Goal: Task Accomplishment & Management: Manage account settings

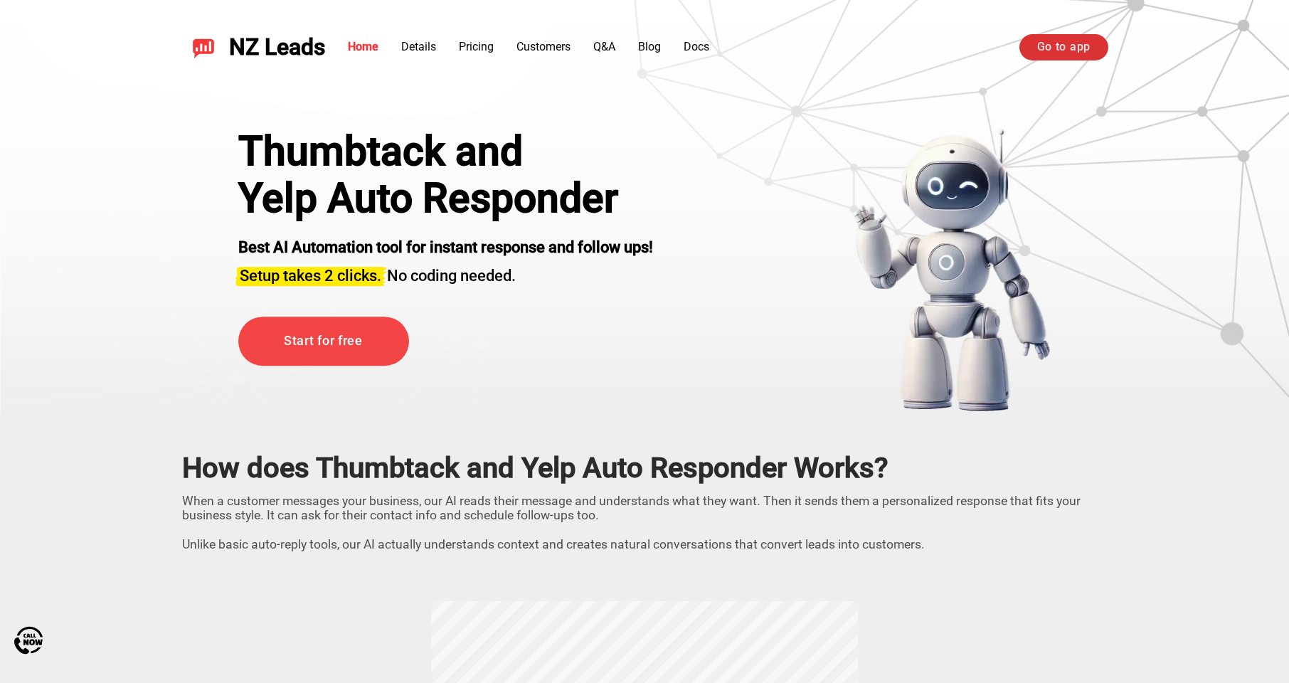
click at [1052, 43] on link "Go to app" at bounding box center [1064, 47] width 89 height 26
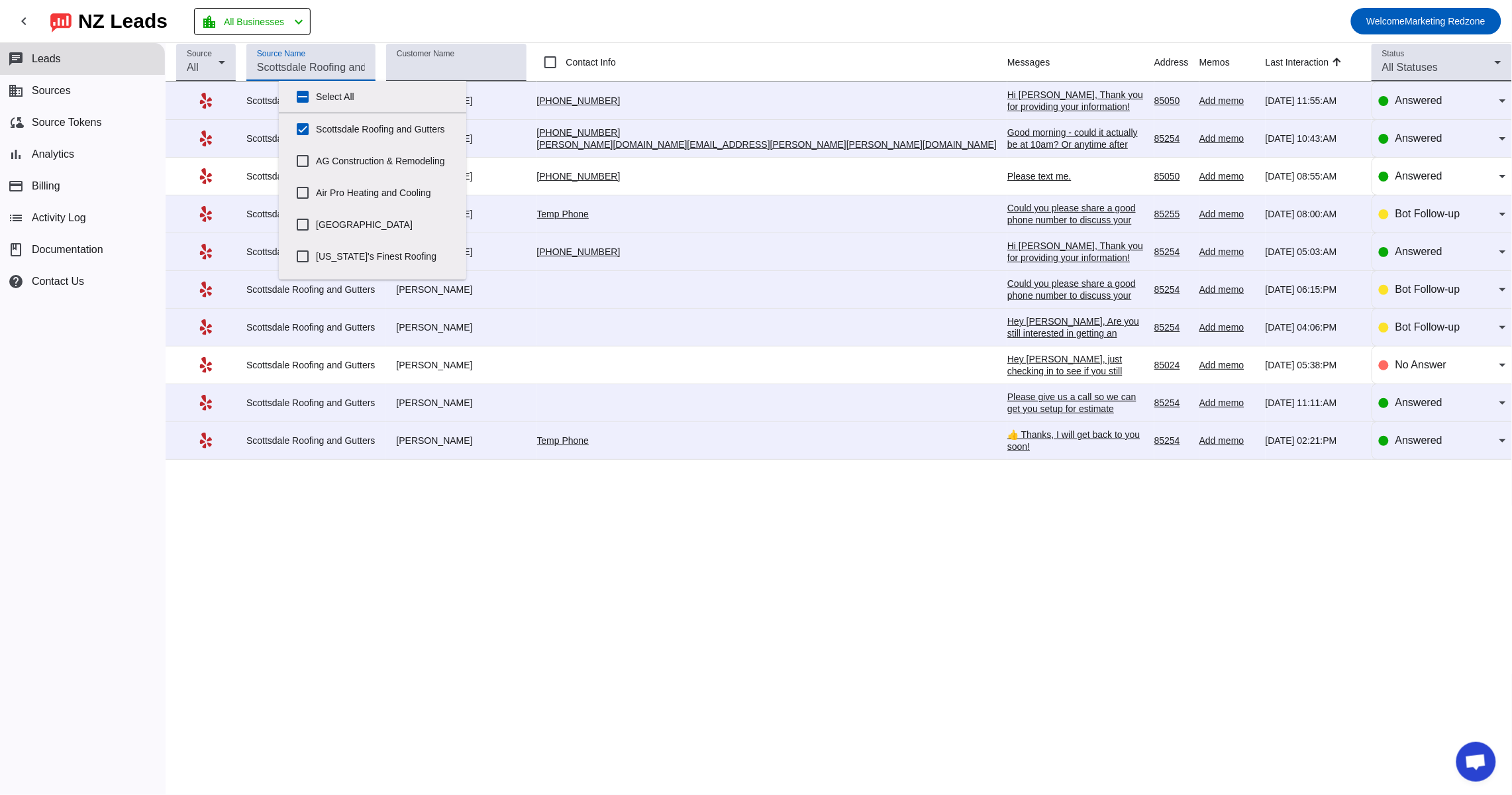
click at [365, 74] on input "Source Name" at bounding box center [311, 67] width 108 height 16
click at [777, 23] on mat-toolbar-row "chevron_left NZ Leads location_city All Businesses chevron_left Welcome Marketi…" at bounding box center [756, 21] width 1512 height 43
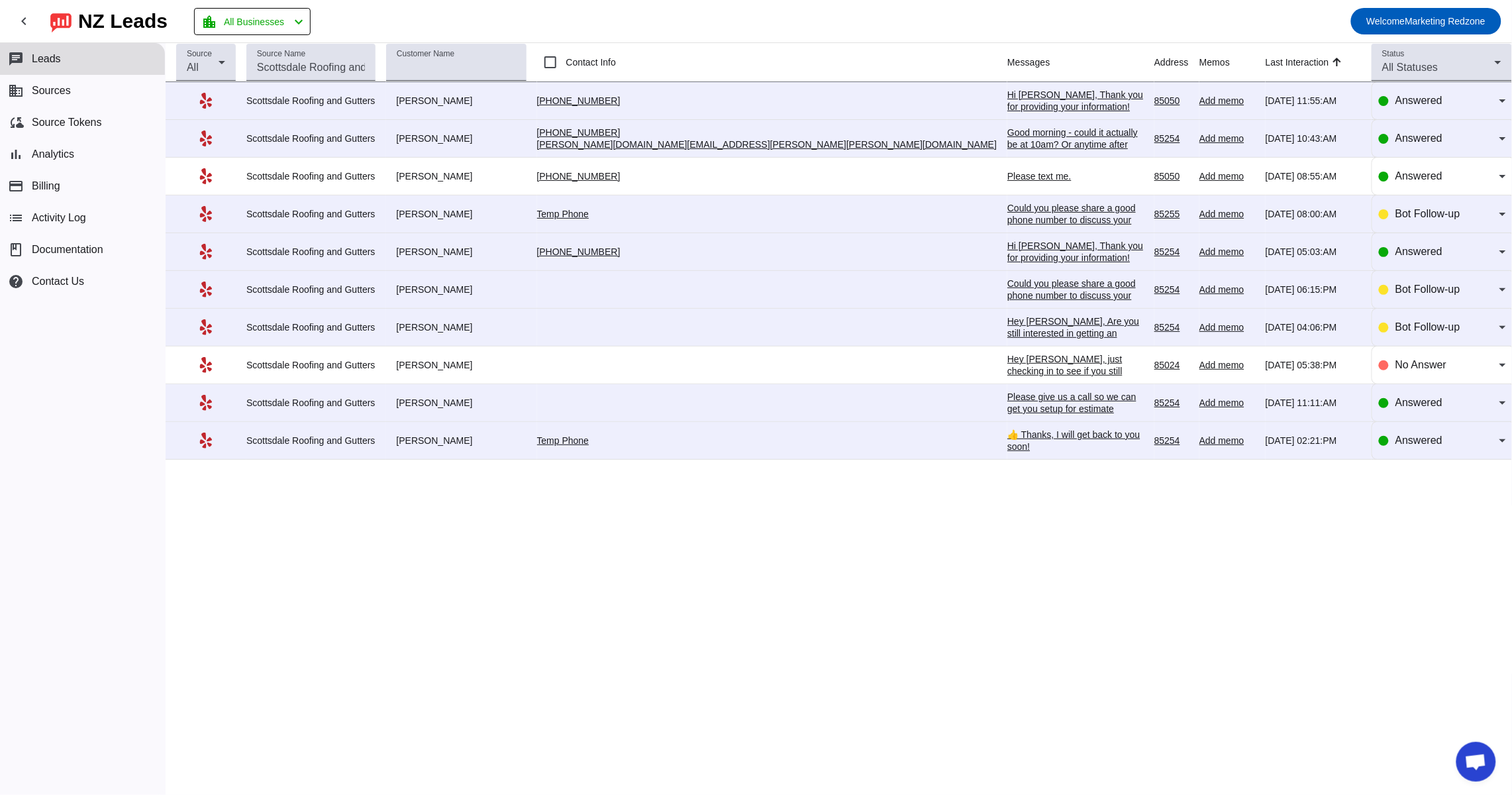
click at [1007, 90] on div "Hi Ryan, Thank you for providing your information! We'll get back to you as soo…" at bounding box center [1075, 112] width 137 height 47
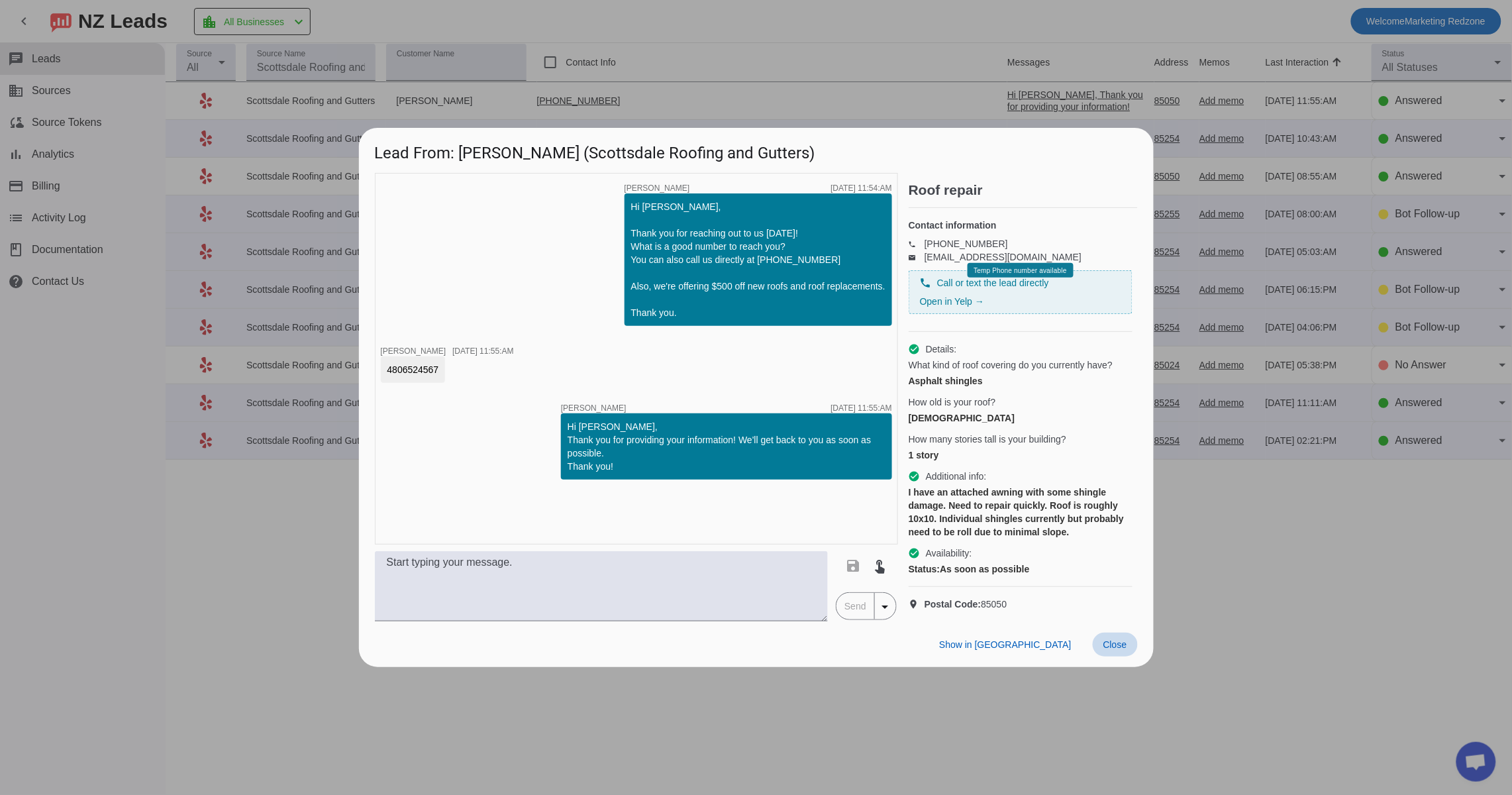
click at [1105, 650] on span "Close" at bounding box center [1115, 644] width 24 height 10
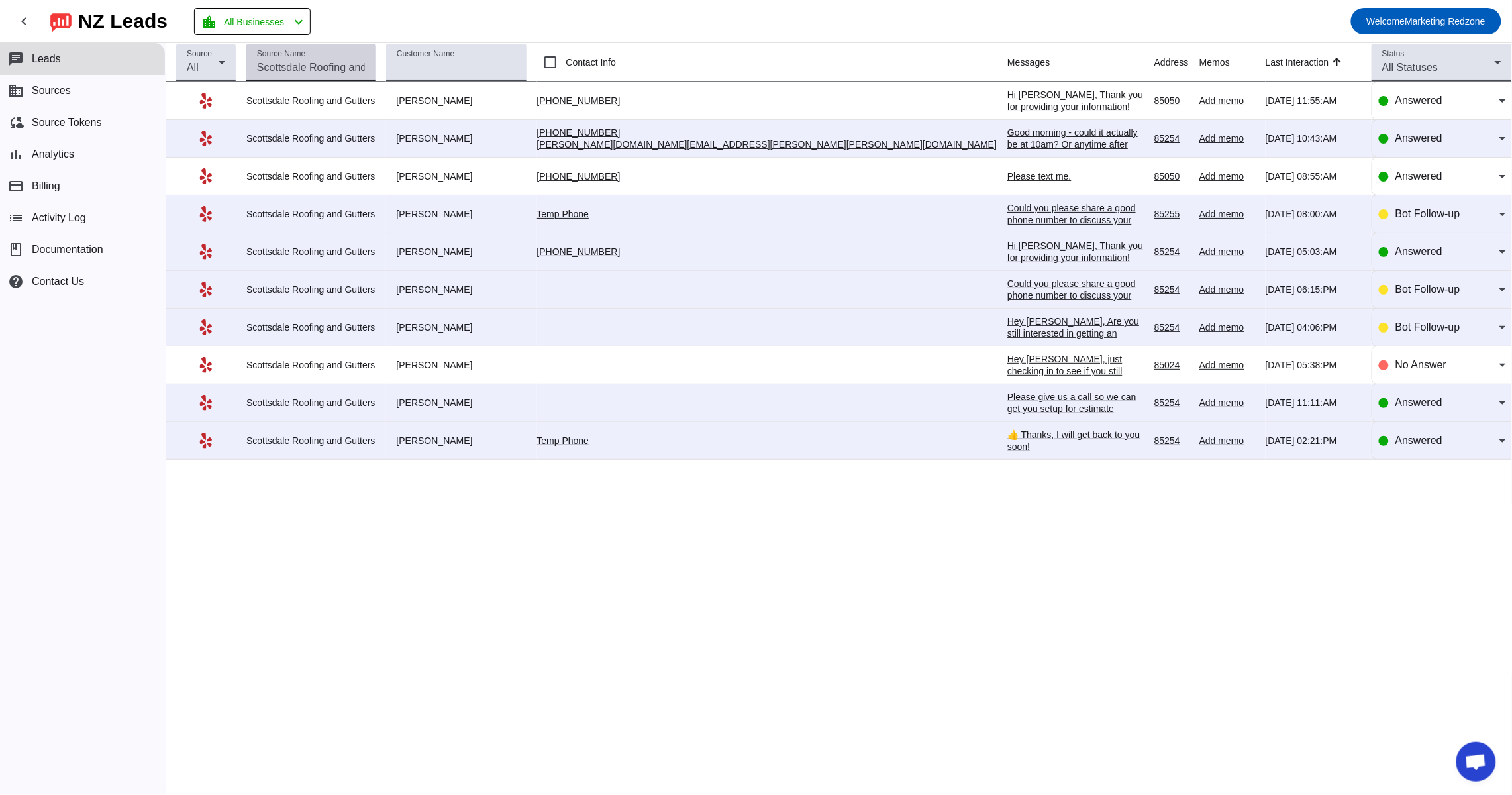
click at [305, 51] on mat-label "Source Name" at bounding box center [281, 53] width 48 height 8
click at [325, 60] on input "Source Name" at bounding box center [311, 67] width 108 height 16
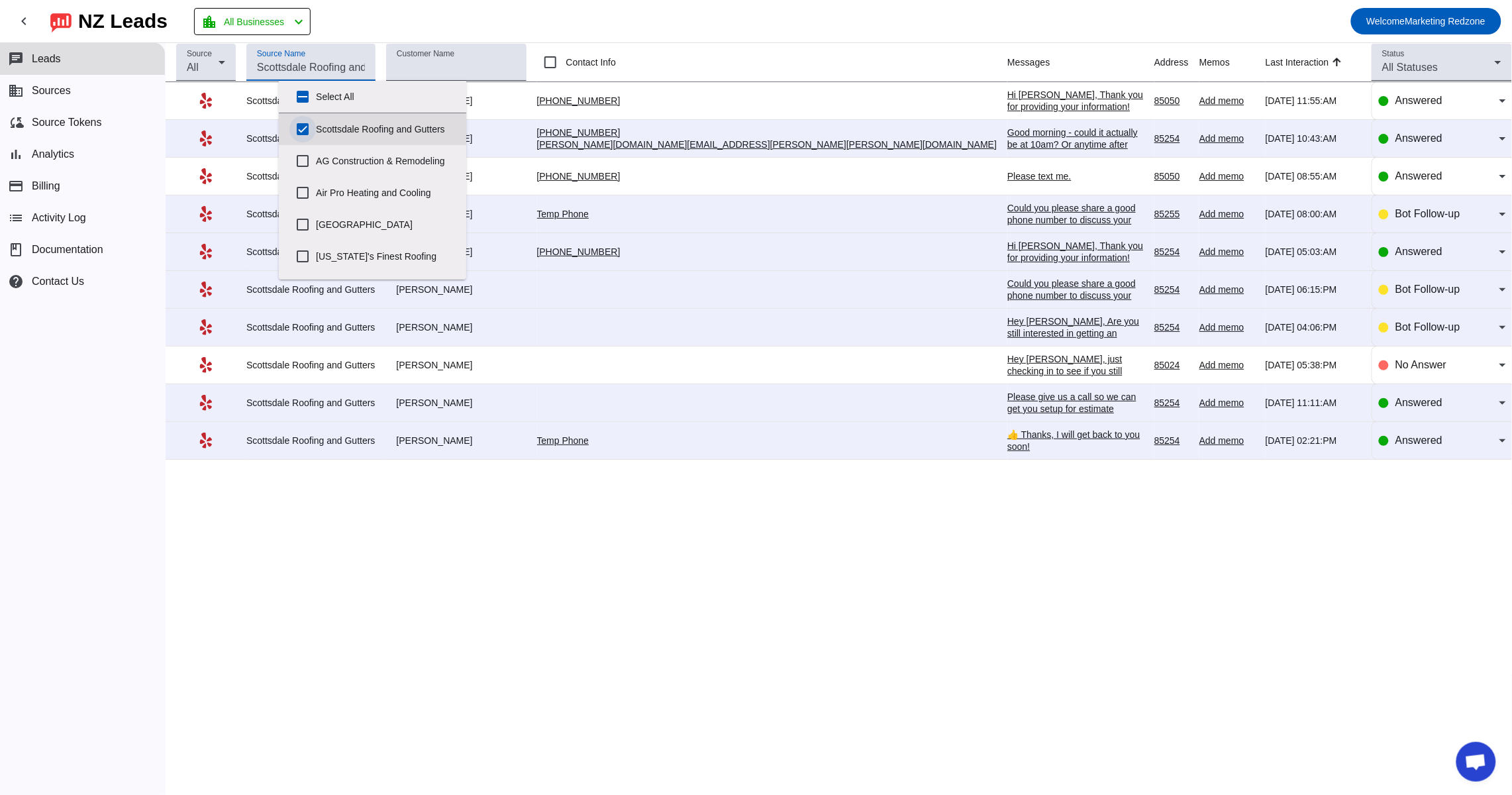
click at [309, 134] on input "Scottsdale Roofing and Gutters" at bounding box center [302, 129] width 26 height 26
checkbox input "false"
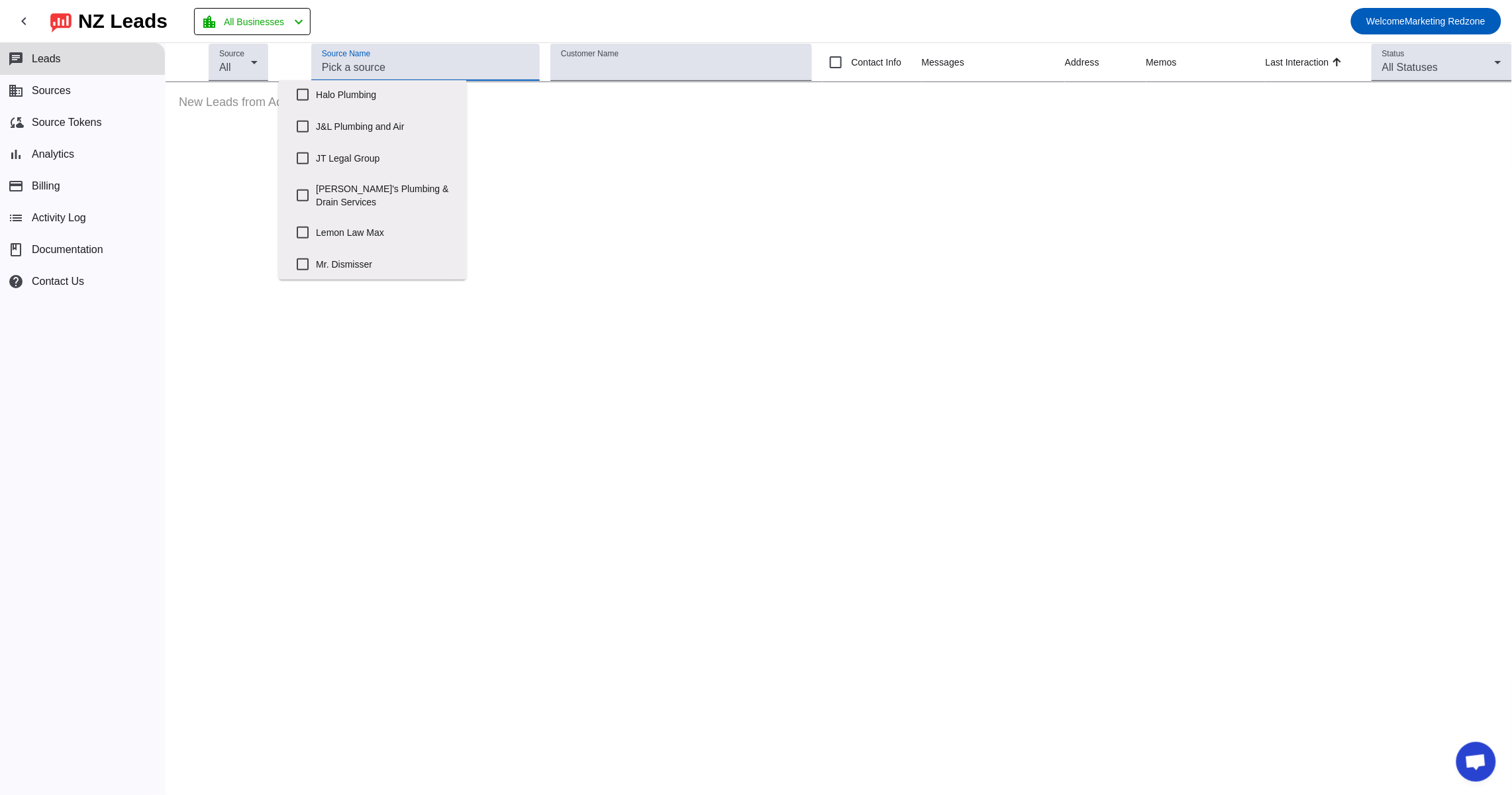
scroll to position [388, 0]
click at [301, 205] on input "John's Plumbing & Drain Services" at bounding box center [302, 191] width 26 height 26
checkbox input "true"
click at [854, 16] on mat-toolbar-row "chevron_left NZ Leads location_city All Businesses chevron_left Welcome Marketi…" at bounding box center [756, 21] width 1512 height 43
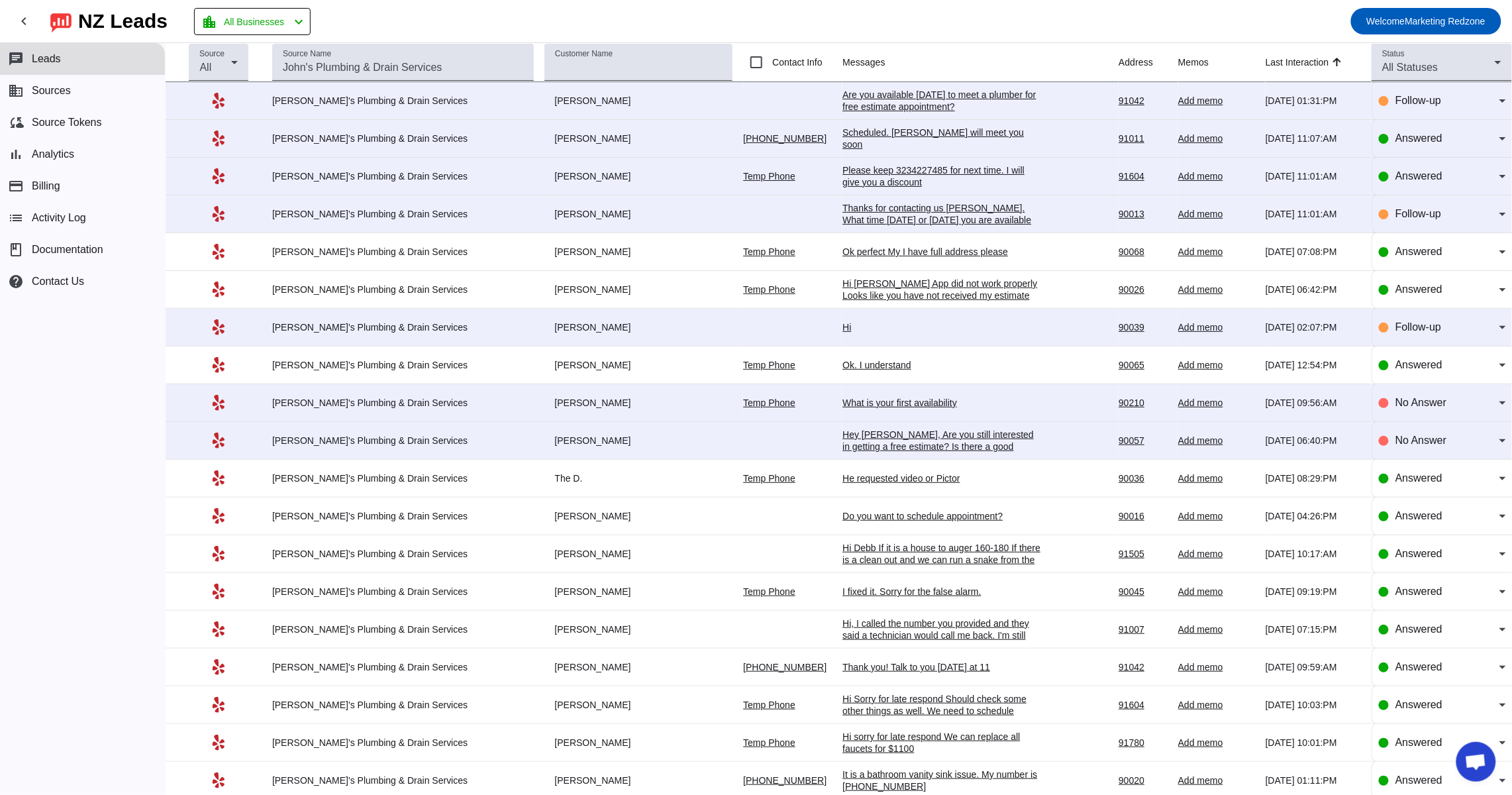
click at [878, 139] on div "Scheduled. Victor will meet you soon" at bounding box center [941, 139] width 198 height 24
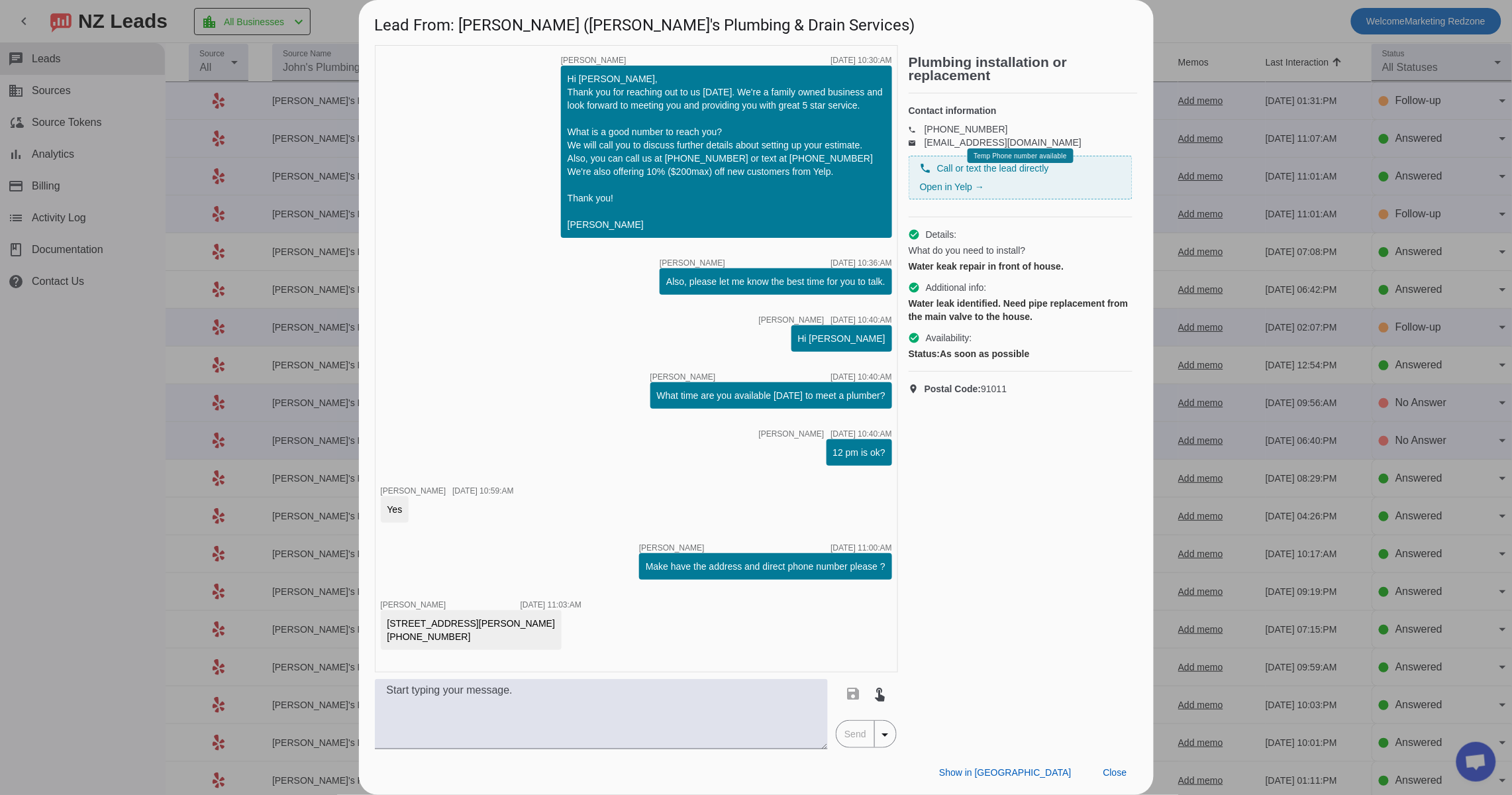
scroll to position [187, 0]
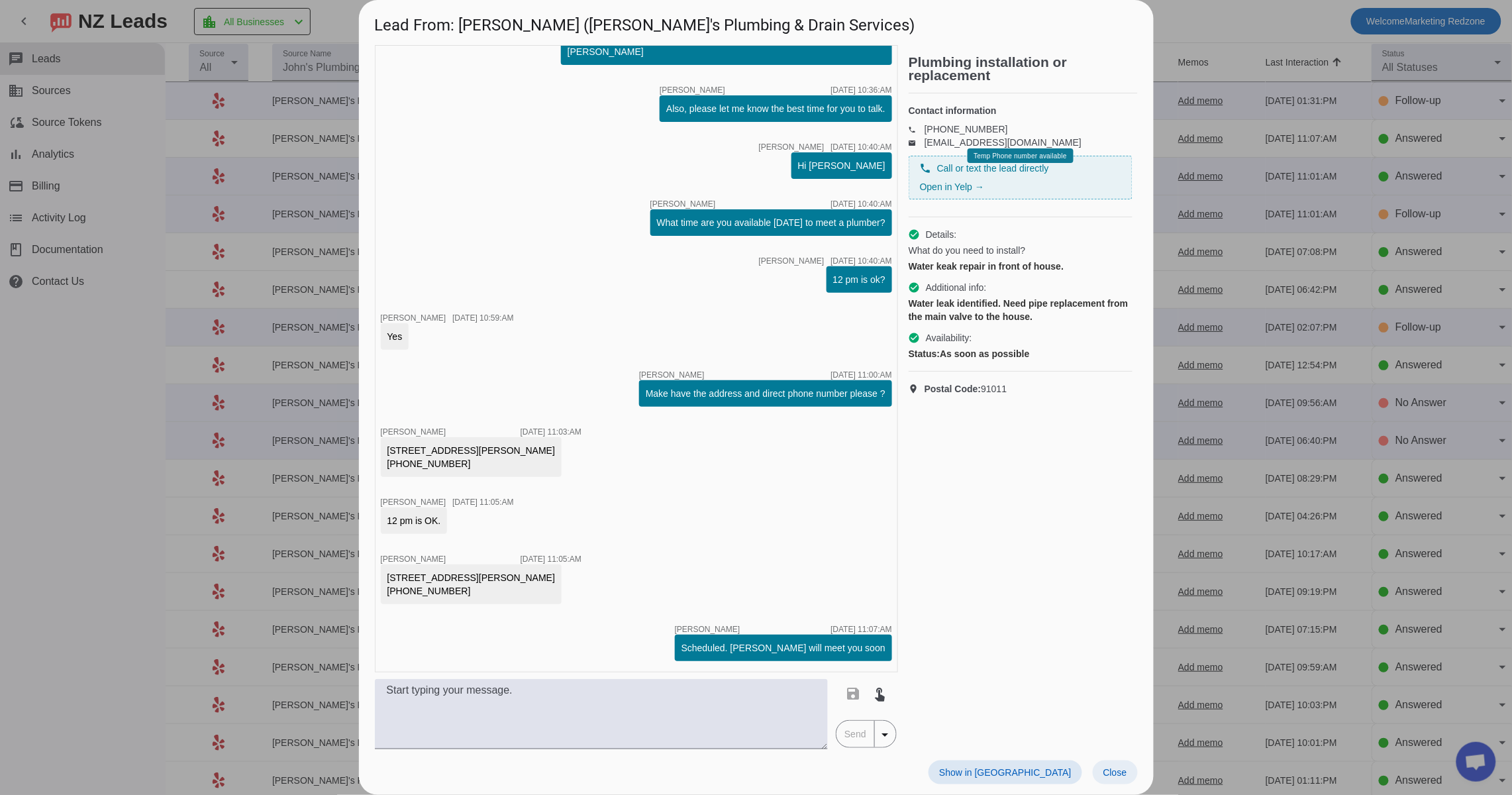
click at [1124, 767] on span "Close" at bounding box center [1115, 772] width 24 height 10
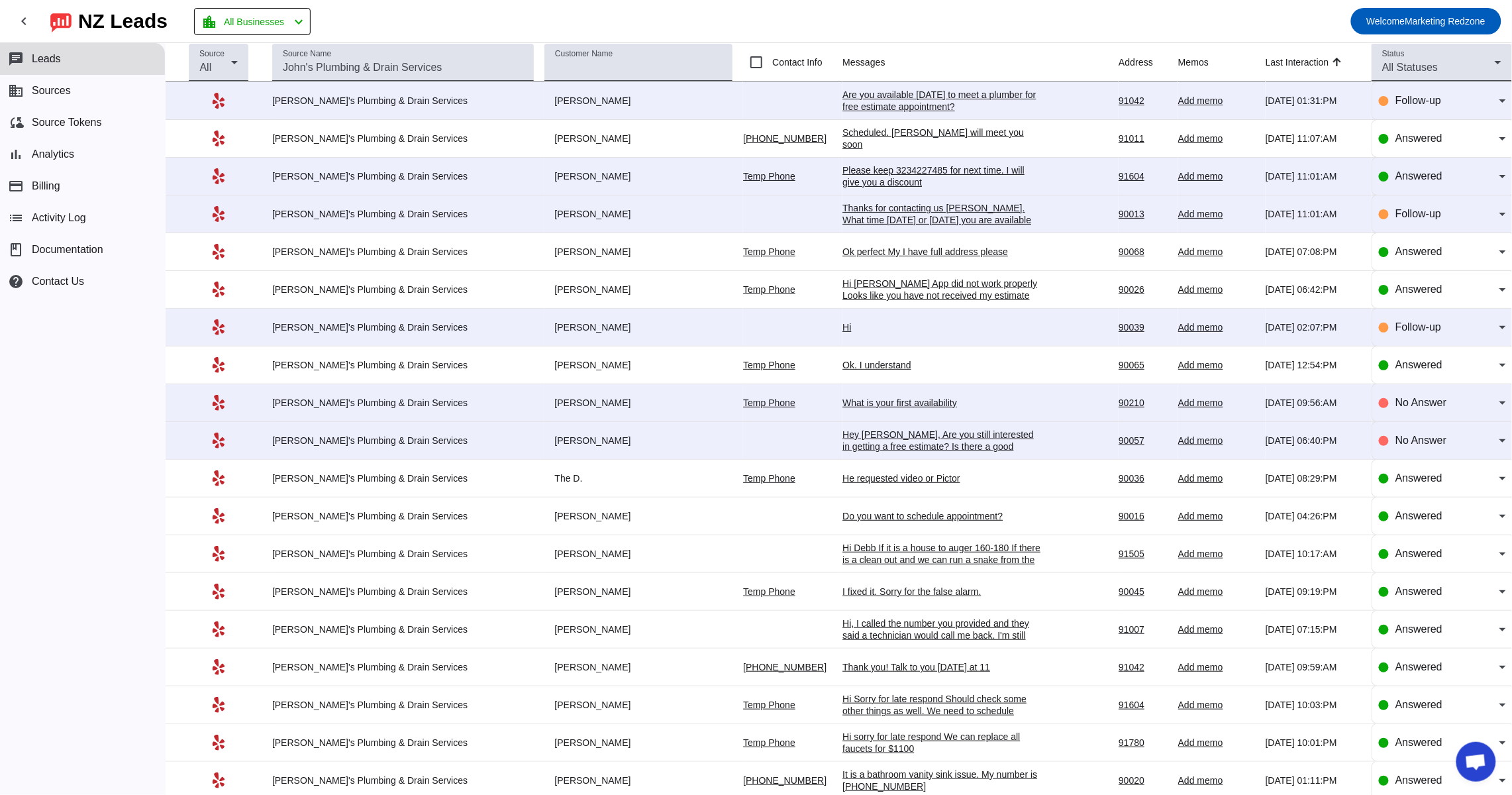
click at [842, 179] on div "Please keep 3234227485 for next time. I will give you a discount" at bounding box center [941, 176] width 198 height 24
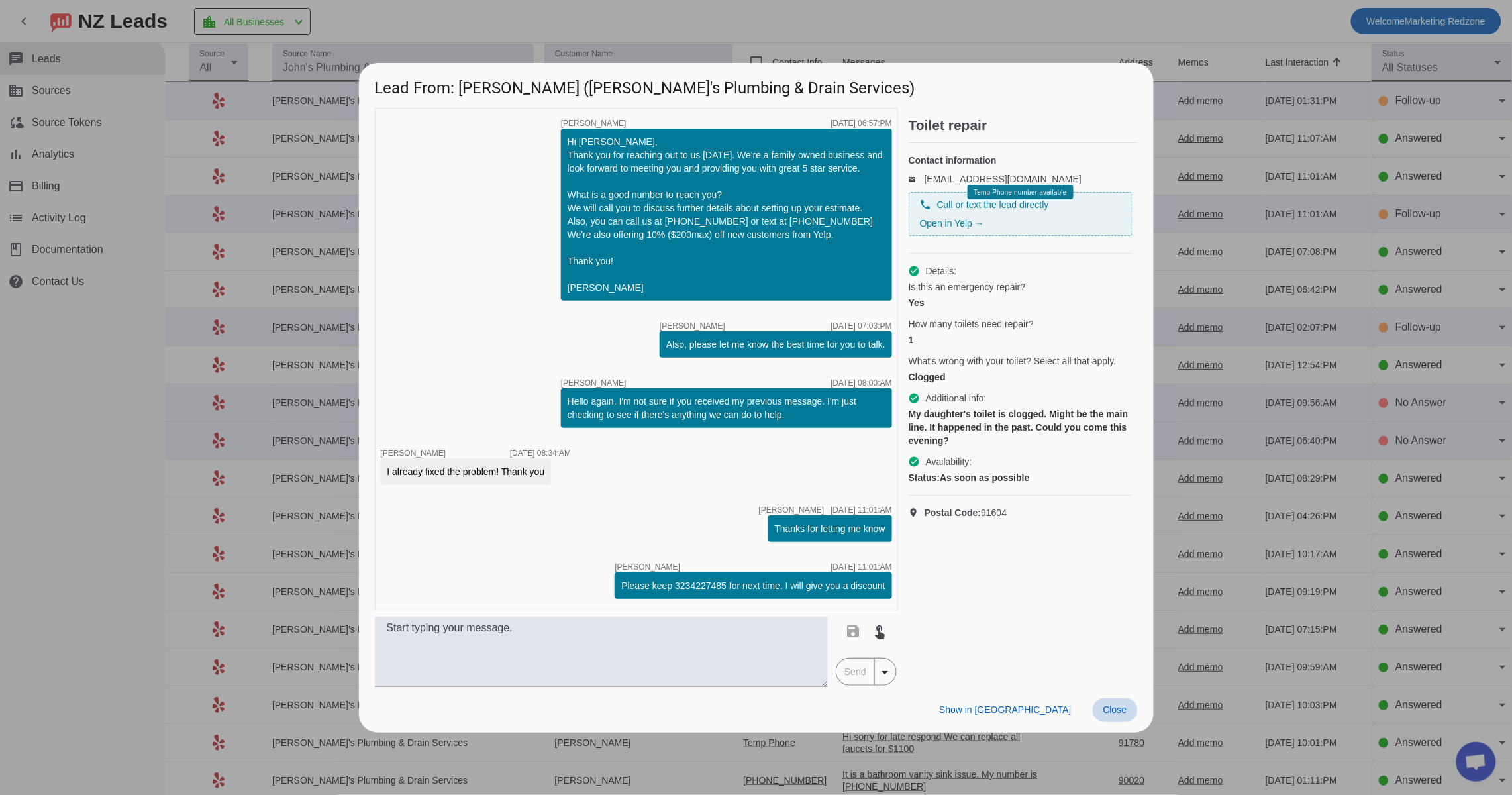
click at [1117, 706] on span "Close" at bounding box center [1115, 708] width 24 height 10
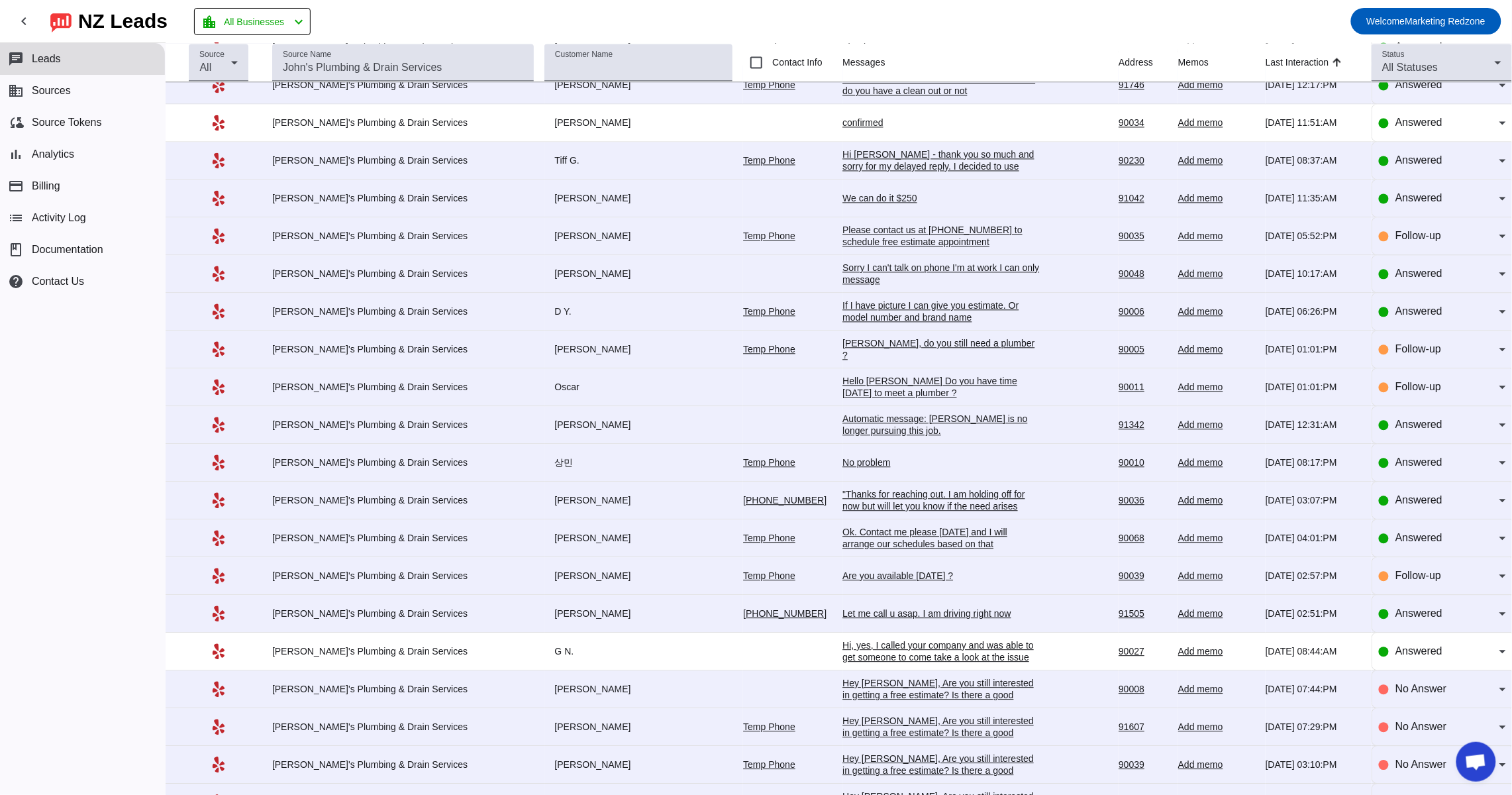
scroll to position [0, 0]
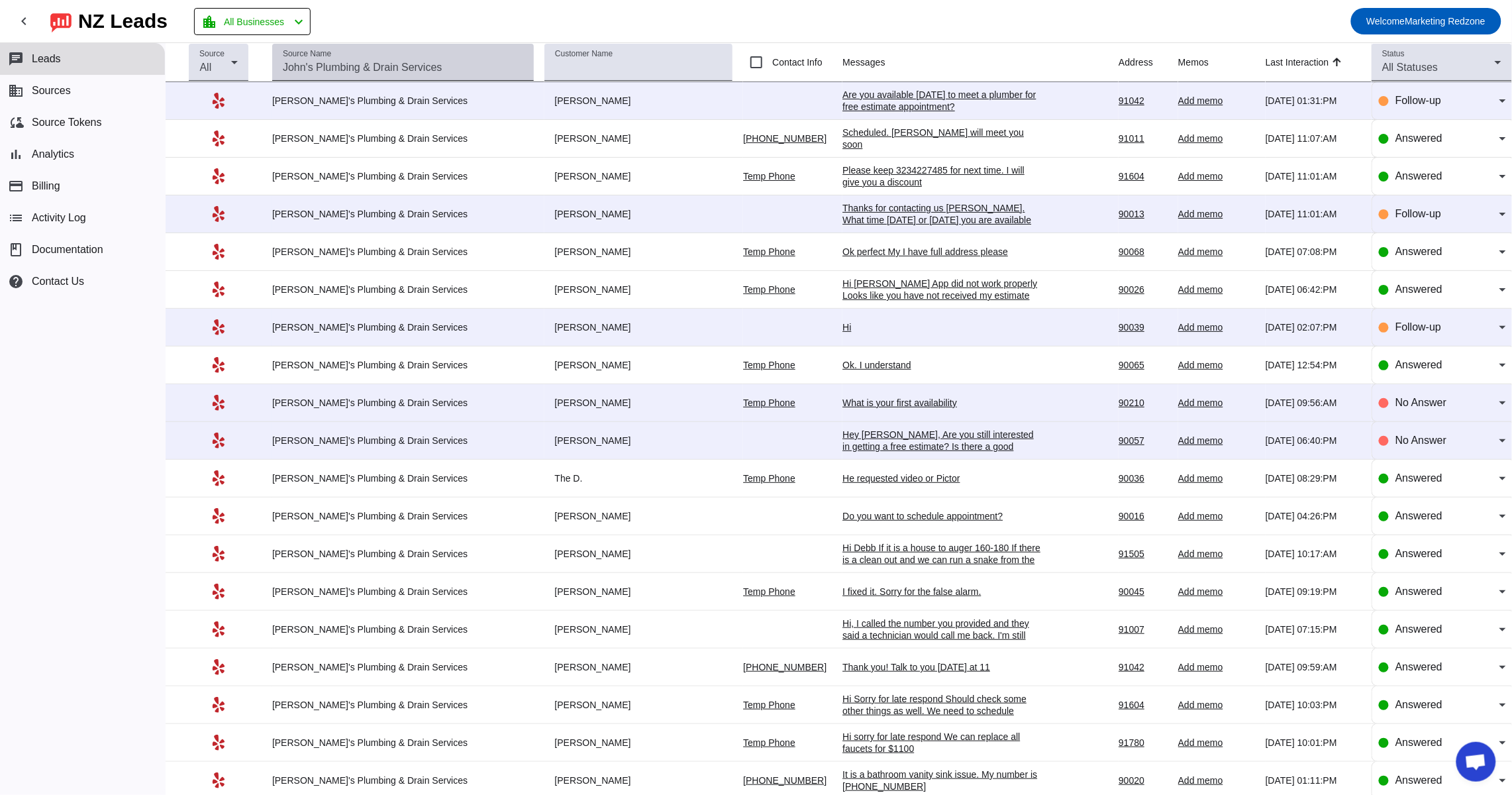
click at [392, 63] on input "Source Name" at bounding box center [403, 67] width 240 height 16
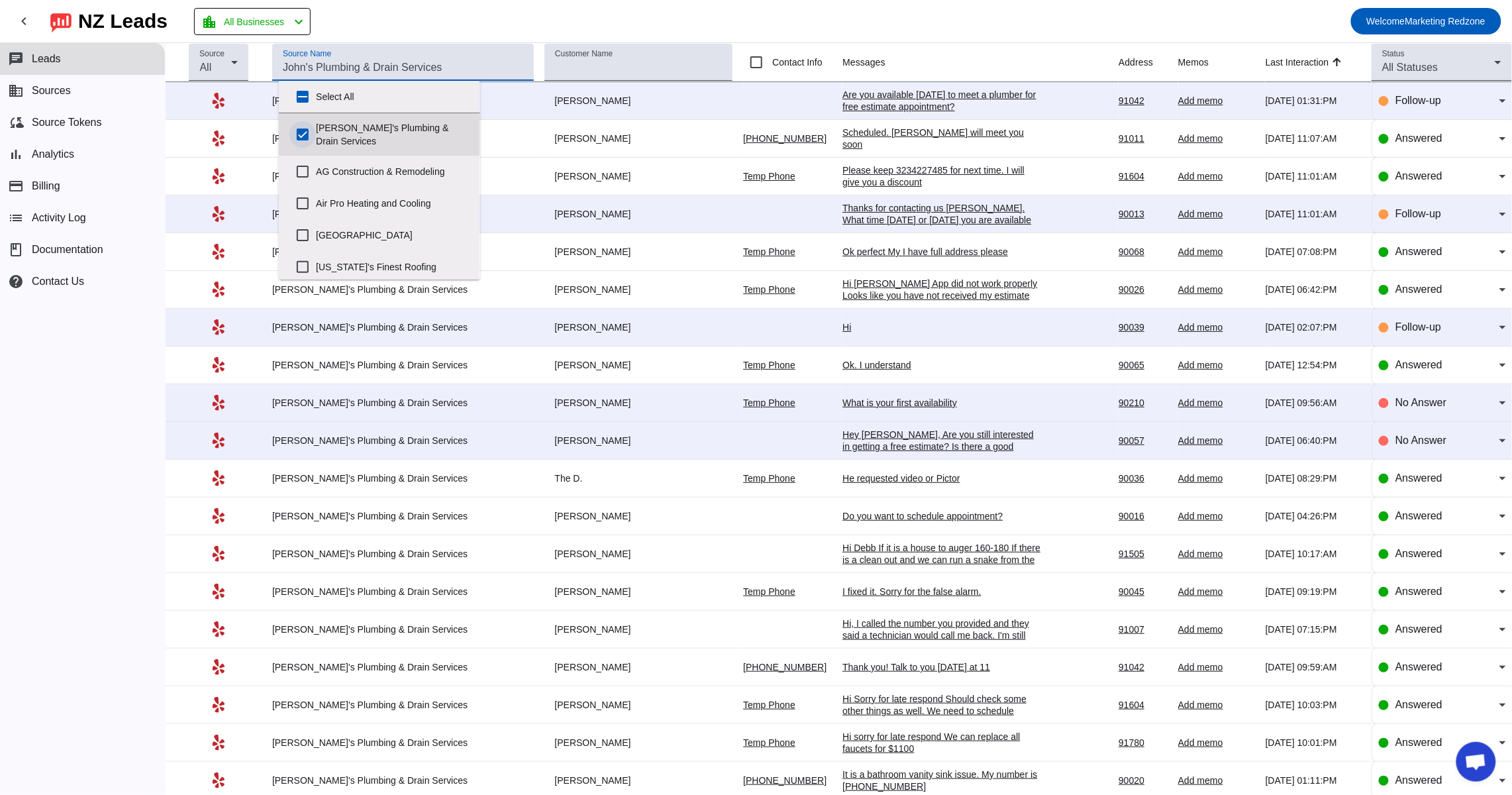
click at [308, 127] on input "John's Plumbing & Drain Services" at bounding box center [302, 134] width 26 height 26
checkbox input "false"
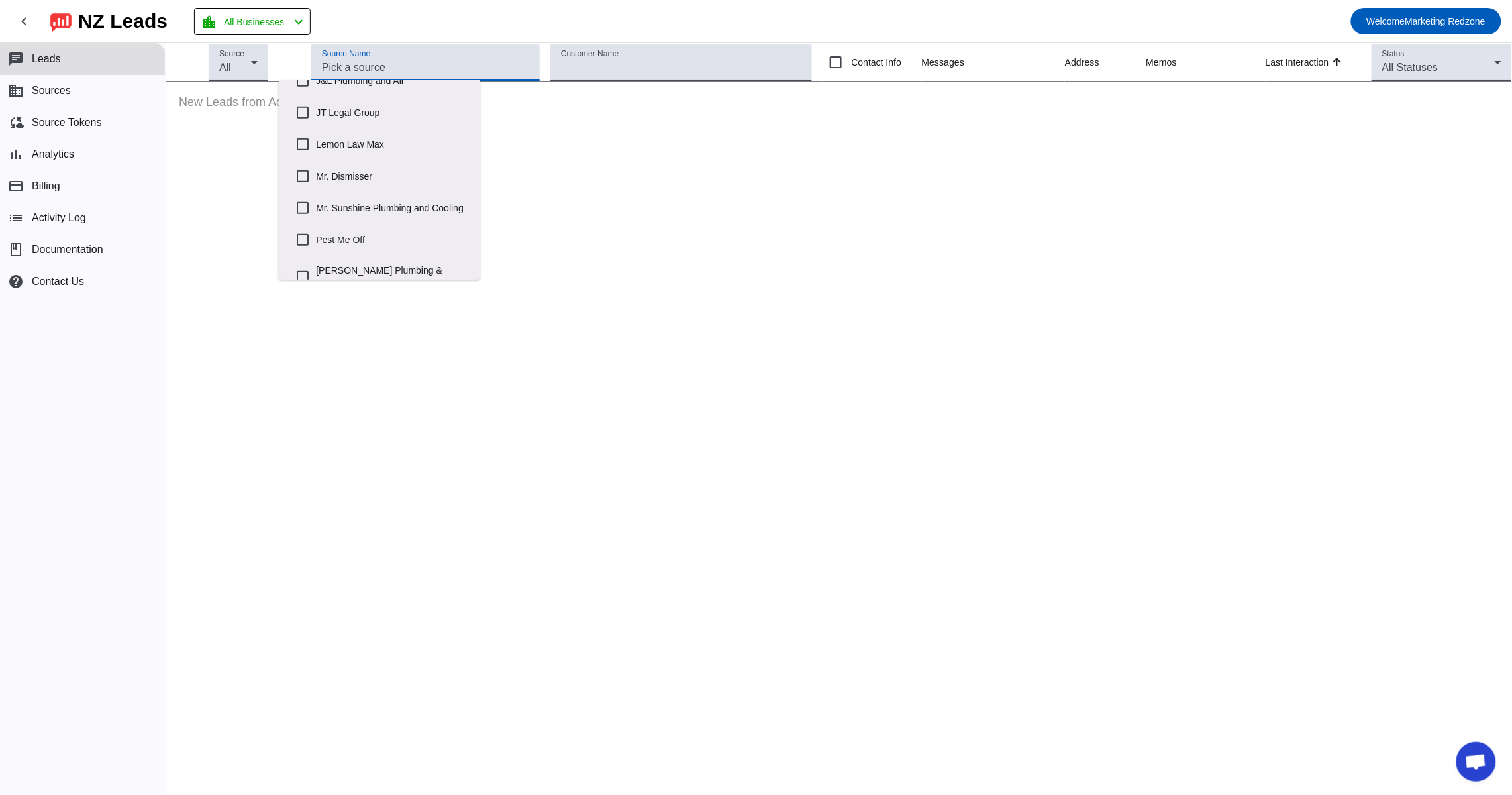
scroll to position [447, 0]
click at [303, 195] on input "Mr. Sunshine Plumbing and Cooling" at bounding box center [302, 201] width 26 height 26
checkbox input "true"
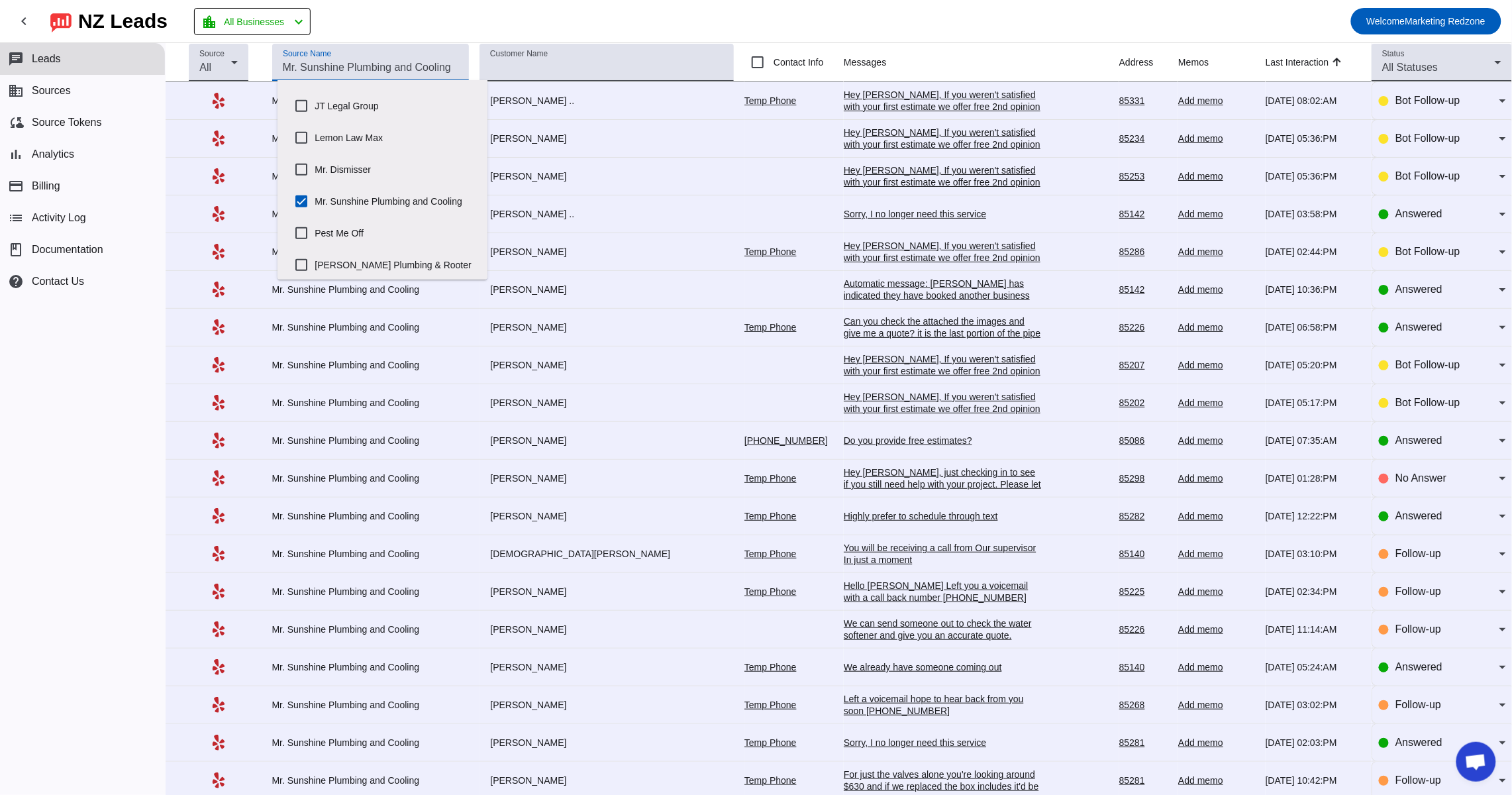
click at [664, 11] on mat-toolbar-row "chevron_left NZ Leads location_city All Businesses chevron_left Welcome Marketi…" at bounding box center [756, 21] width 1512 height 43
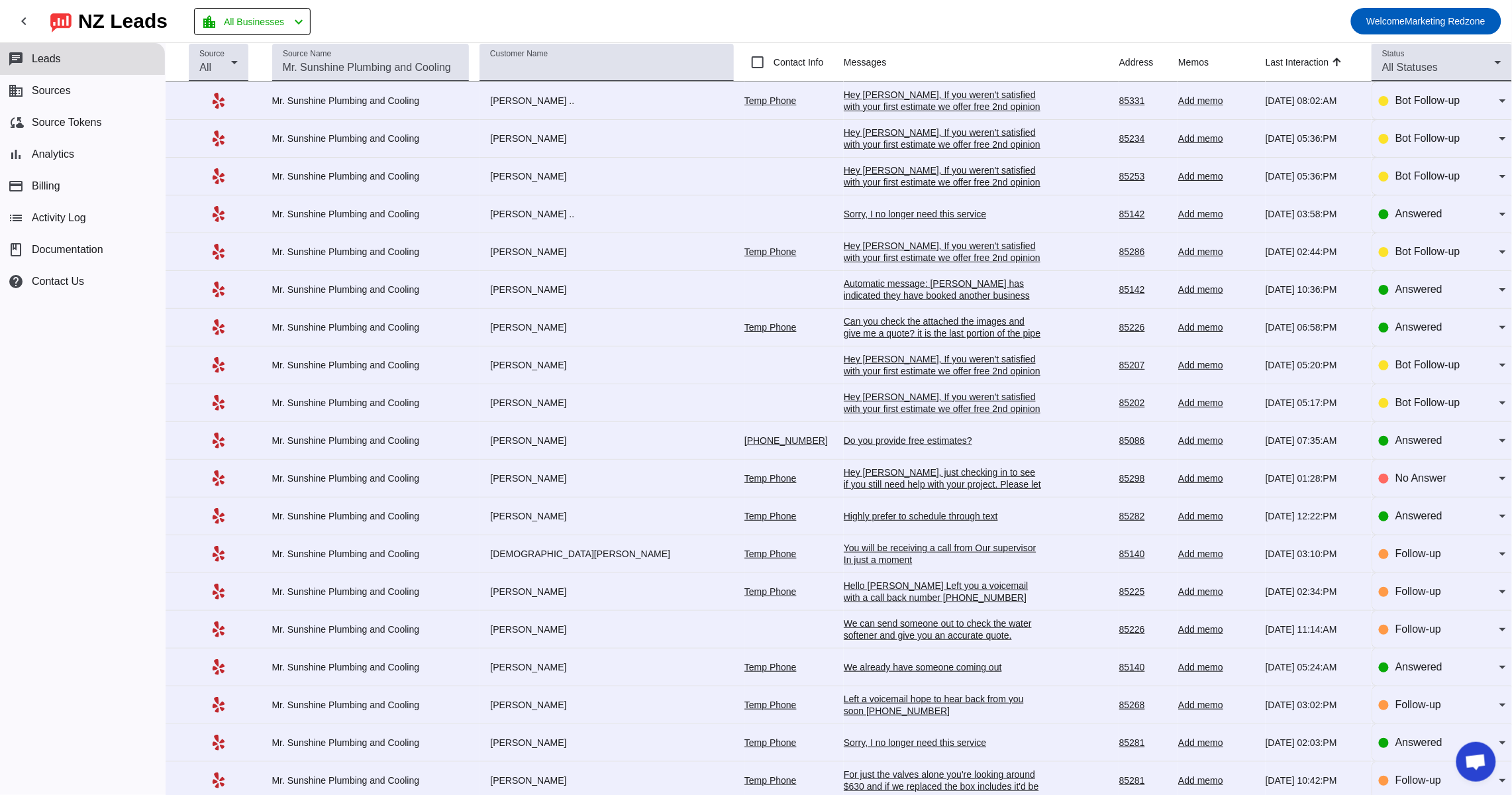
click at [883, 331] on div "Can you check the attached the images and give me a quote? it is the last porti…" at bounding box center [943, 333] width 198 height 35
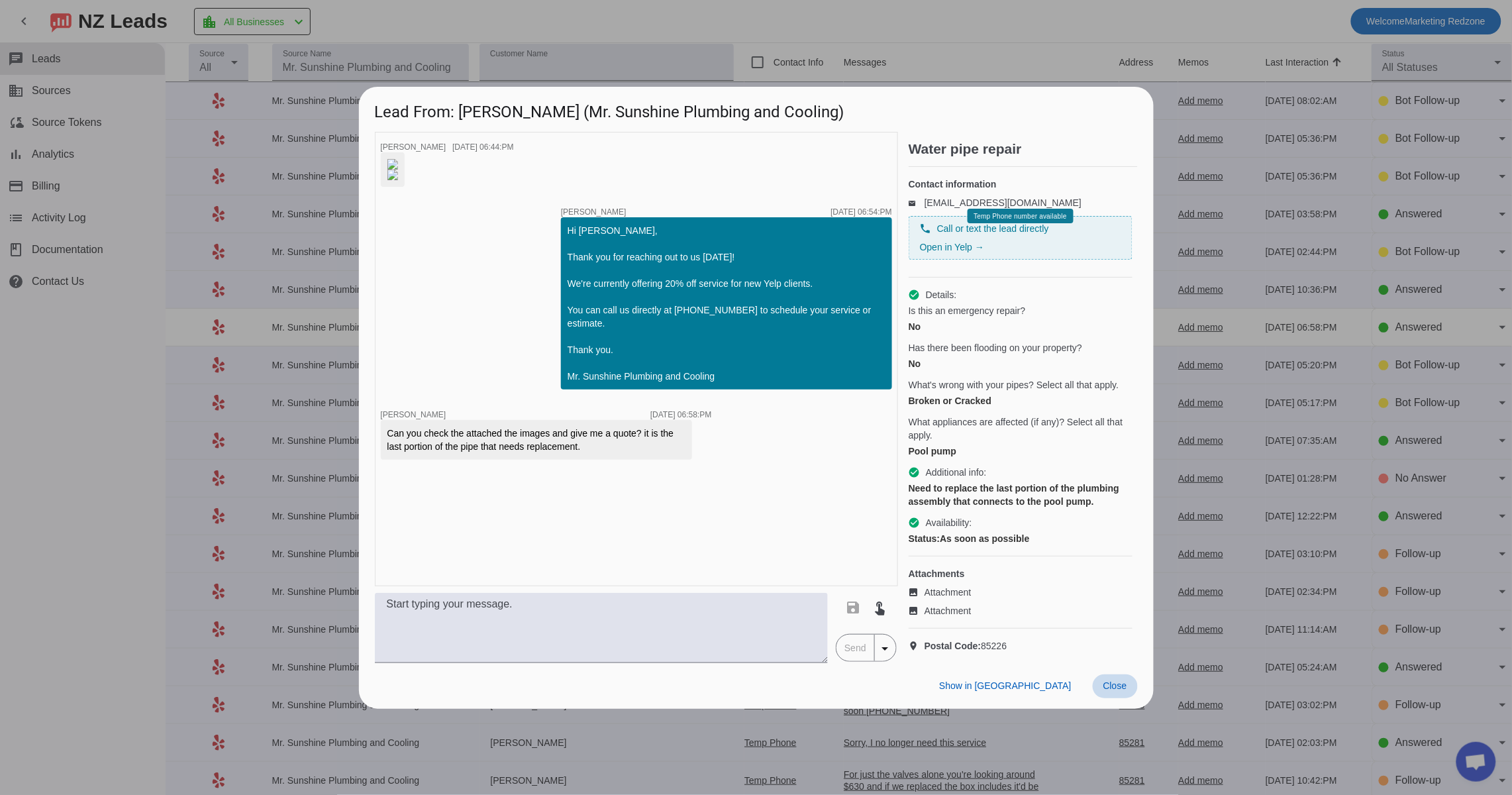
click at [1117, 691] on span "Close" at bounding box center [1115, 685] width 24 height 10
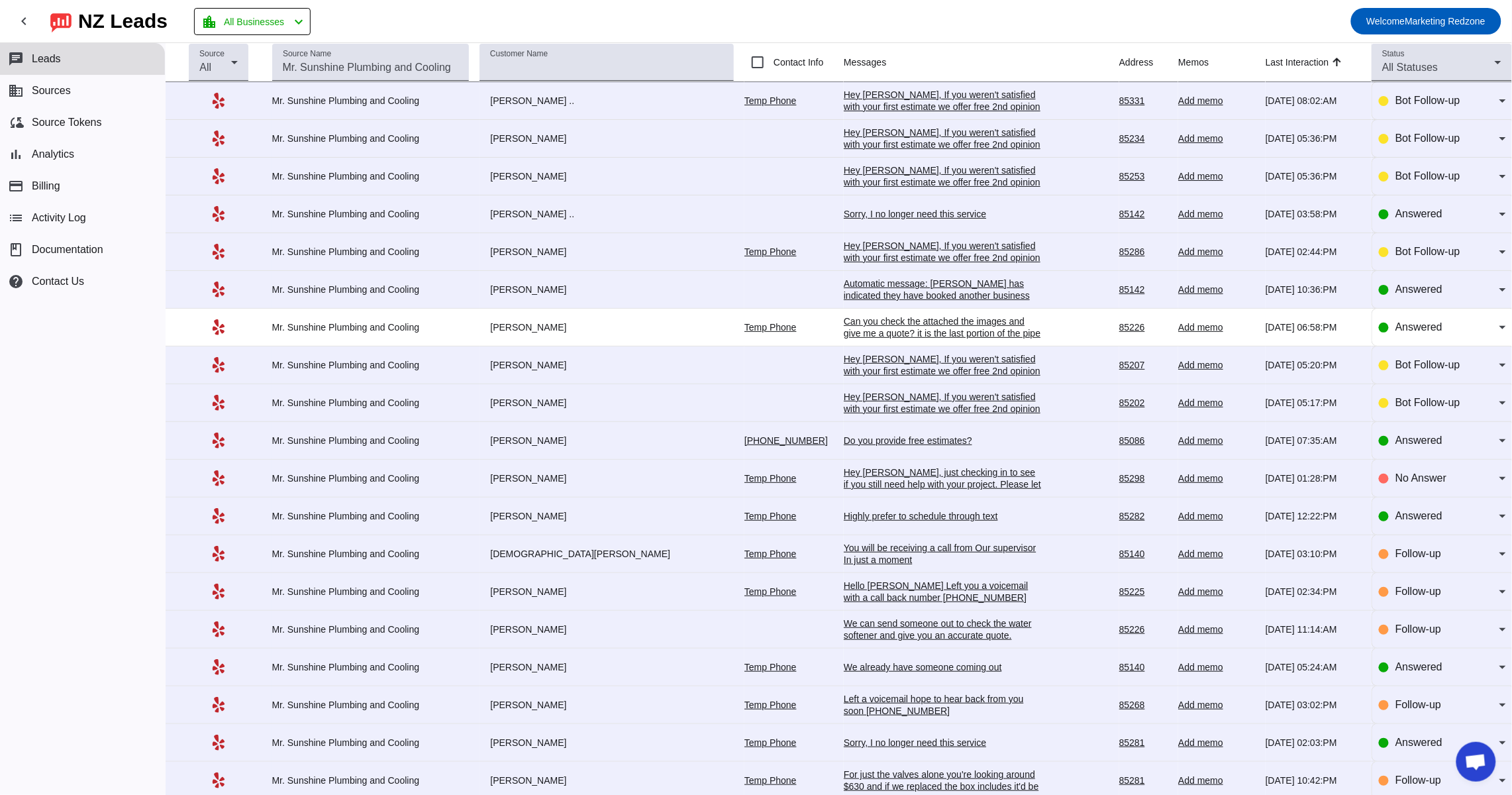
click at [904, 518] on div "Highly prefer to schedule through text" at bounding box center [943, 516] width 198 height 12
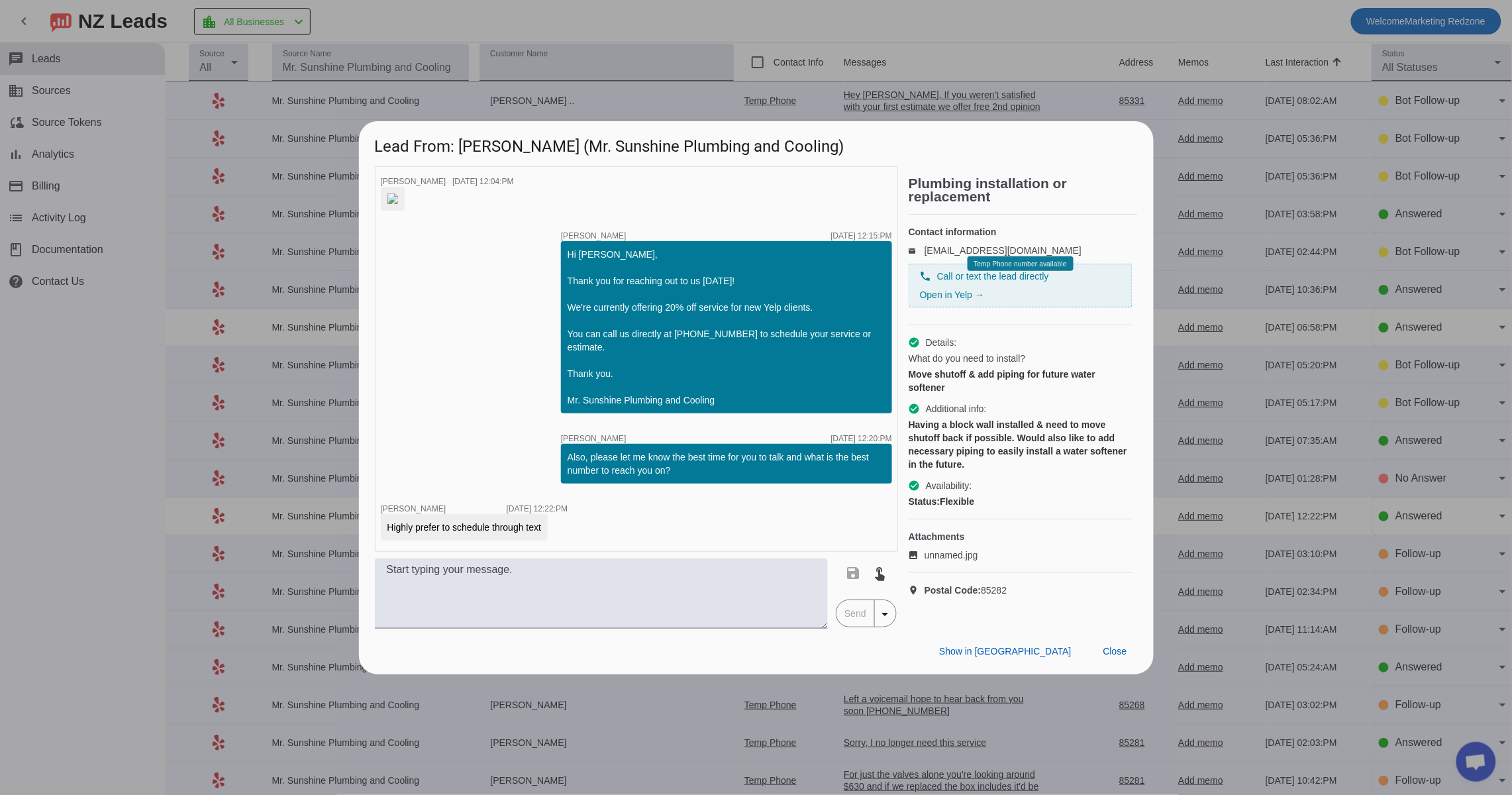
drag, startPoint x: 756, startPoint y: 591, endPoint x: 768, endPoint y: 590, distance: 12.0
click at [756, 552] on div "timer close John P. 8/22/2025, 12:04:PM timer close Jordan F. 8/22/2025, 12:15:…" at bounding box center [636, 359] width 523 height 385
click at [1114, 656] on span "Close" at bounding box center [1115, 651] width 24 height 10
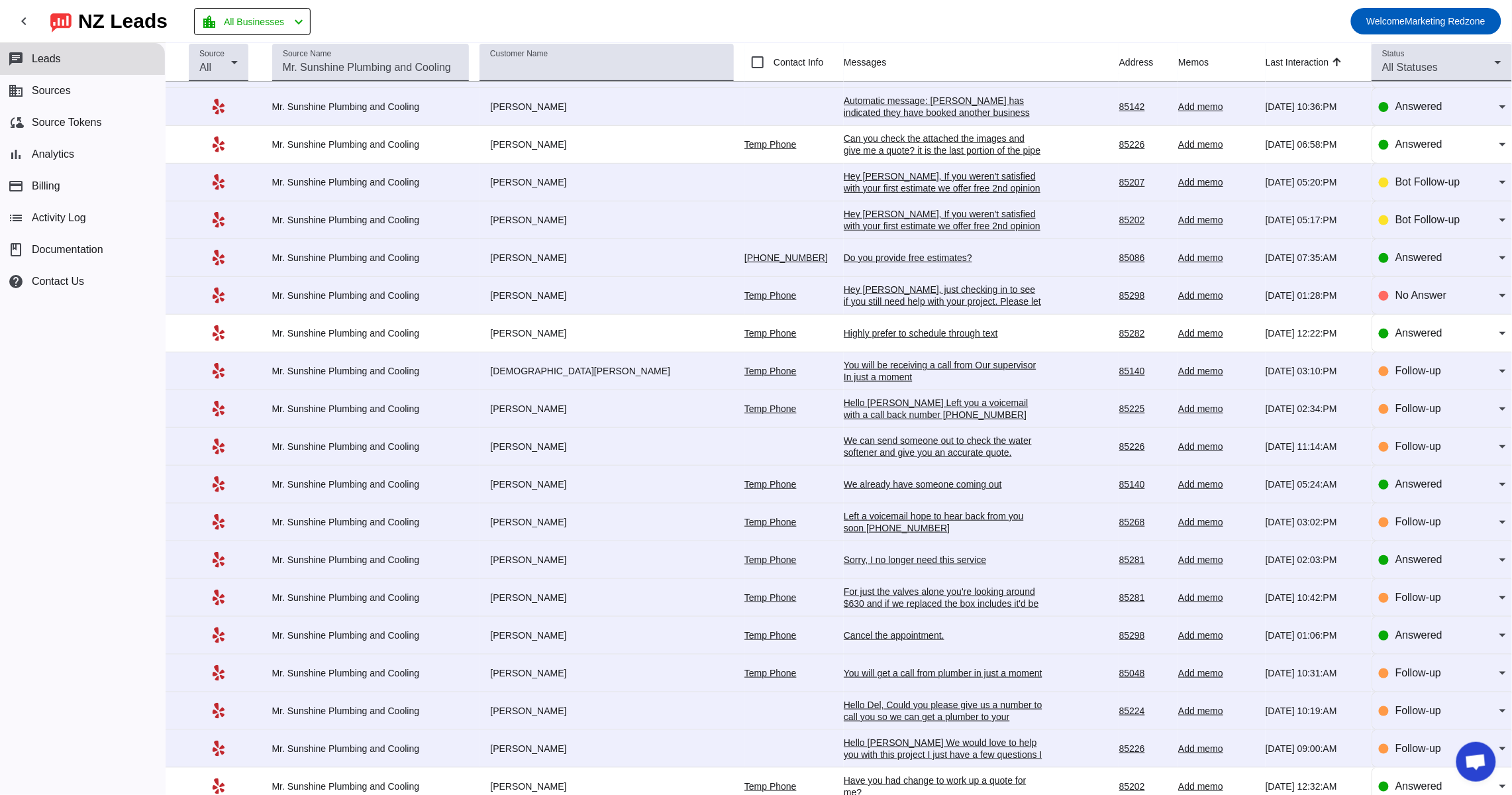
scroll to position [190, 0]
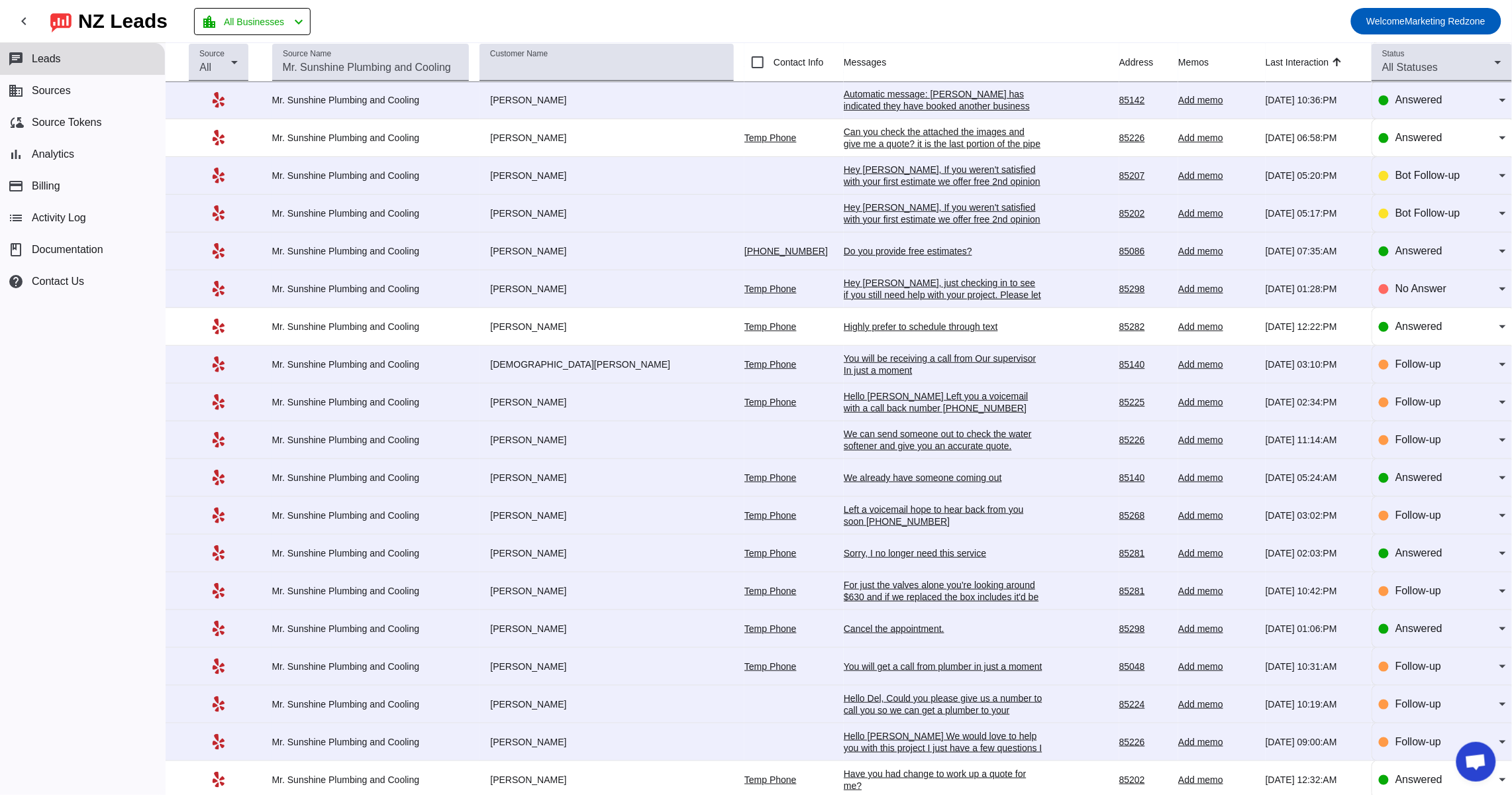
click at [867, 527] on div "Left a voicemail hope to hear back from you soon 602-705-9918" at bounding box center [943, 516] width 198 height 24
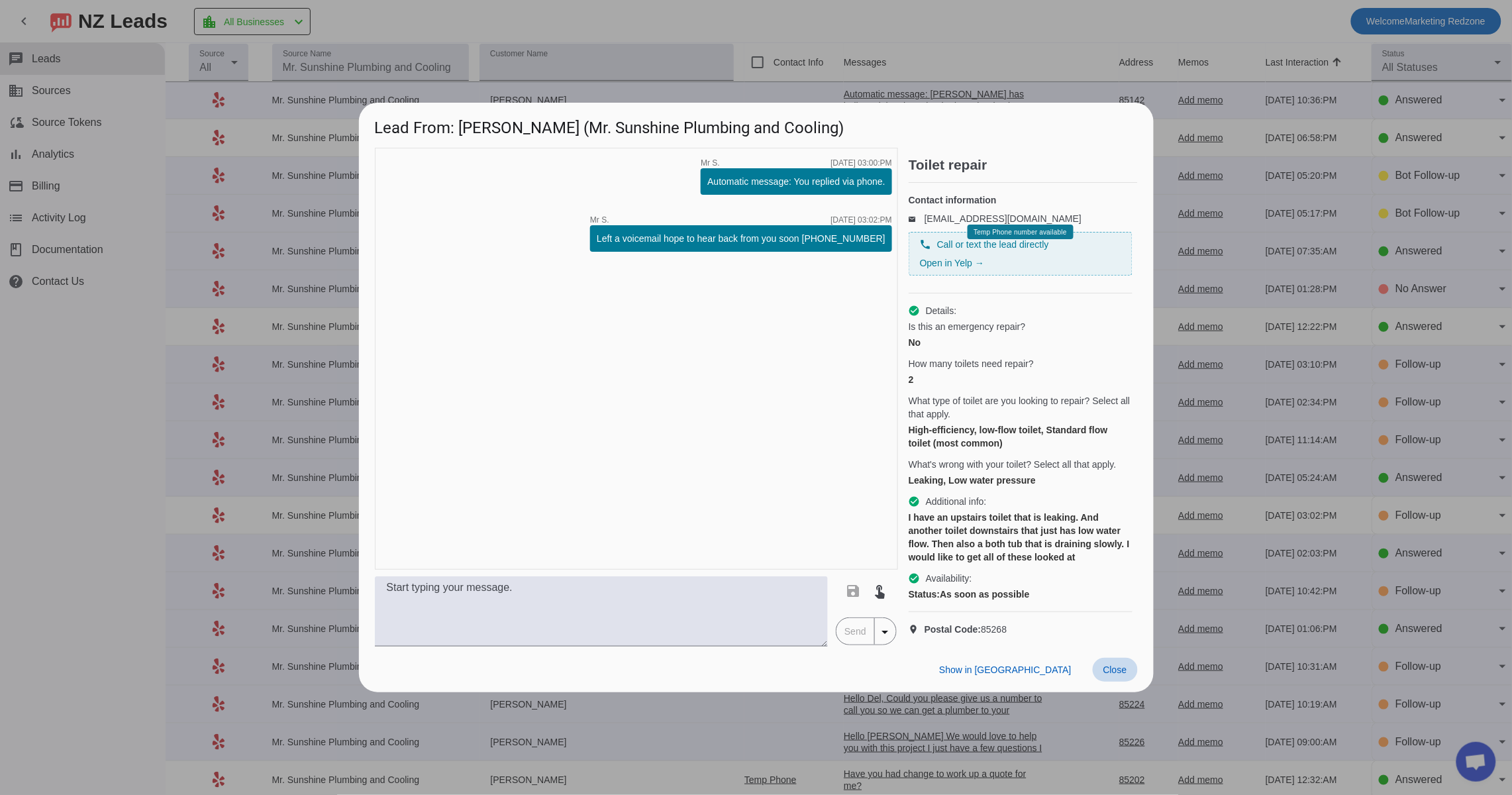
click at [1117, 675] on span "Close" at bounding box center [1115, 669] width 24 height 10
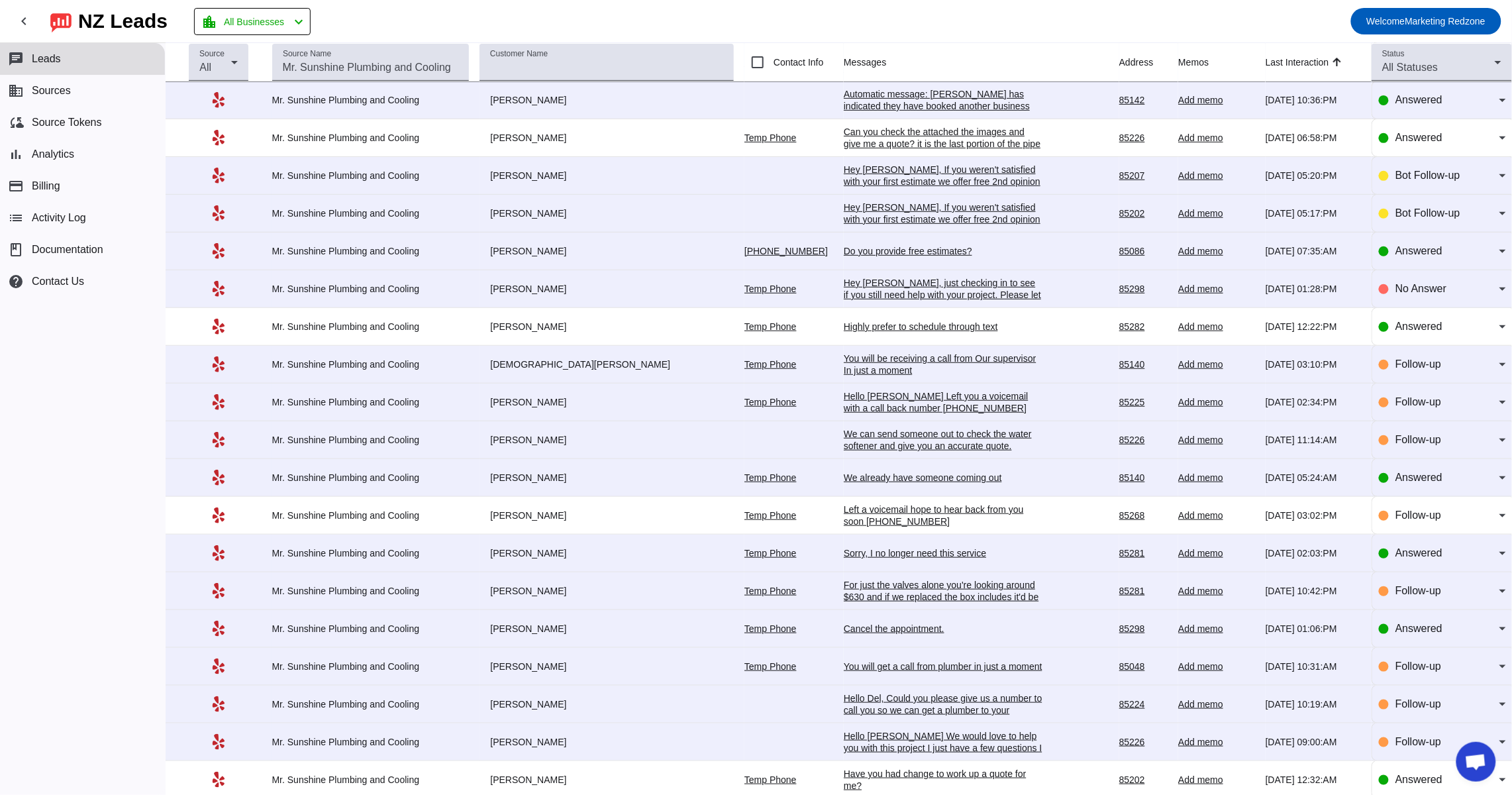
click at [863, 624] on td "Cancel the appointment. 8/19/2025, 01:06:PM" at bounding box center [982, 628] width 275 height 38
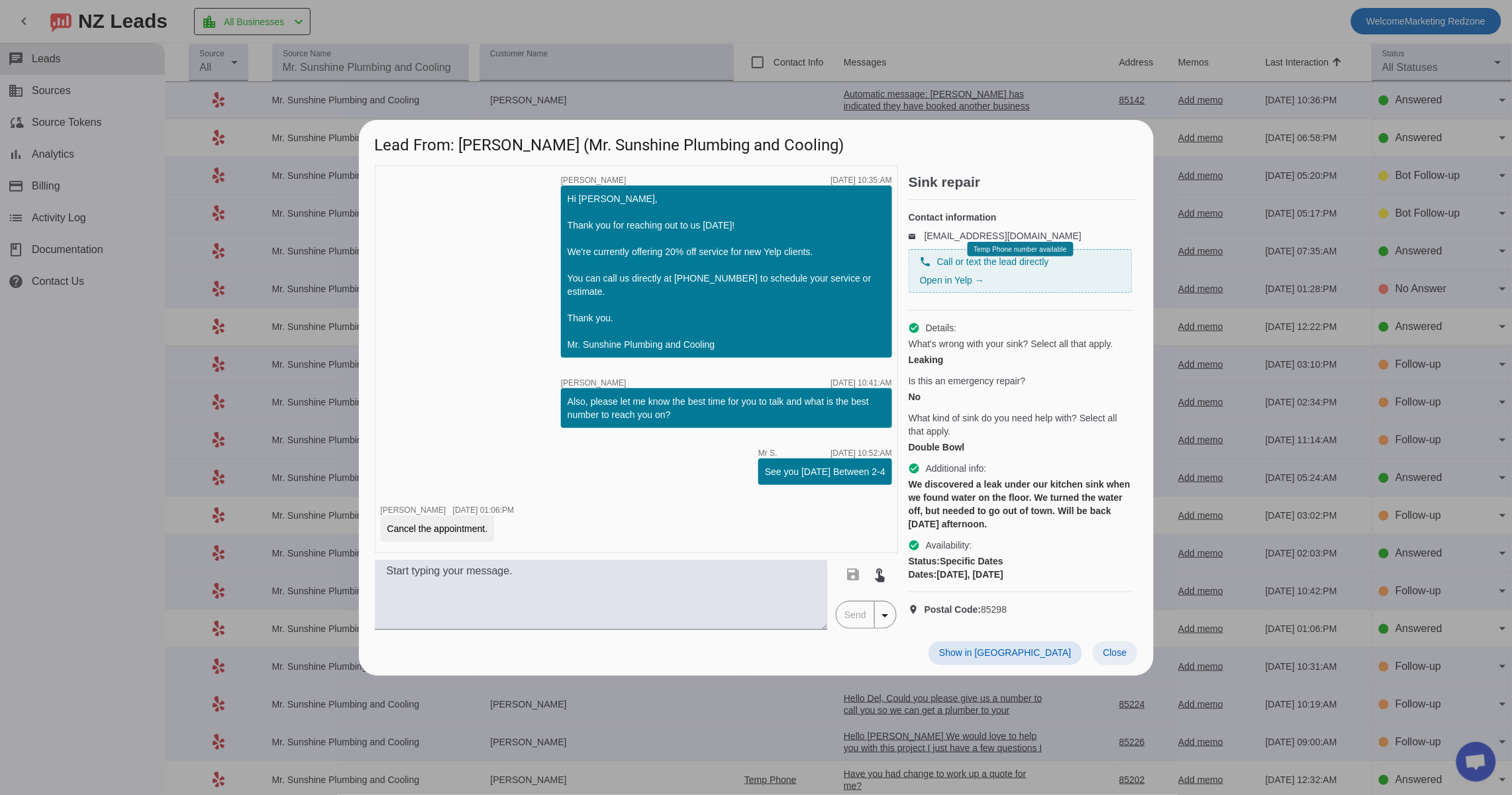
click at [1112, 658] on span "Close" at bounding box center [1115, 652] width 24 height 10
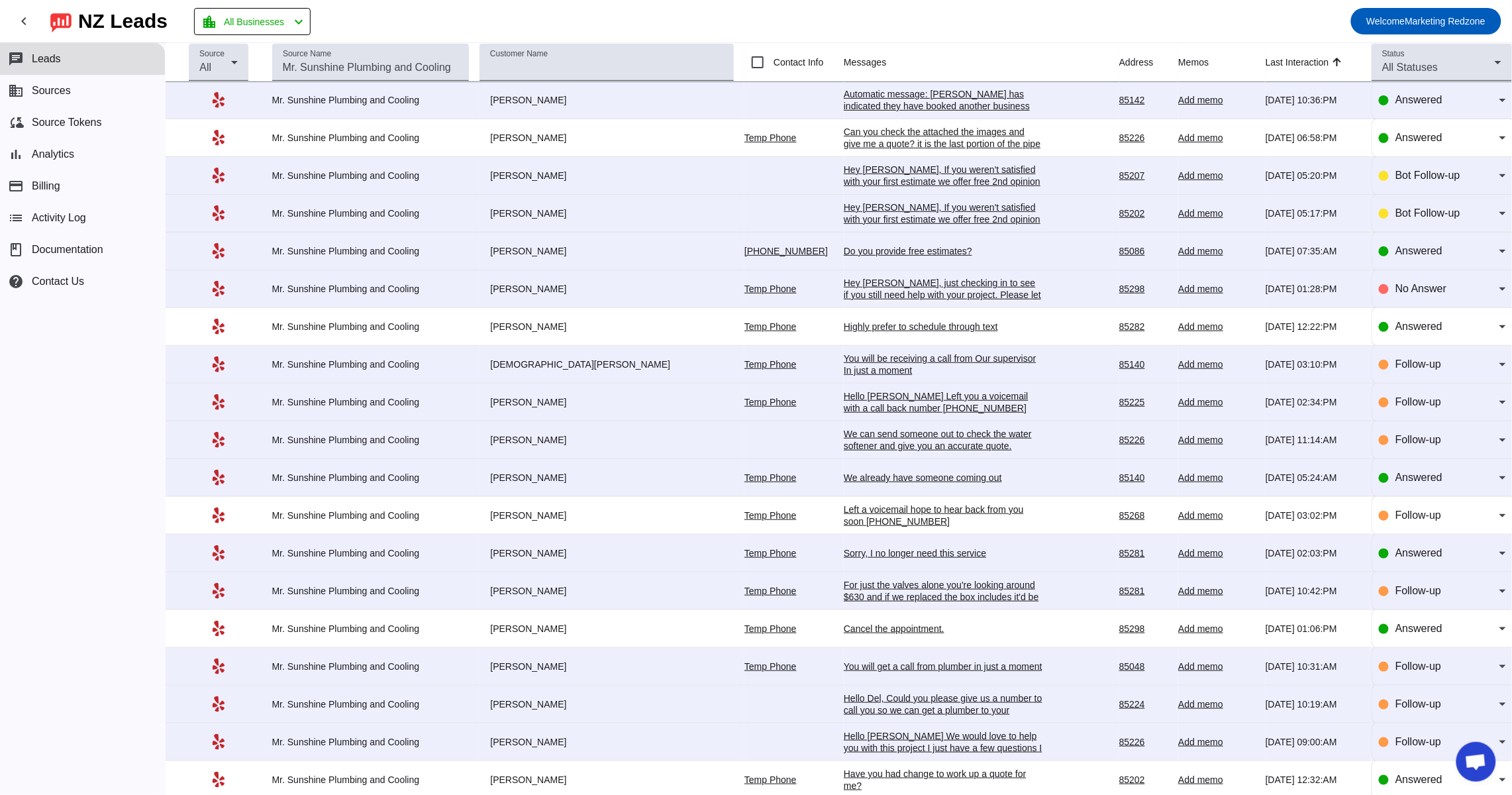
click at [876, 633] on div "Cancel the appointment." at bounding box center [943, 628] width 198 height 12
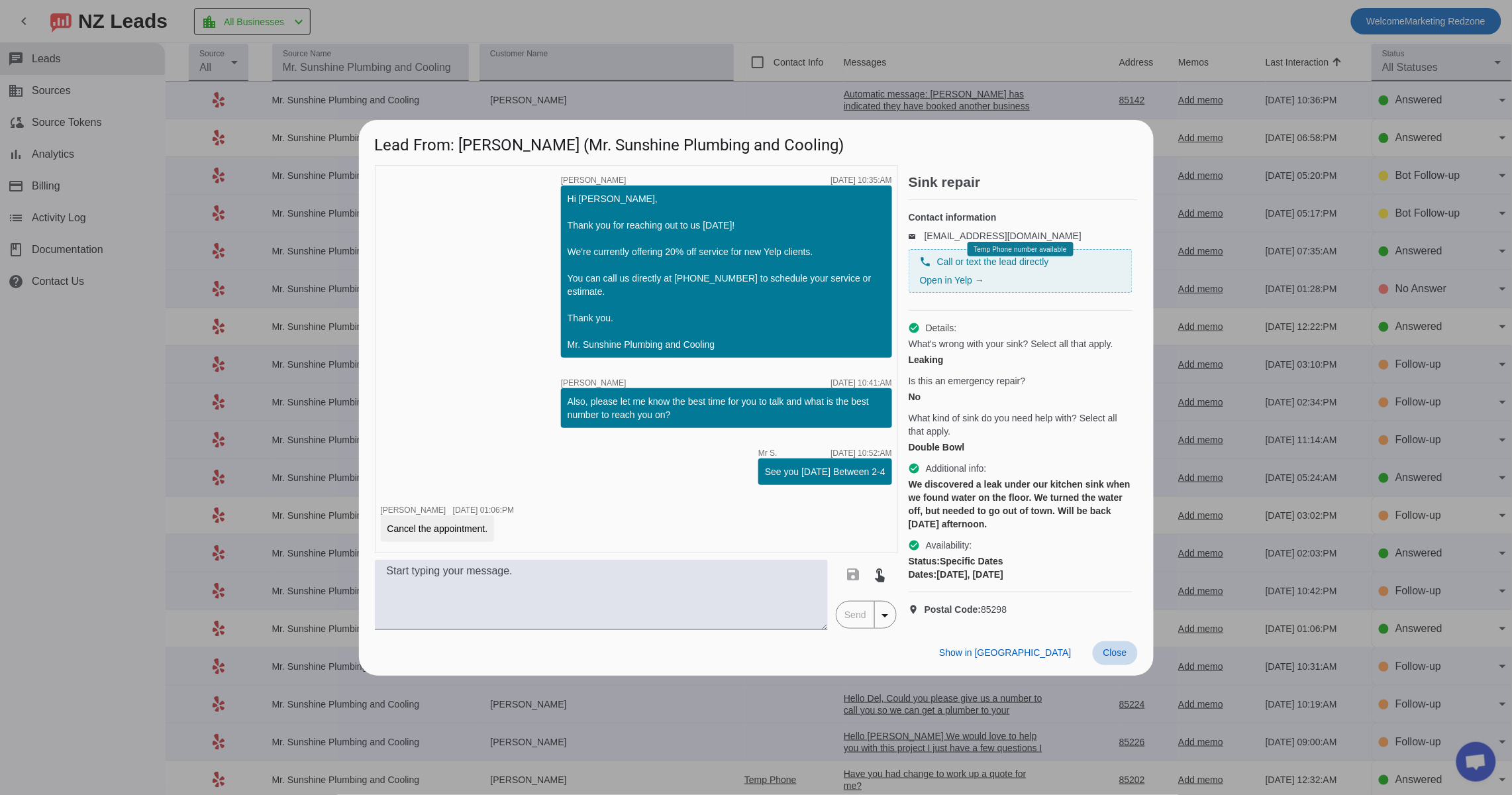
click at [1107, 658] on span "Close" at bounding box center [1115, 652] width 24 height 10
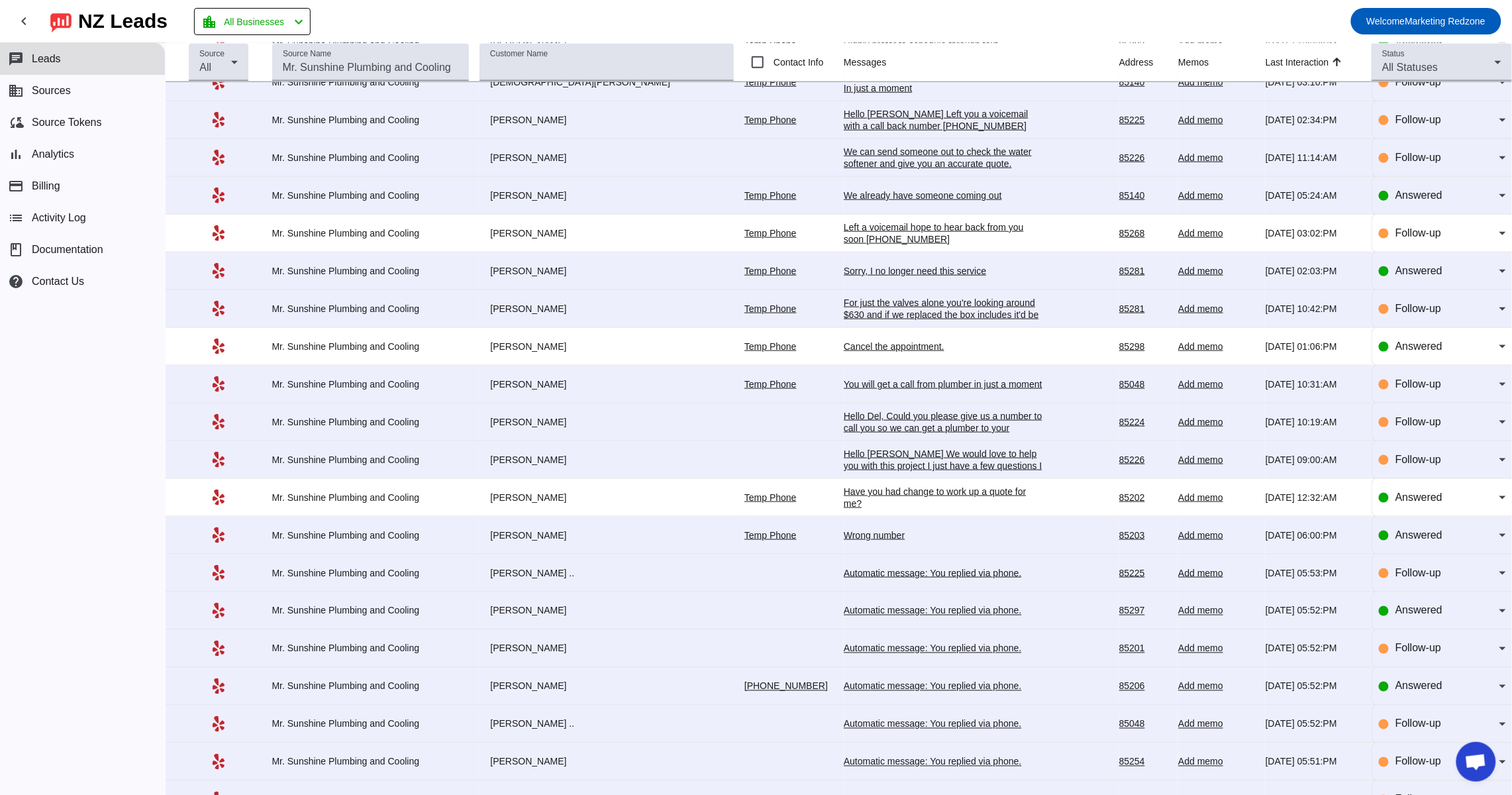
scroll to position [478, 0]
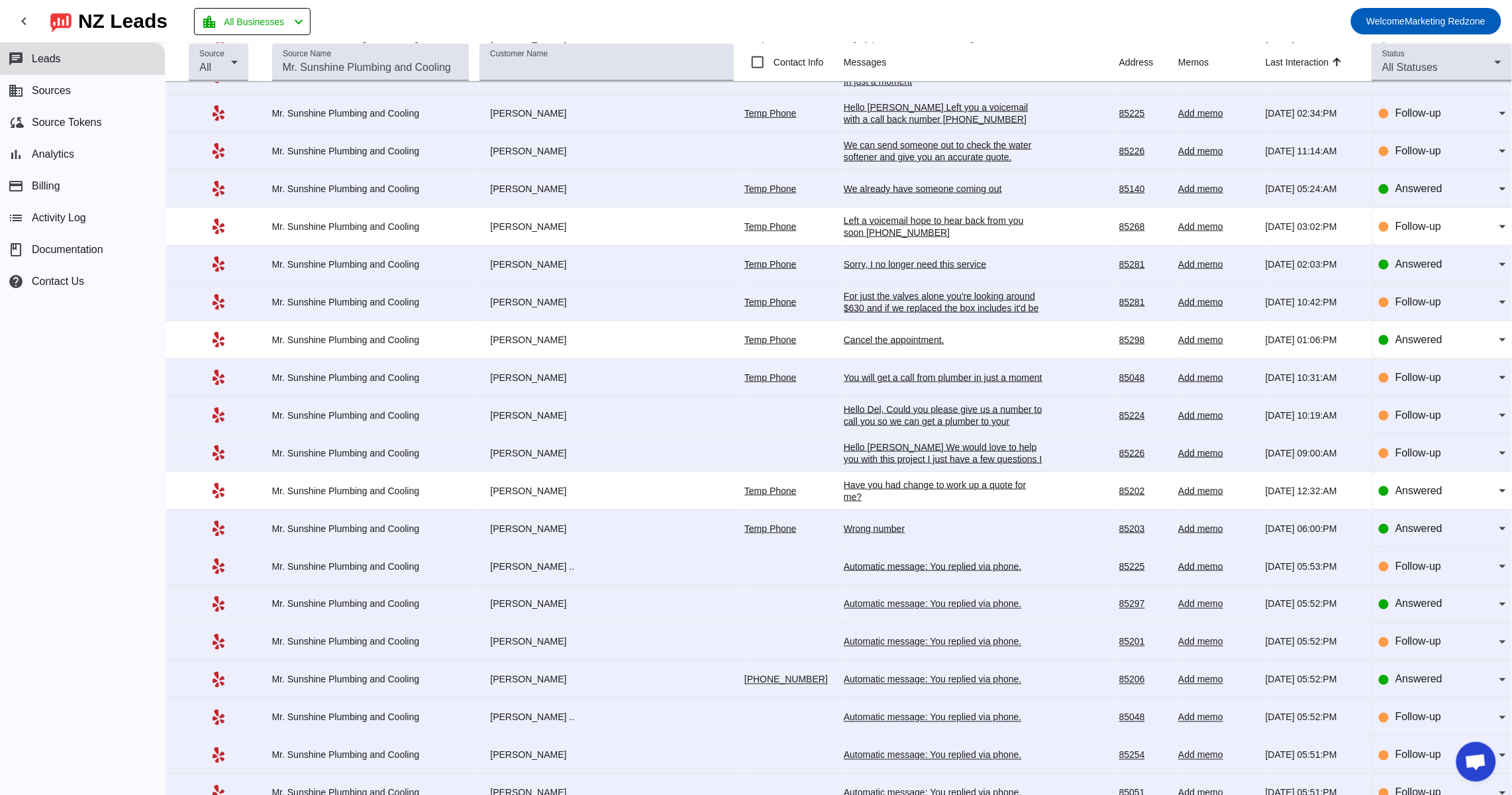
click at [883, 490] on div "Have you had change to work up a quote for me?" at bounding box center [943, 491] width 198 height 24
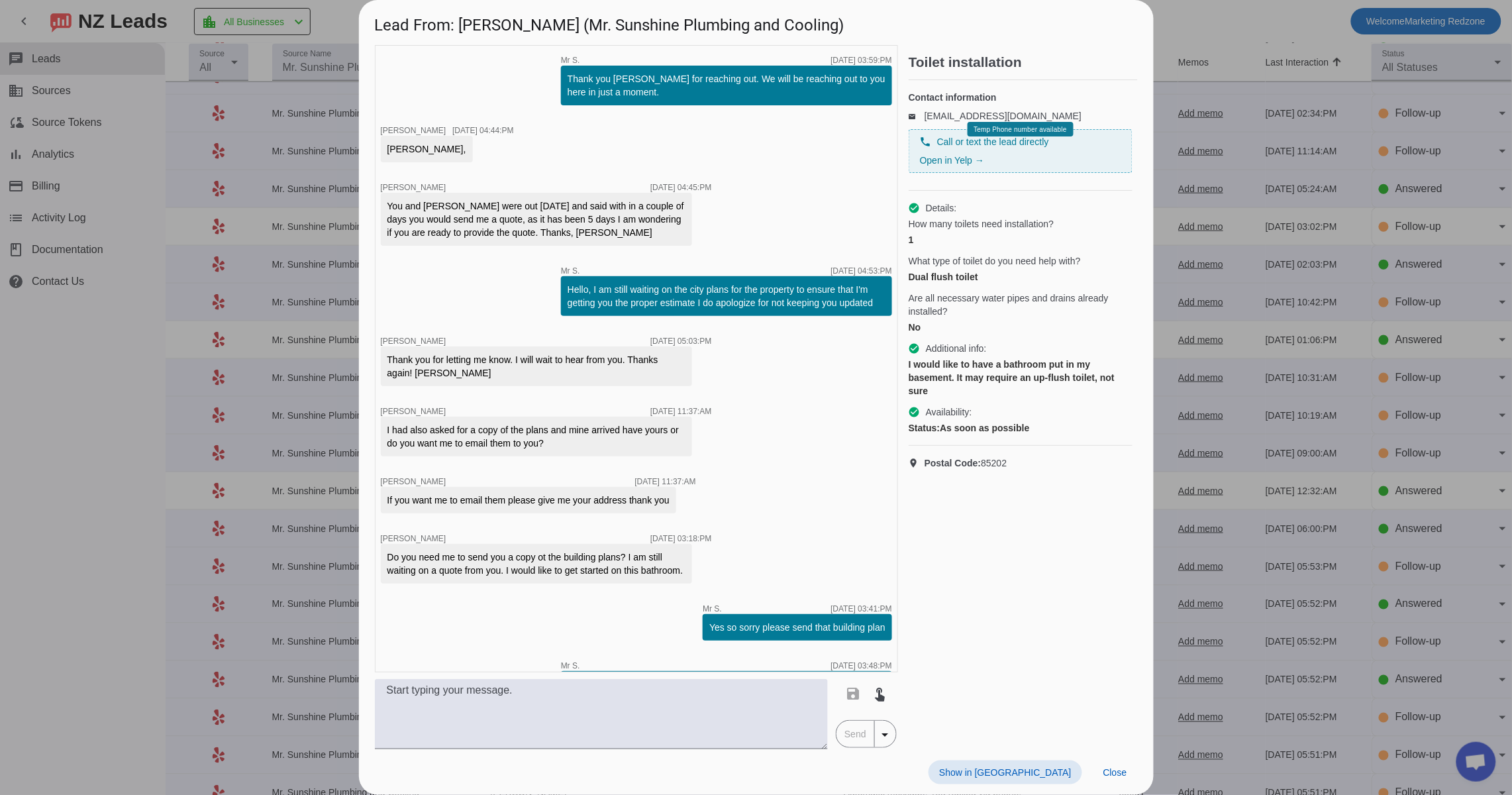
scroll to position [388, 0]
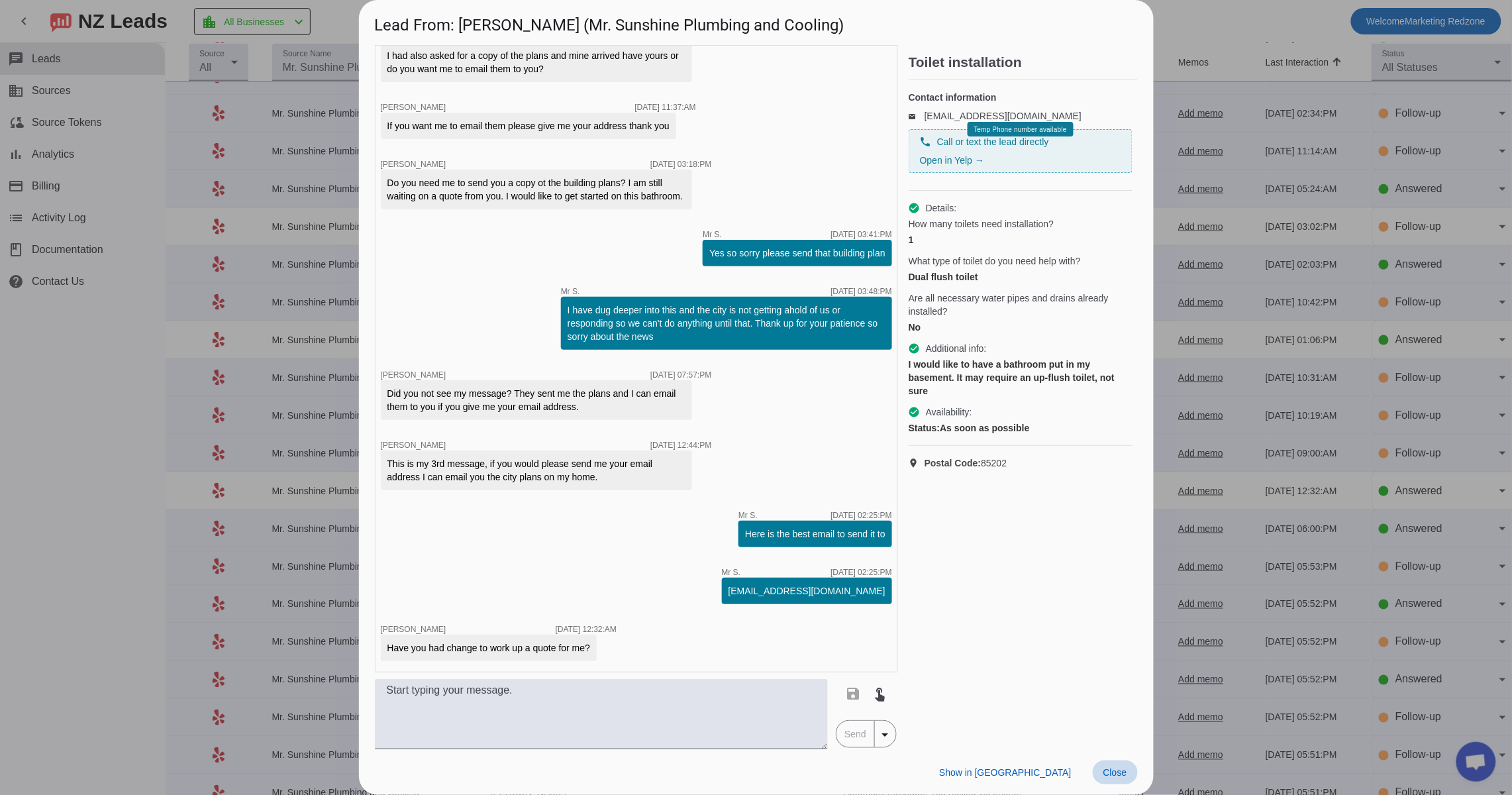
click at [1117, 769] on span "Close" at bounding box center [1115, 772] width 24 height 10
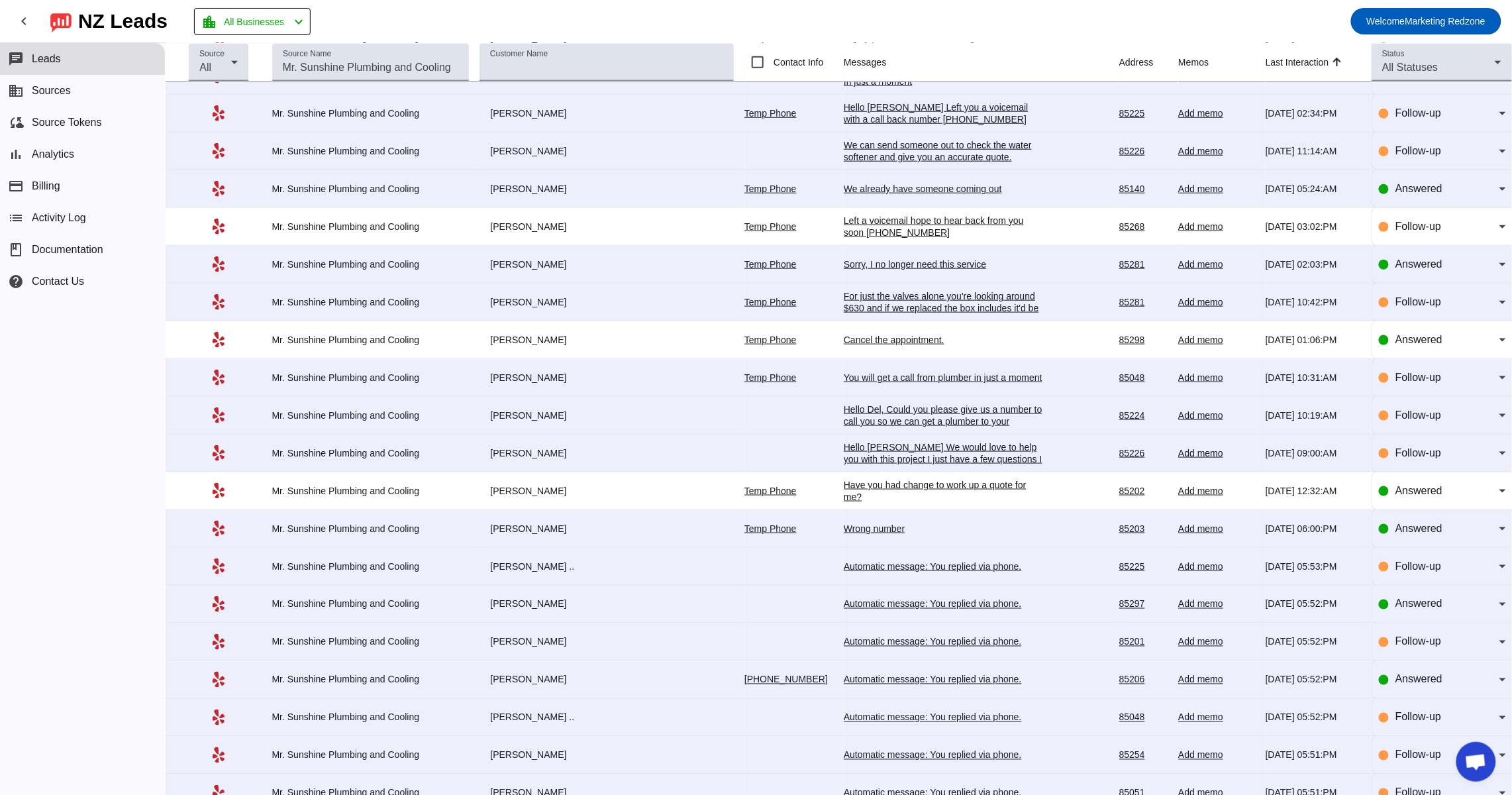
click at [844, 534] on div "Wrong number" at bounding box center [943, 528] width 198 height 12
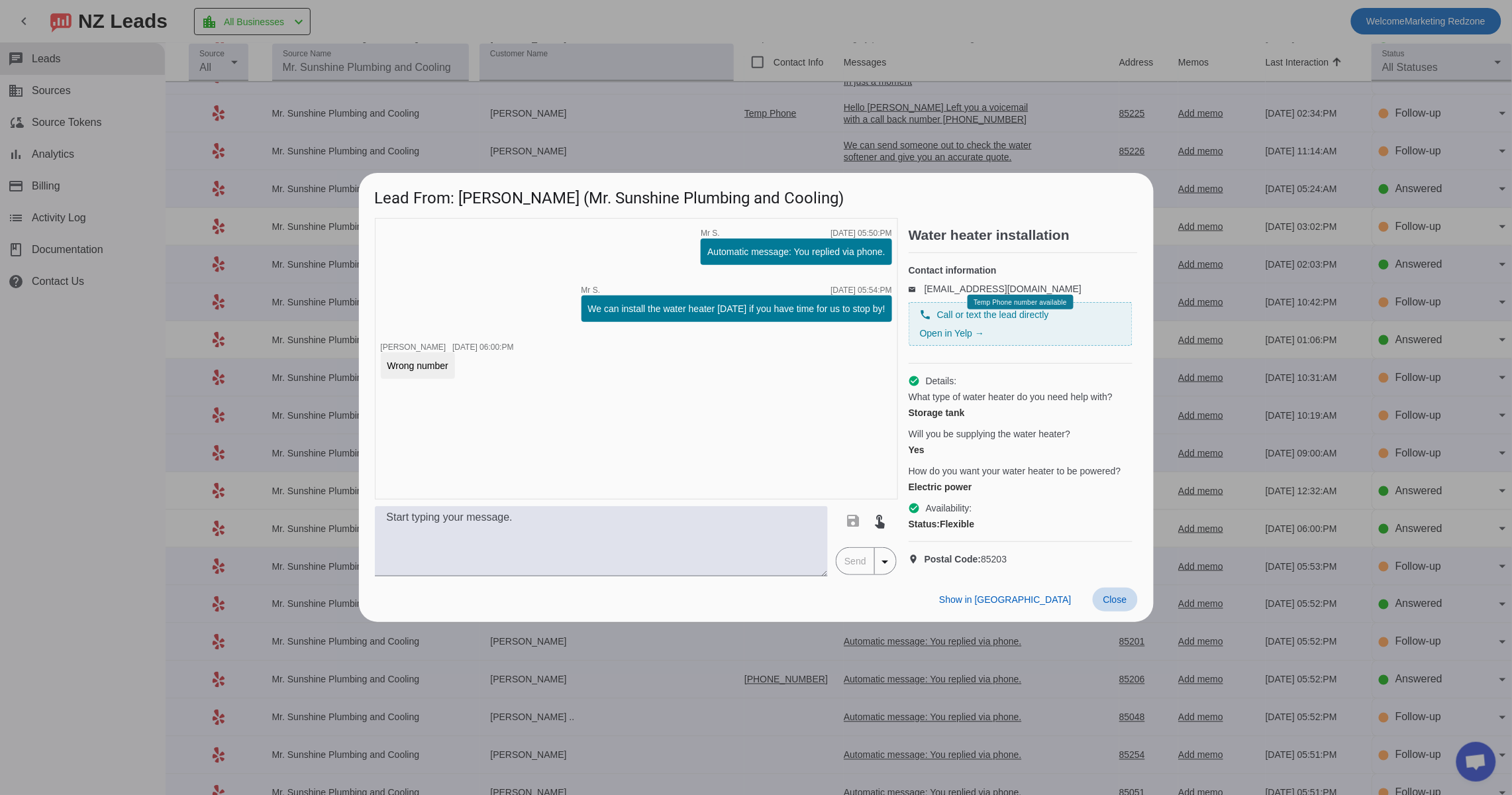
click at [1107, 605] on span "Close" at bounding box center [1115, 599] width 24 height 10
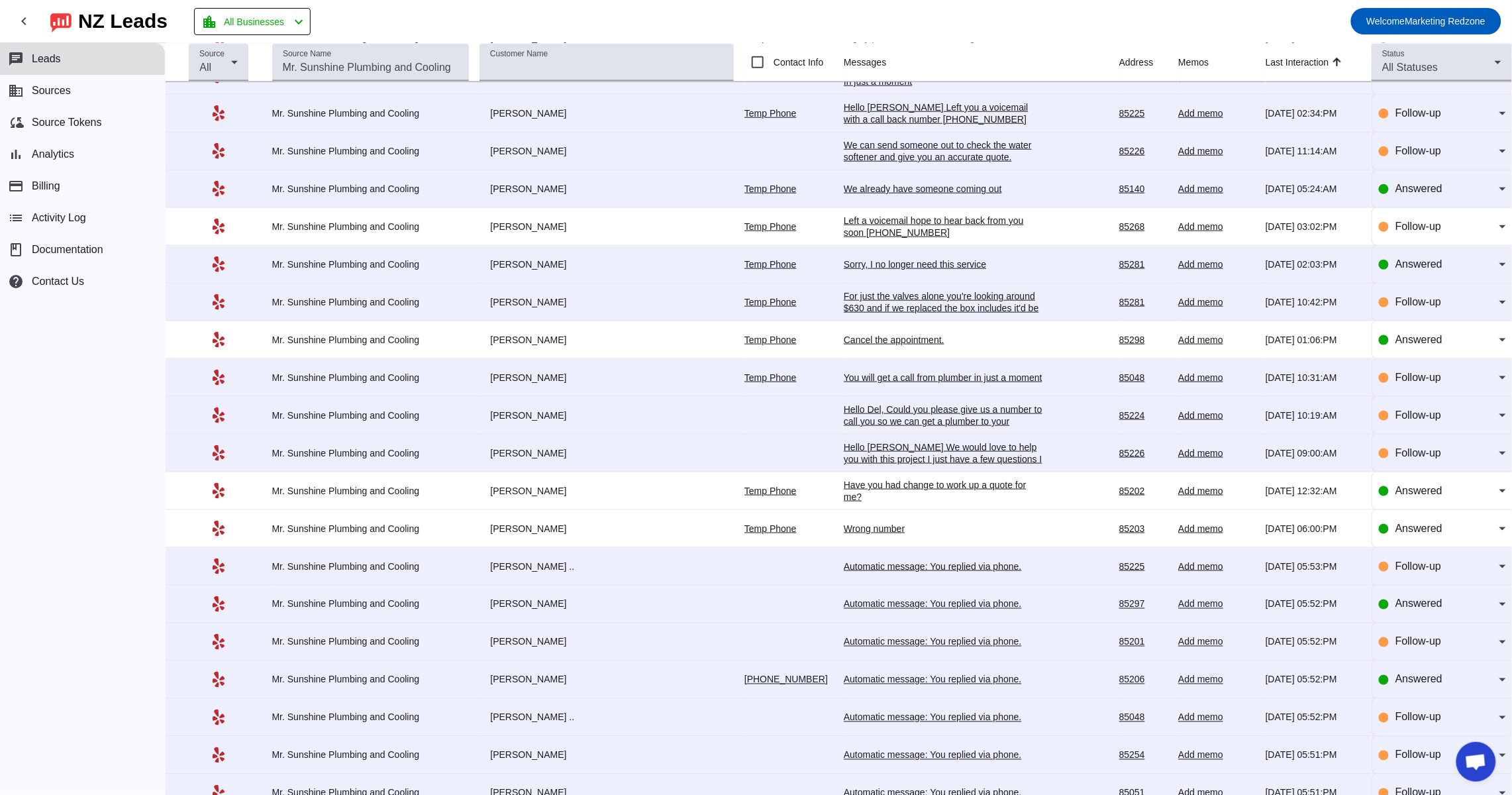
click at [860, 680] on div "Automatic message: You replied via phone." at bounding box center [943, 680] width 198 height 12
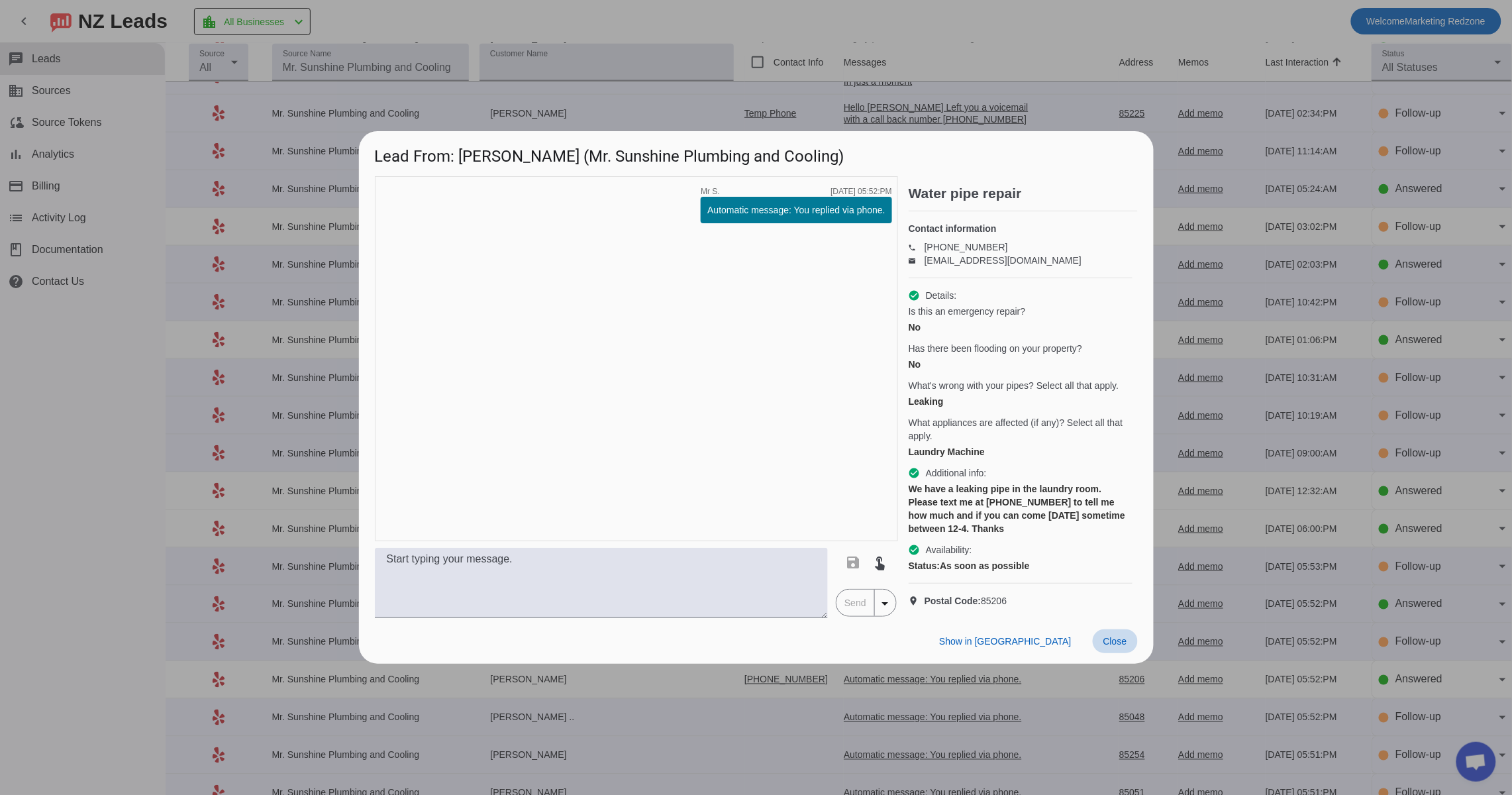
click at [1106, 654] on span at bounding box center [1115, 641] width 45 height 24
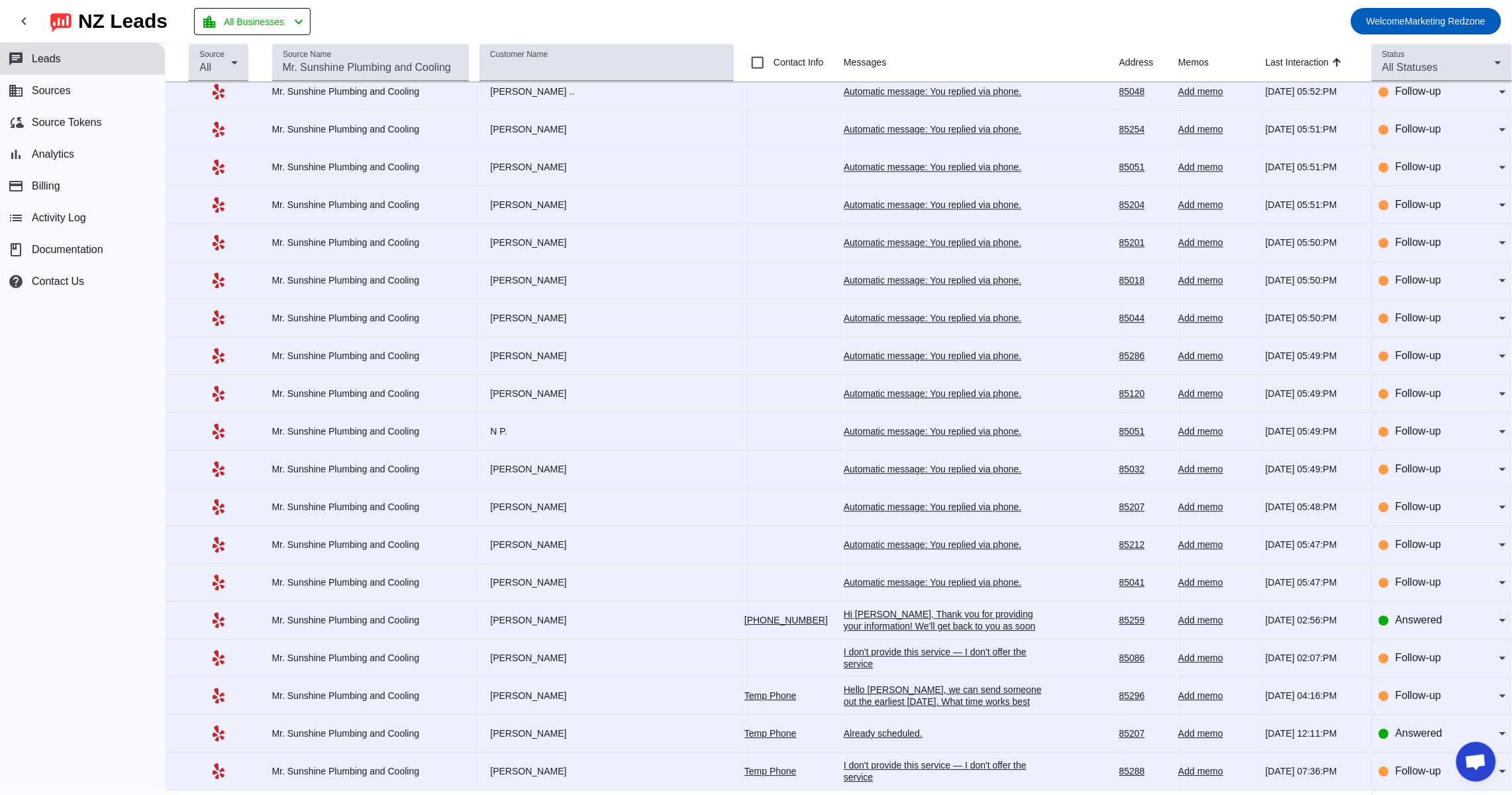
scroll to position [1098, 0]
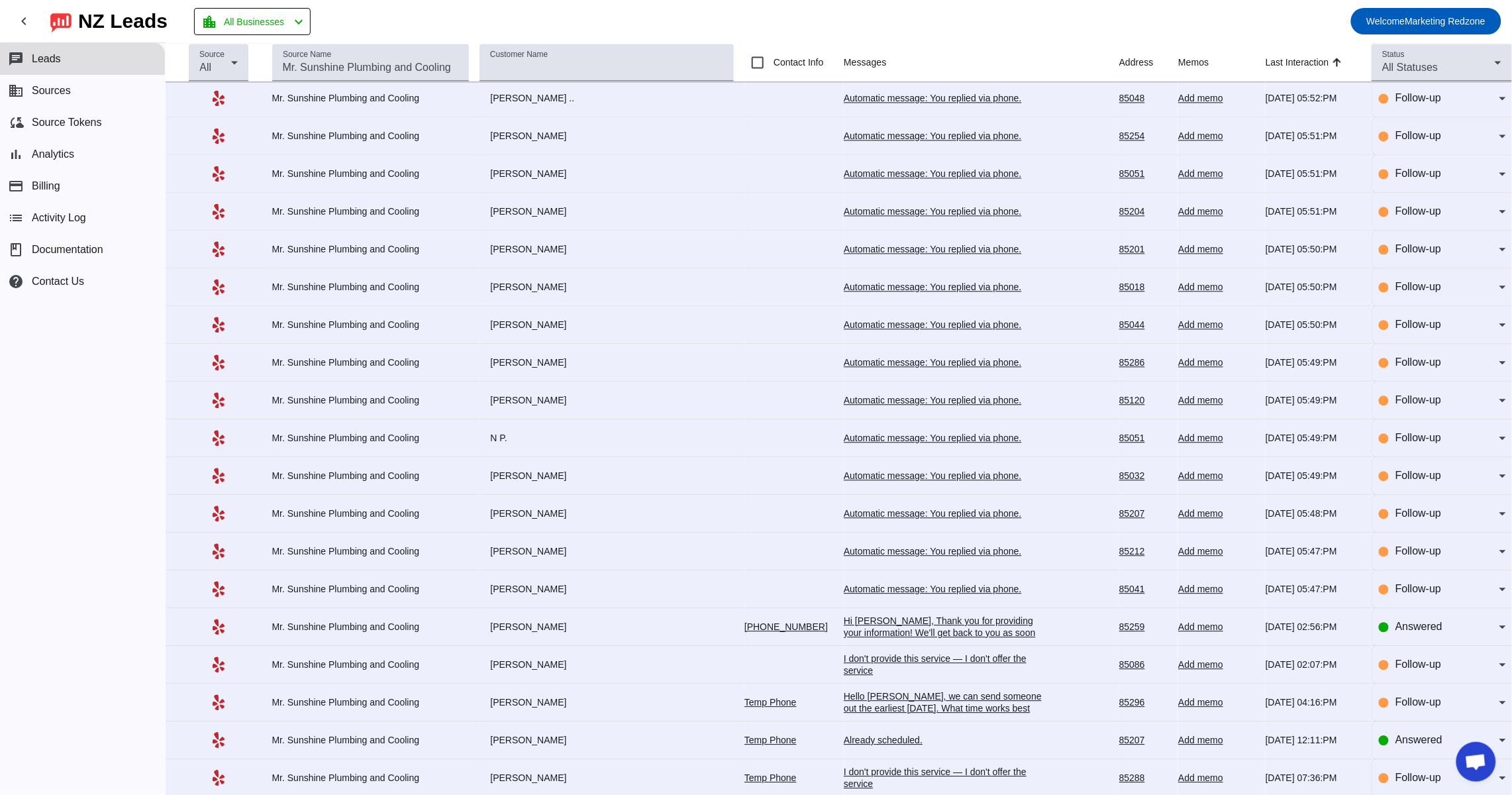
click at [869, 480] on div "Automatic message: You replied via phone." at bounding box center [943, 476] width 198 height 12
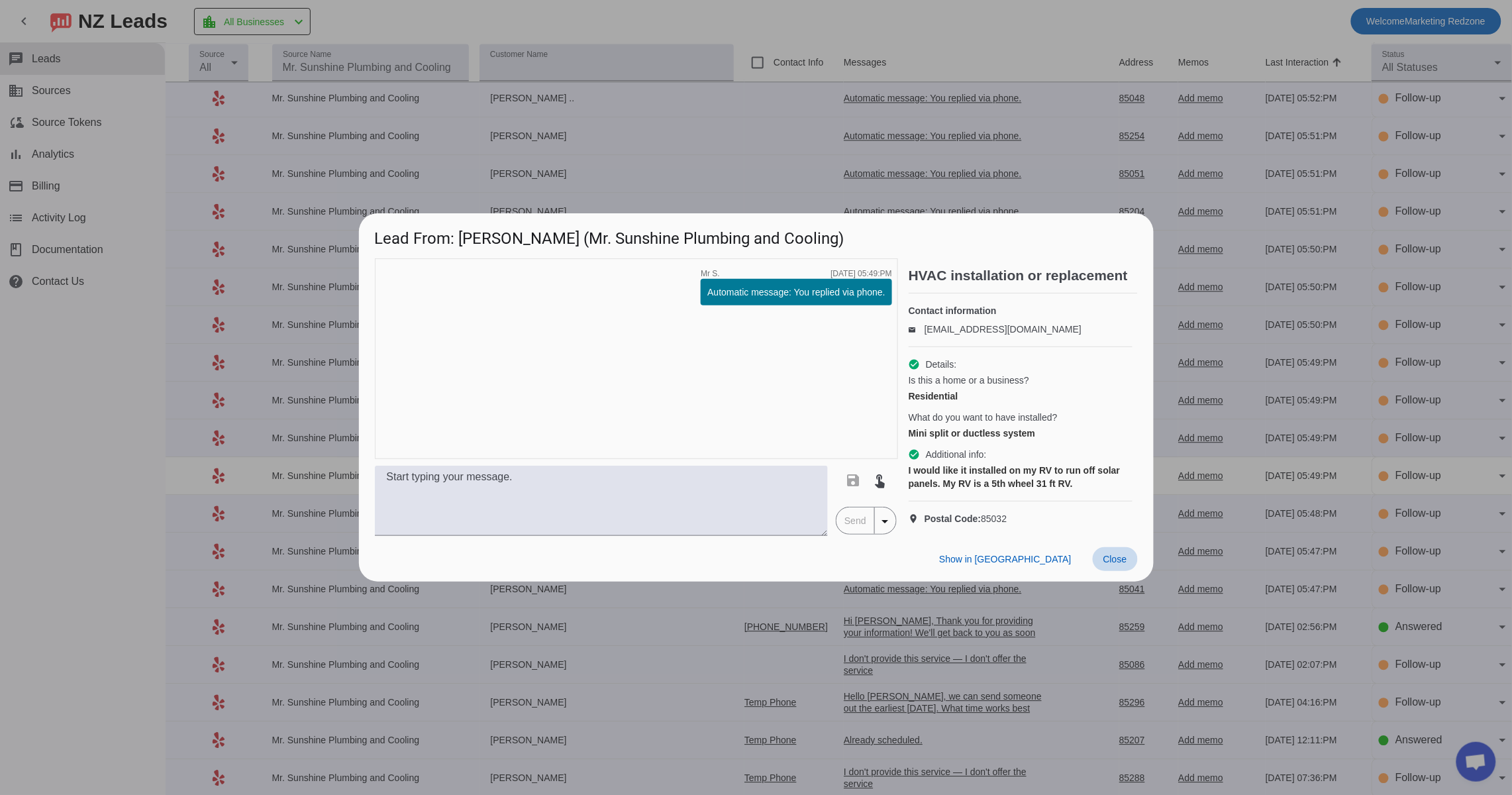
click at [1116, 571] on span at bounding box center [1115, 559] width 45 height 24
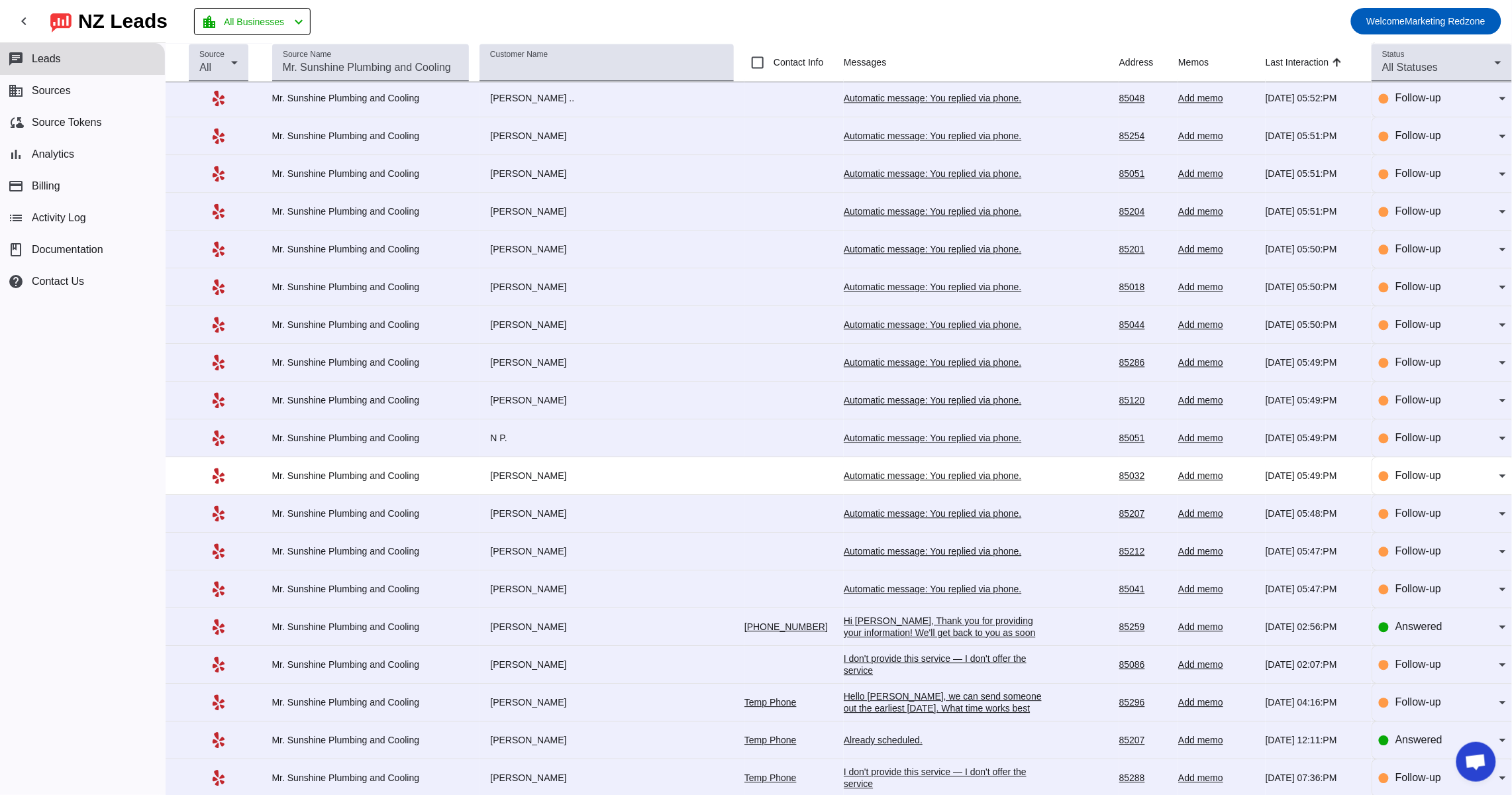
click at [868, 588] on td "Automatic message: You replied via phone. 8/18/2025, 05:47:PM" at bounding box center [982, 589] width 275 height 38
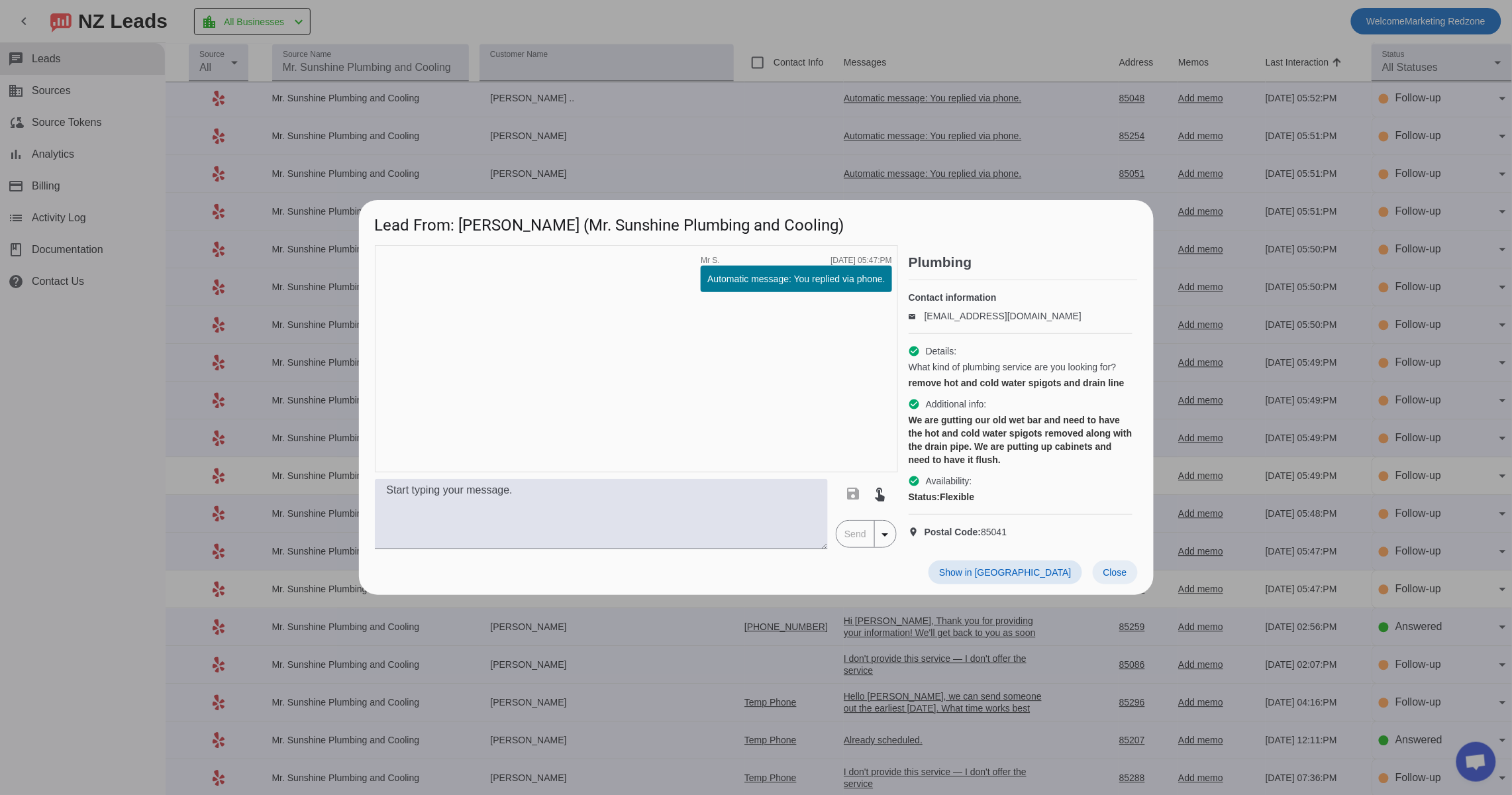
click at [1114, 577] on span "Close" at bounding box center [1115, 572] width 24 height 10
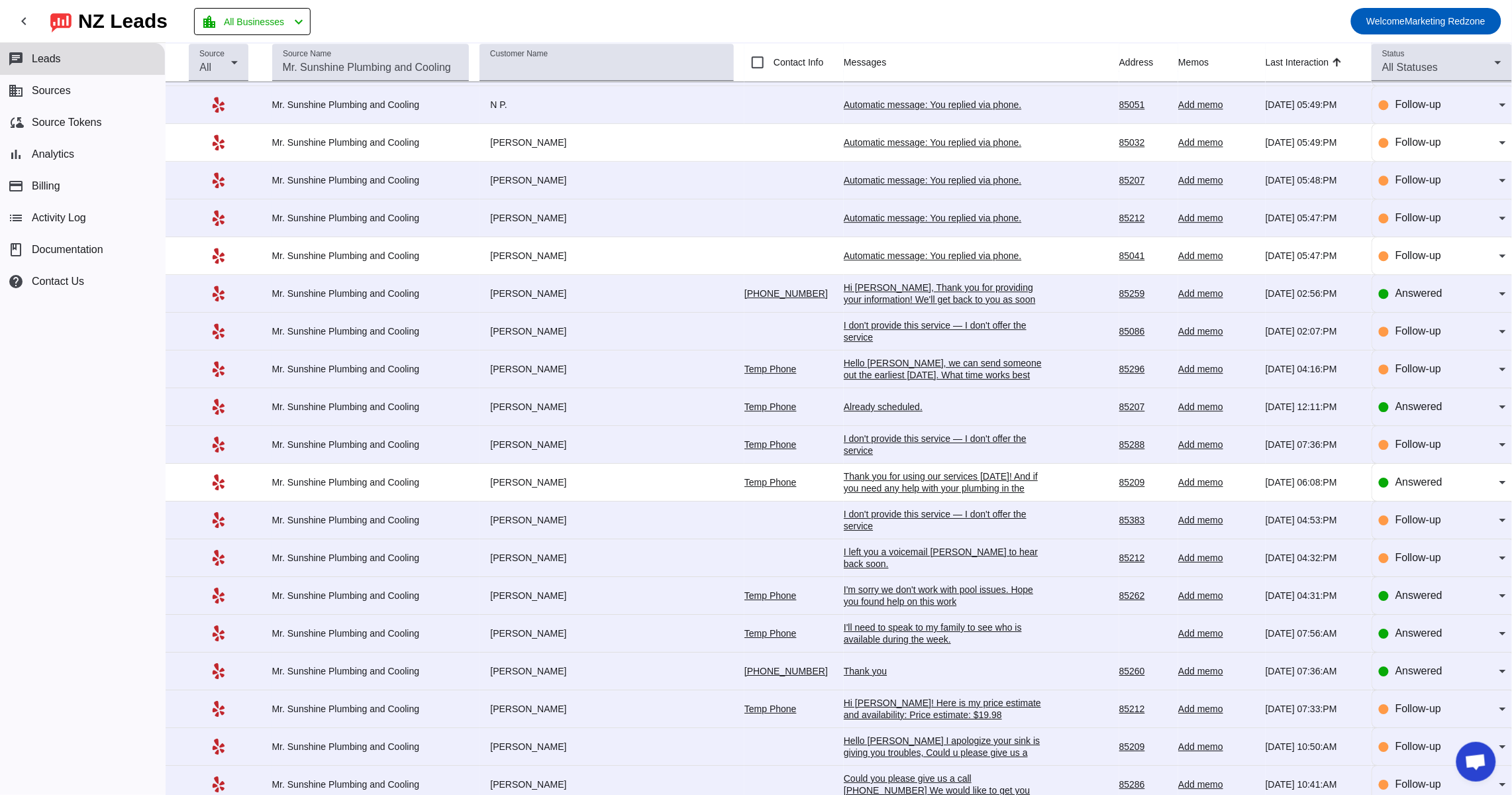
scroll to position [1631, 0]
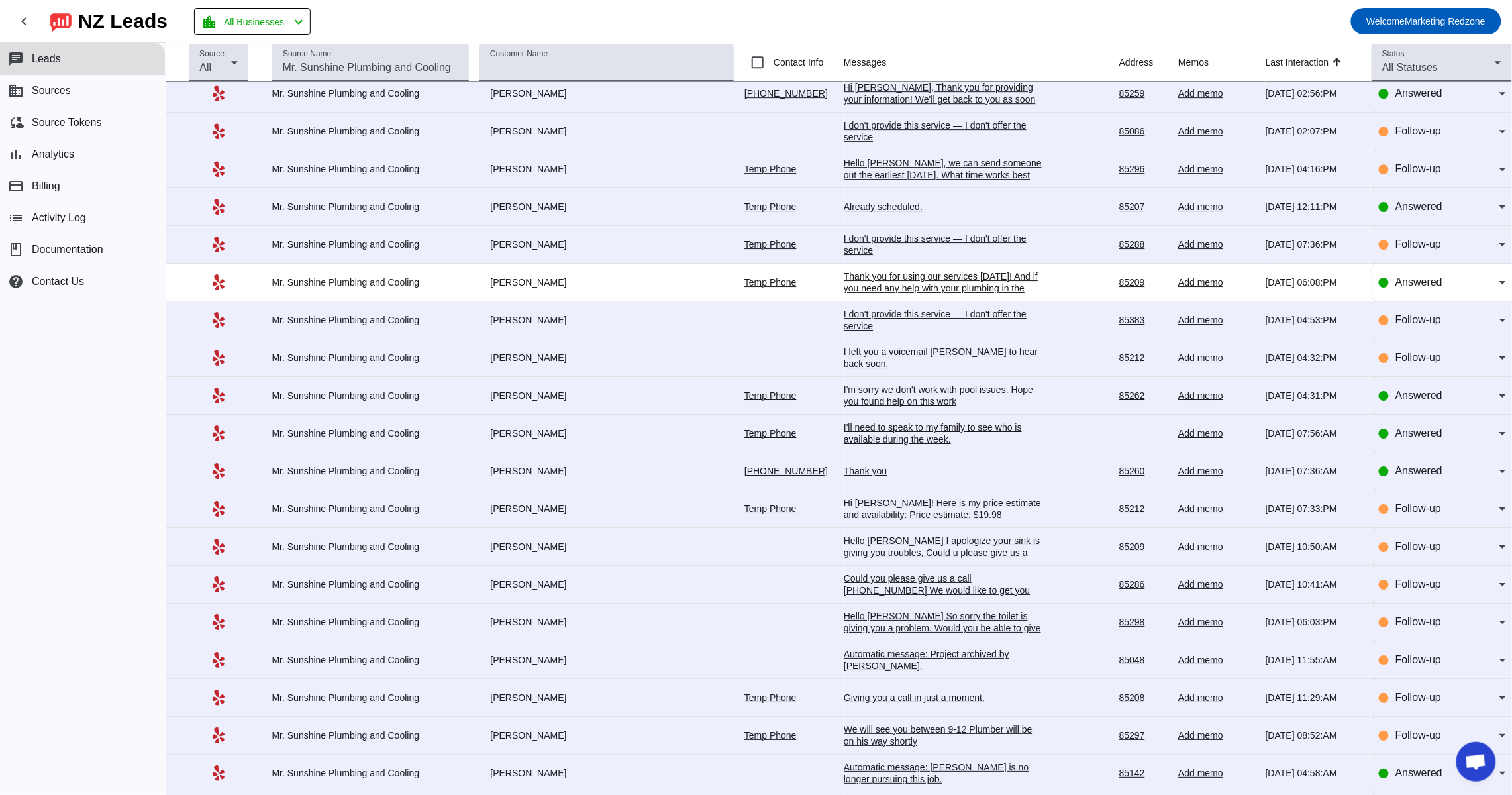
click at [844, 476] on div "Thank you" at bounding box center [943, 471] width 198 height 12
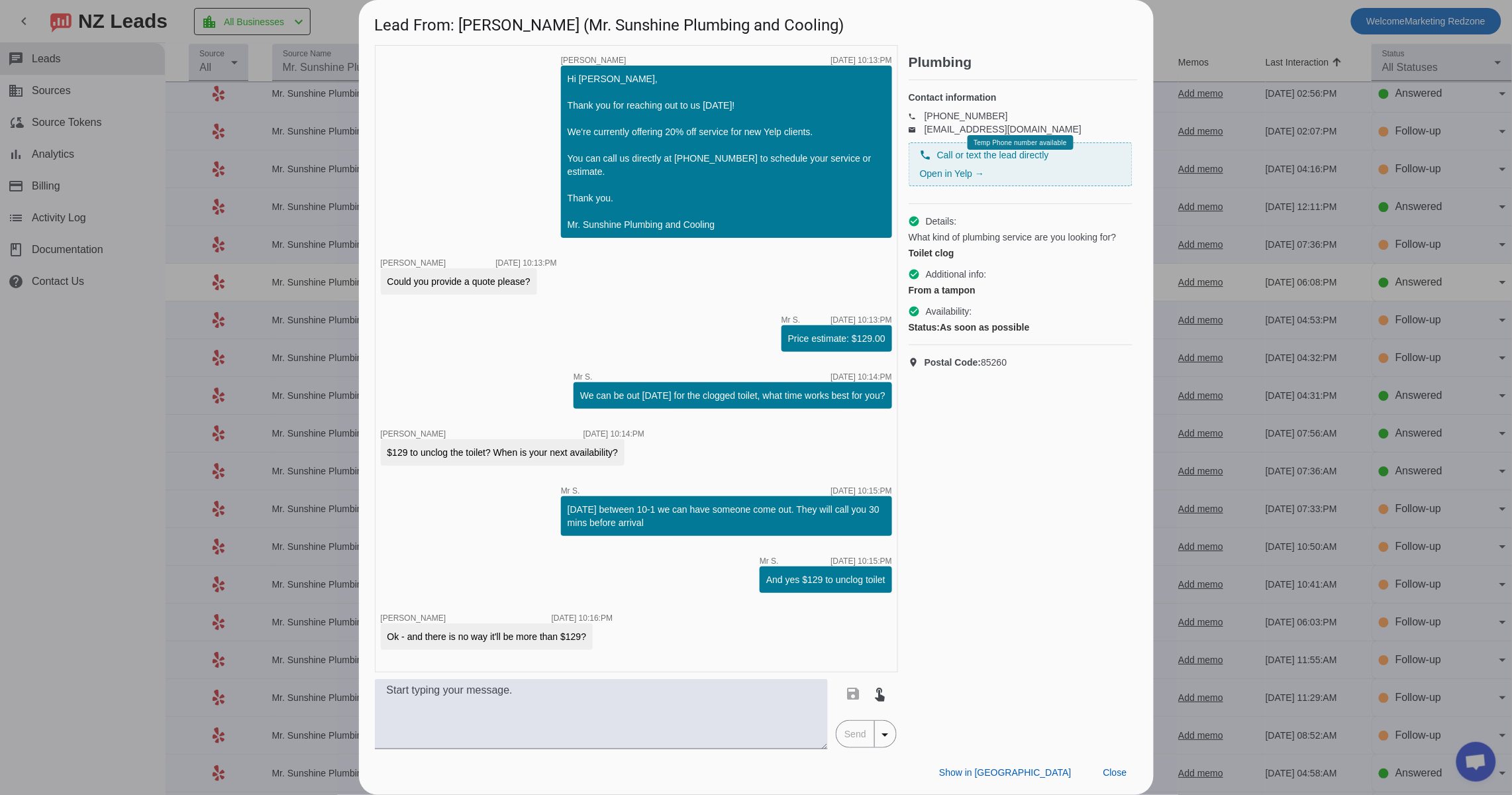
scroll to position [678, 0]
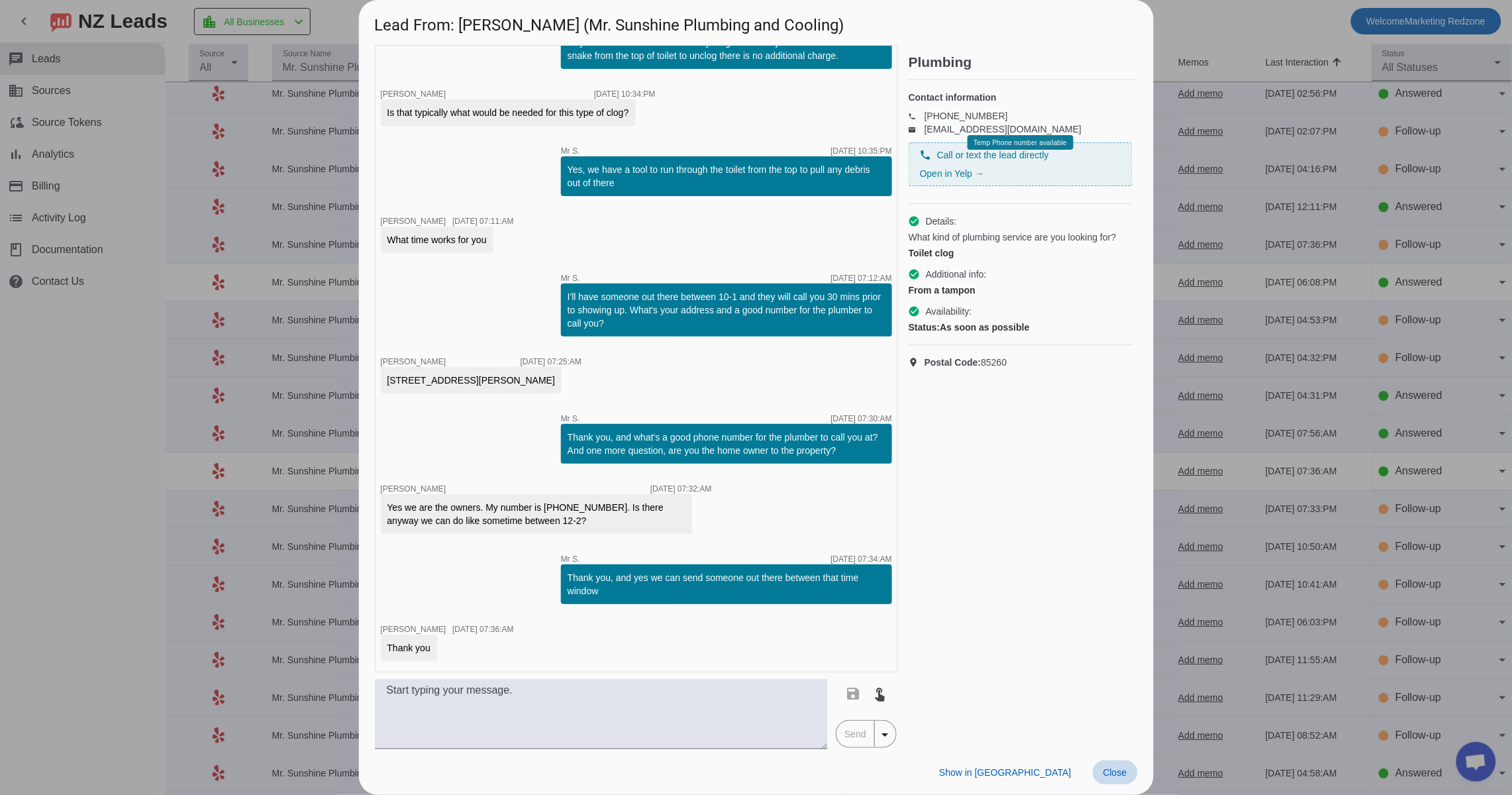
click at [1123, 773] on span "Close" at bounding box center [1115, 772] width 24 height 10
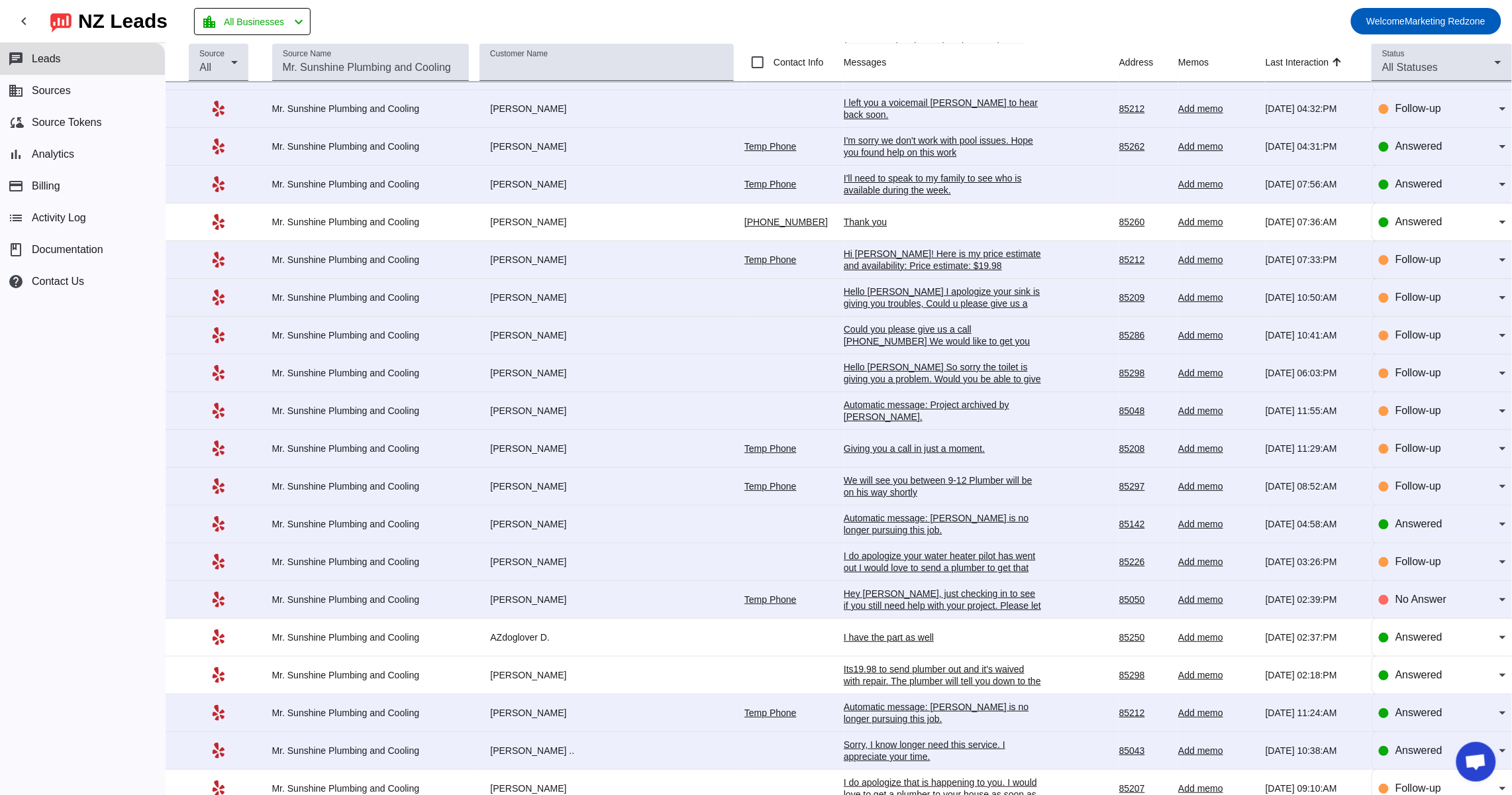
scroll to position [1908, 0]
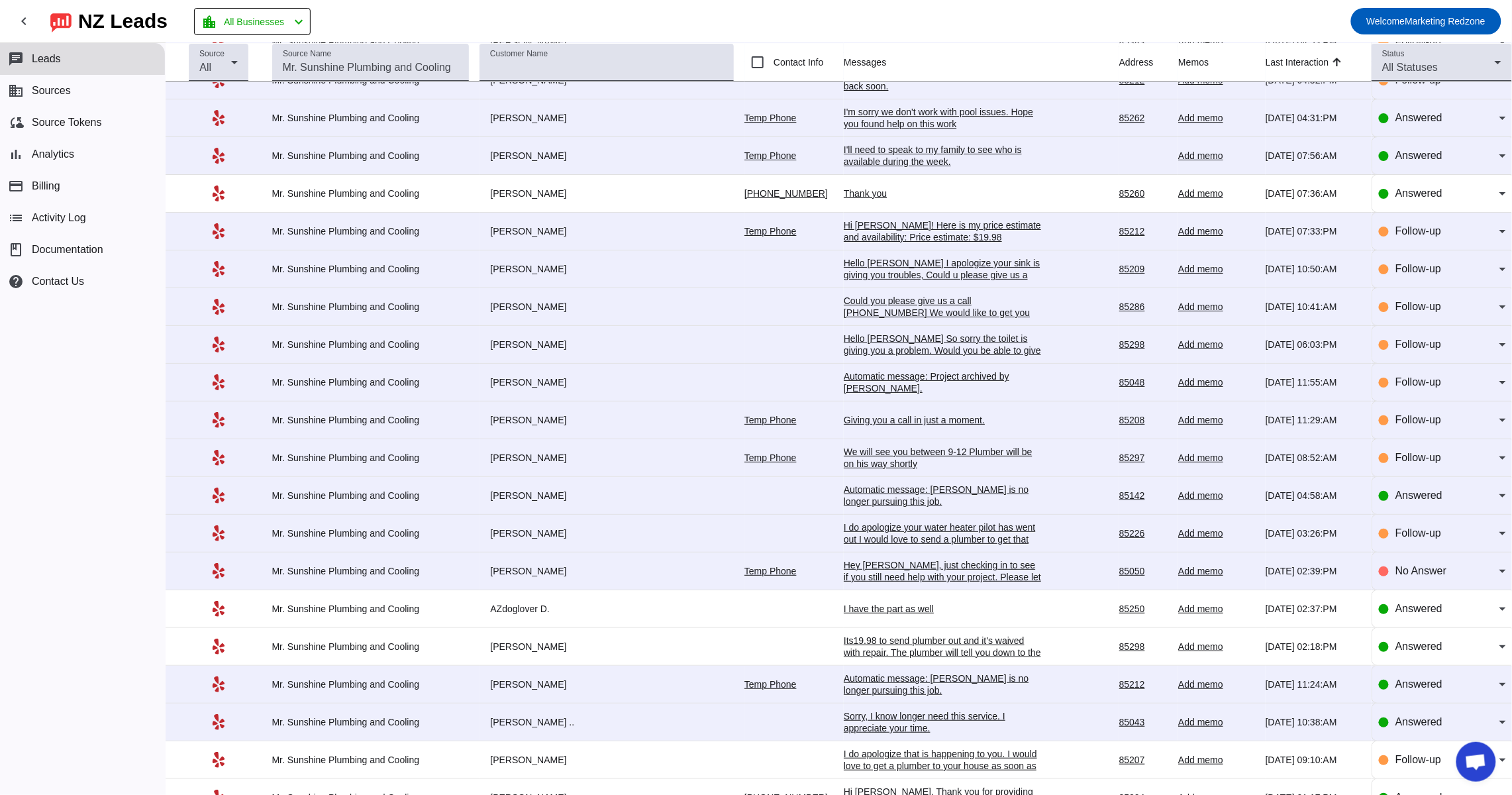
click at [844, 467] on div "We will see you between 9-12 Plumber will be on his way shortly" at bounding box center [943, 458] width 198 height 24
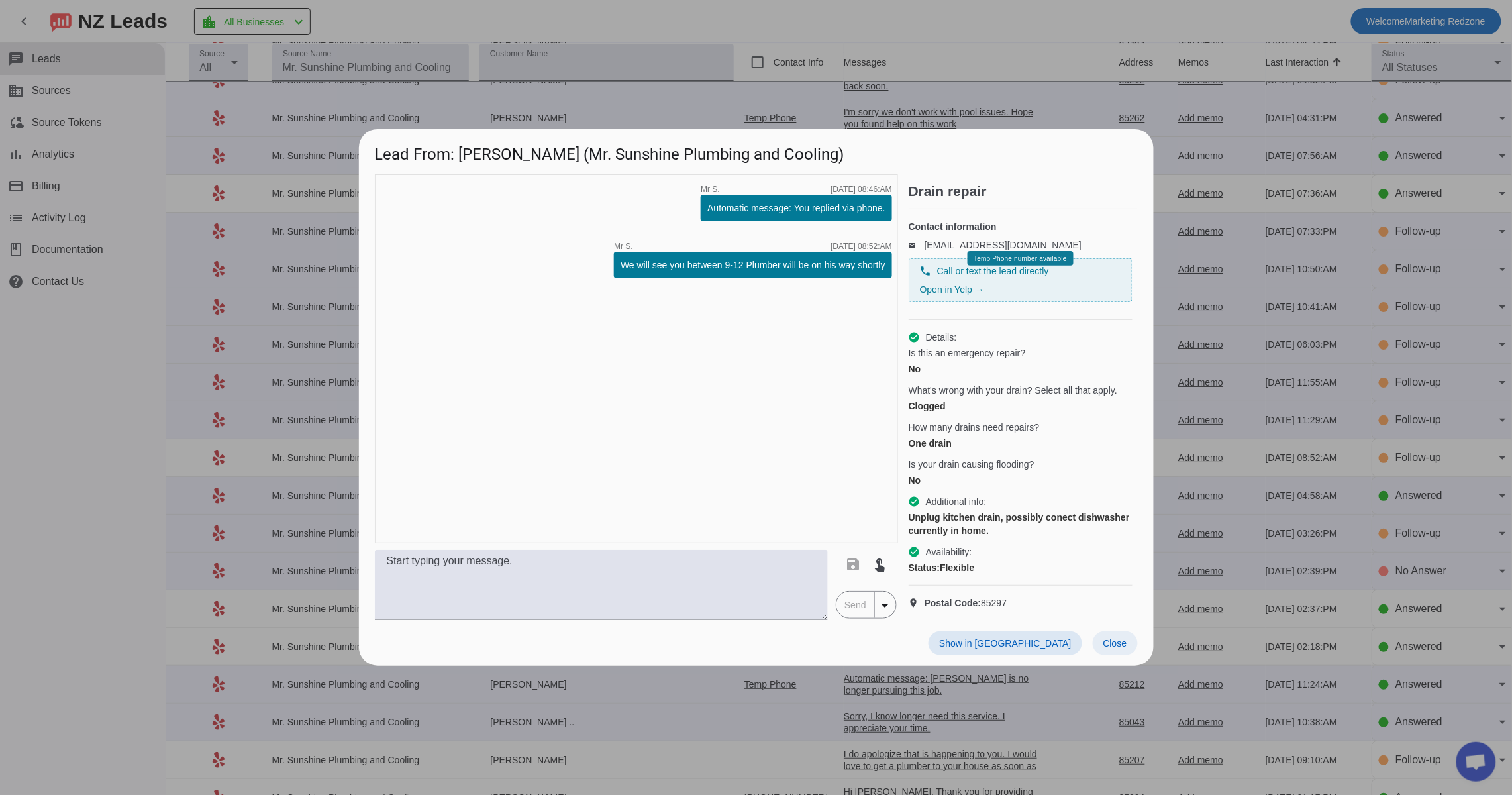
click at [1114, 655] on span at bounding box center [1115, 643] width 45 height 24
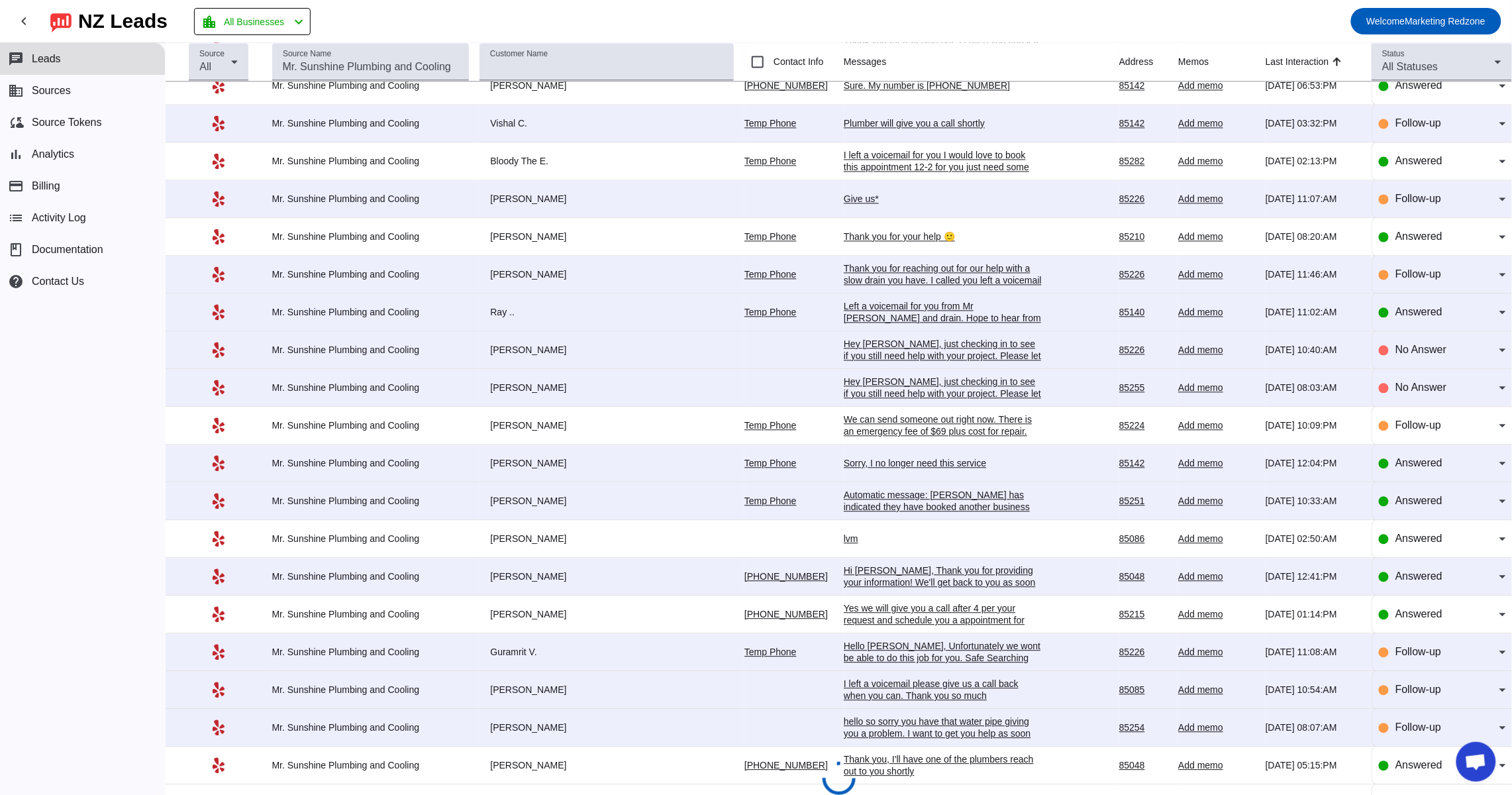
scroll to position [3069, 0]
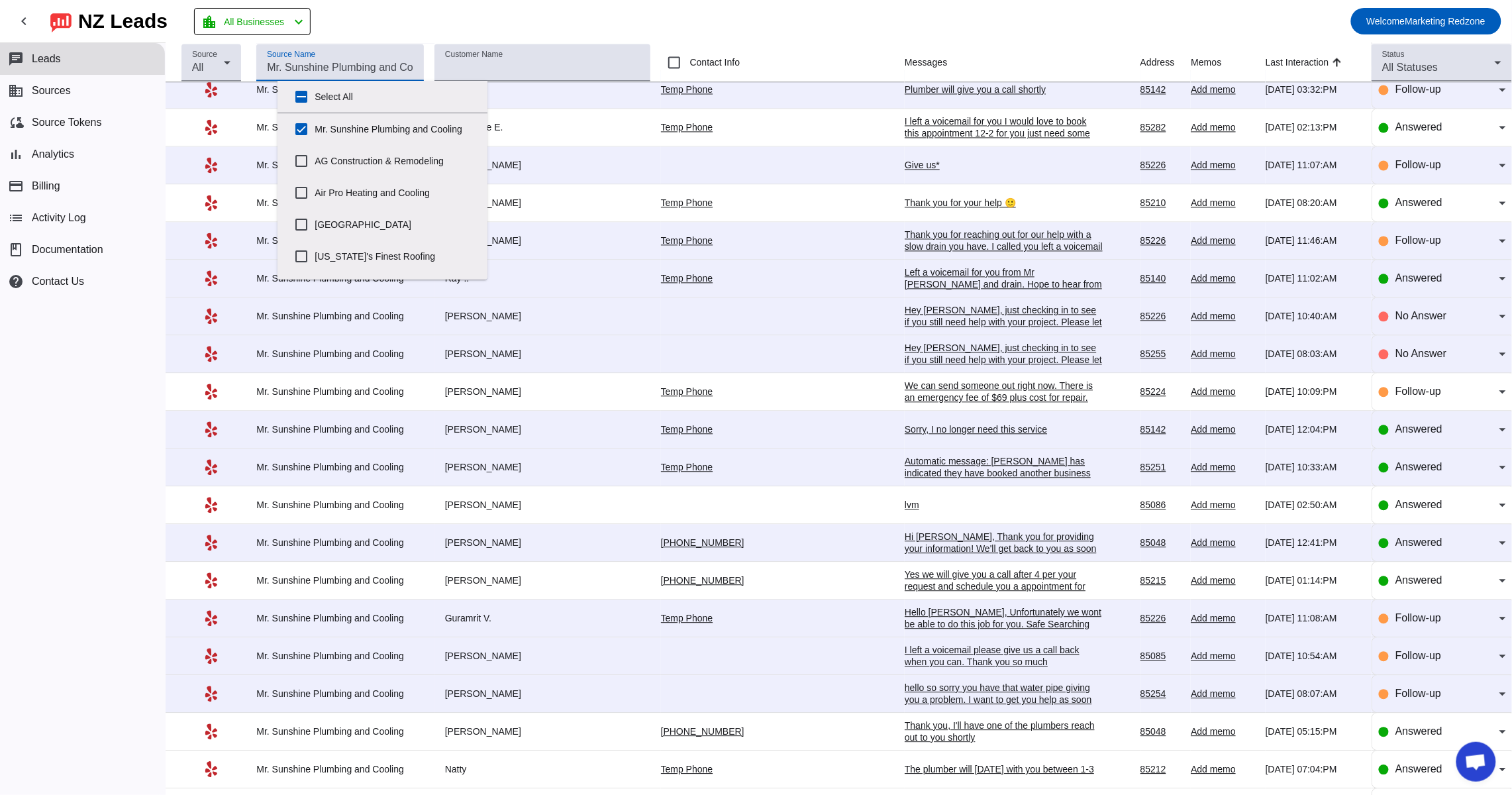
click at [376, 65] on input "Source Name" at bounding box center [340, 67] width 146 height 16
click at [302, 132] on input "Mr. Sunshine Plumbing and Cooling" at bounding box center [301, 129] width 26 height 26
checkbox input "false"
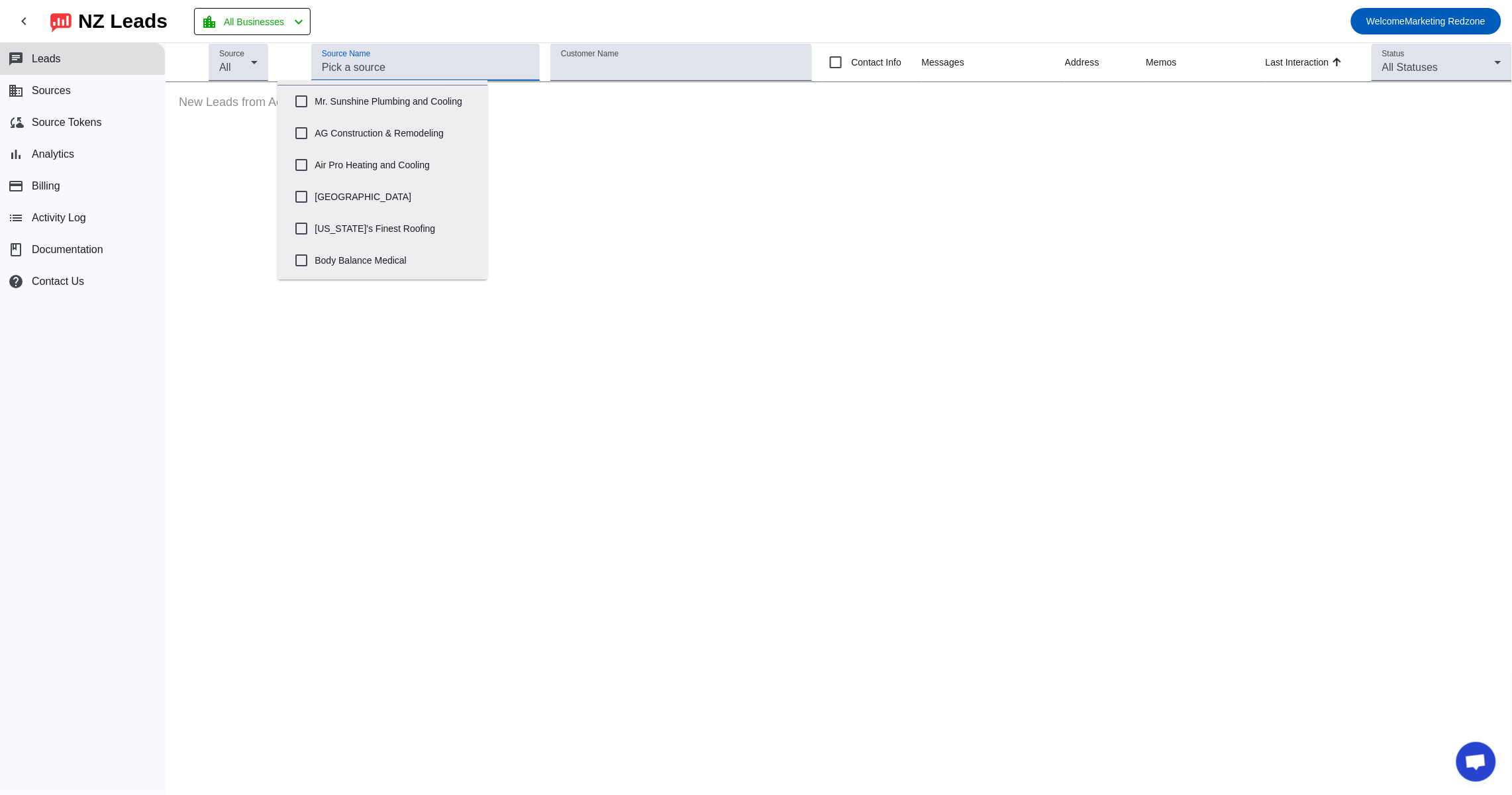
scroll to position [0, 0]
click at [295, 254] on input "Arizona's Finest Roofing" at bounding box center [301, 256] width 26 height 26
checkbox input "true"
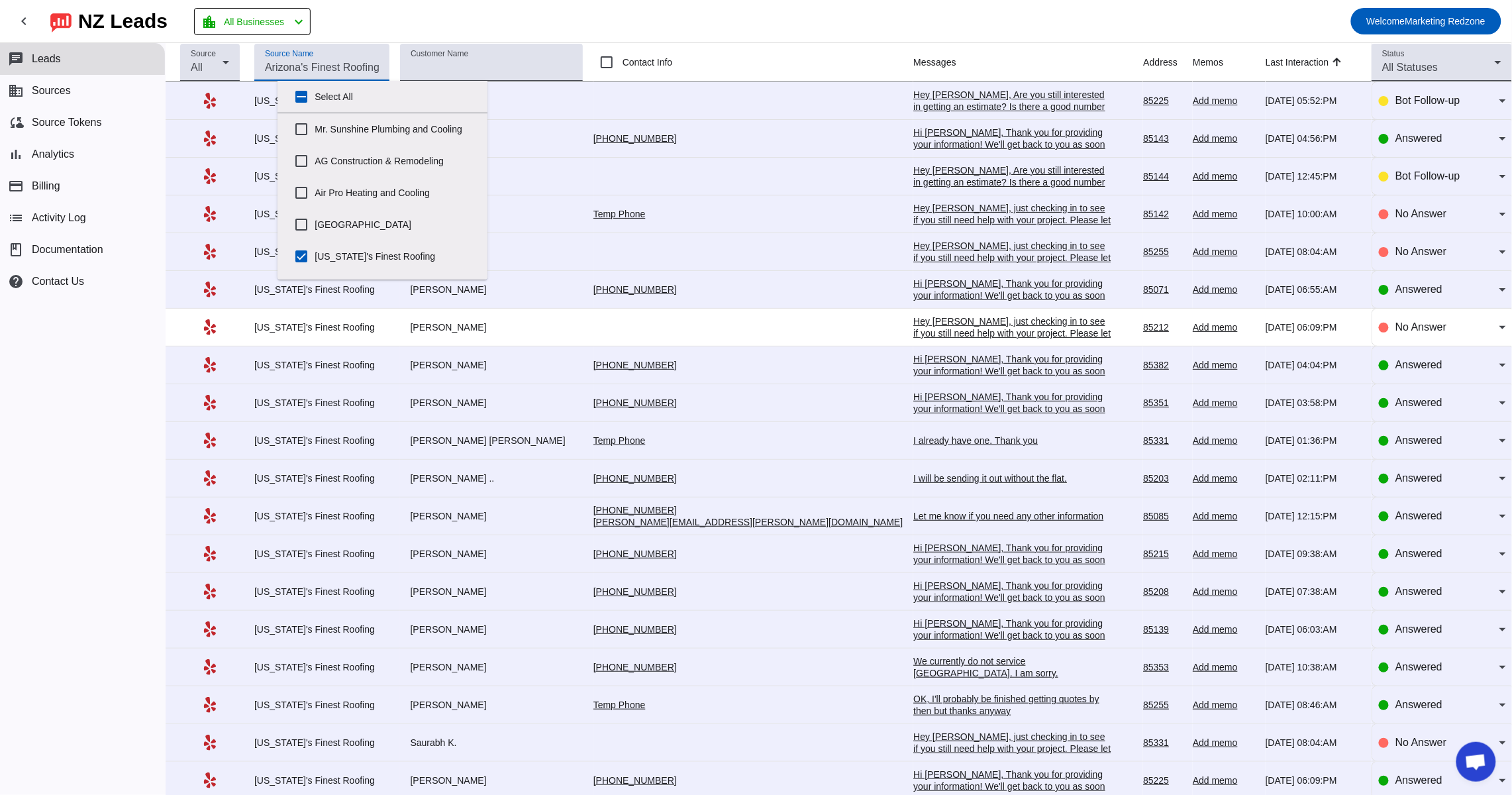
click at [793, 34] on mat-toolbar-row "chevron_left NZ Leads location_city All Businesses chevron_left Welcome Marketi…" at bounding box center [756, 21] width 1512 height 43
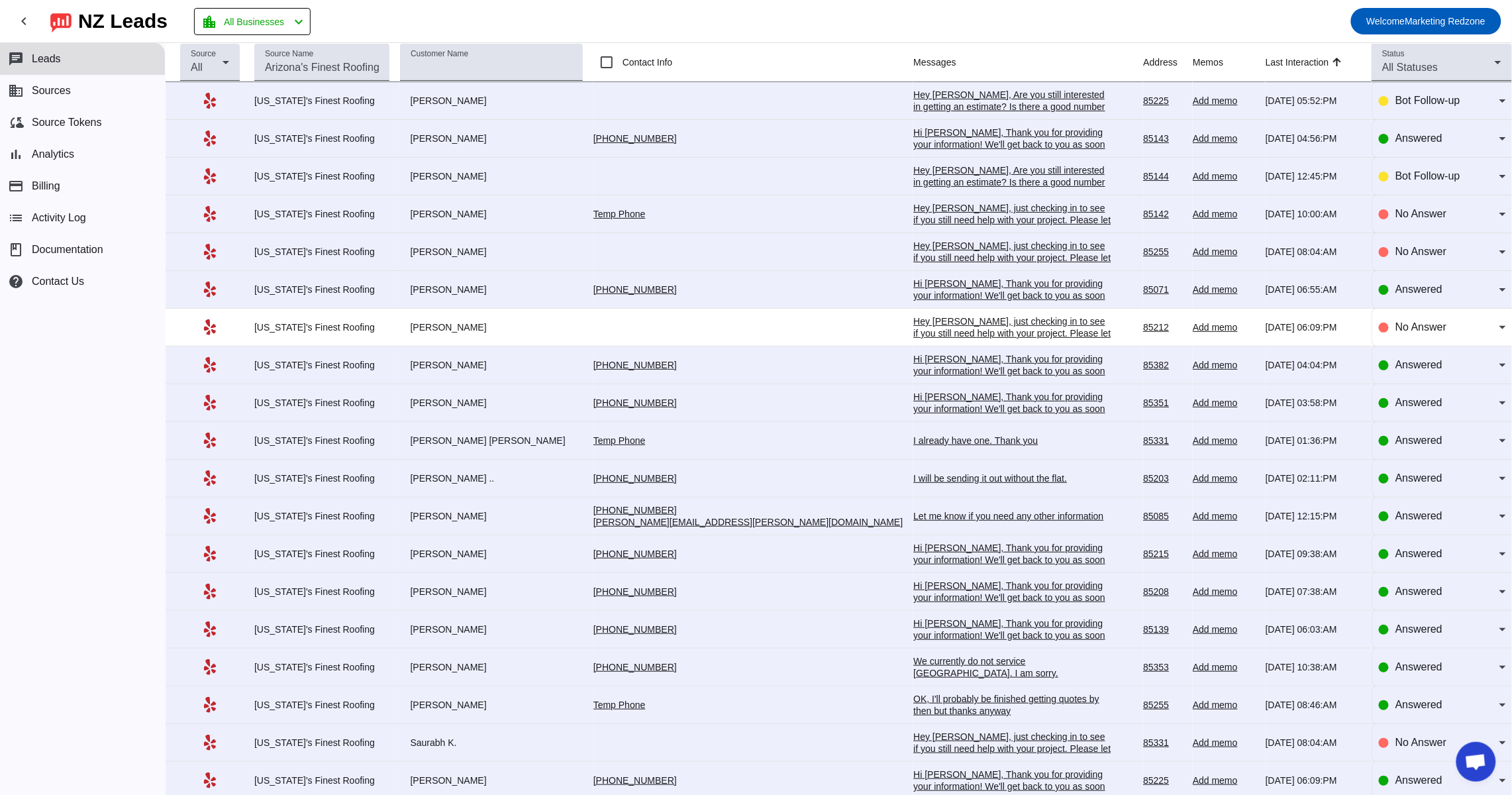
click at [913, 134] on div "Hi Nicole, Thank you for providing your information! We'll get back to you as s…" at bounding box center [1011, 150] width 198 height 47
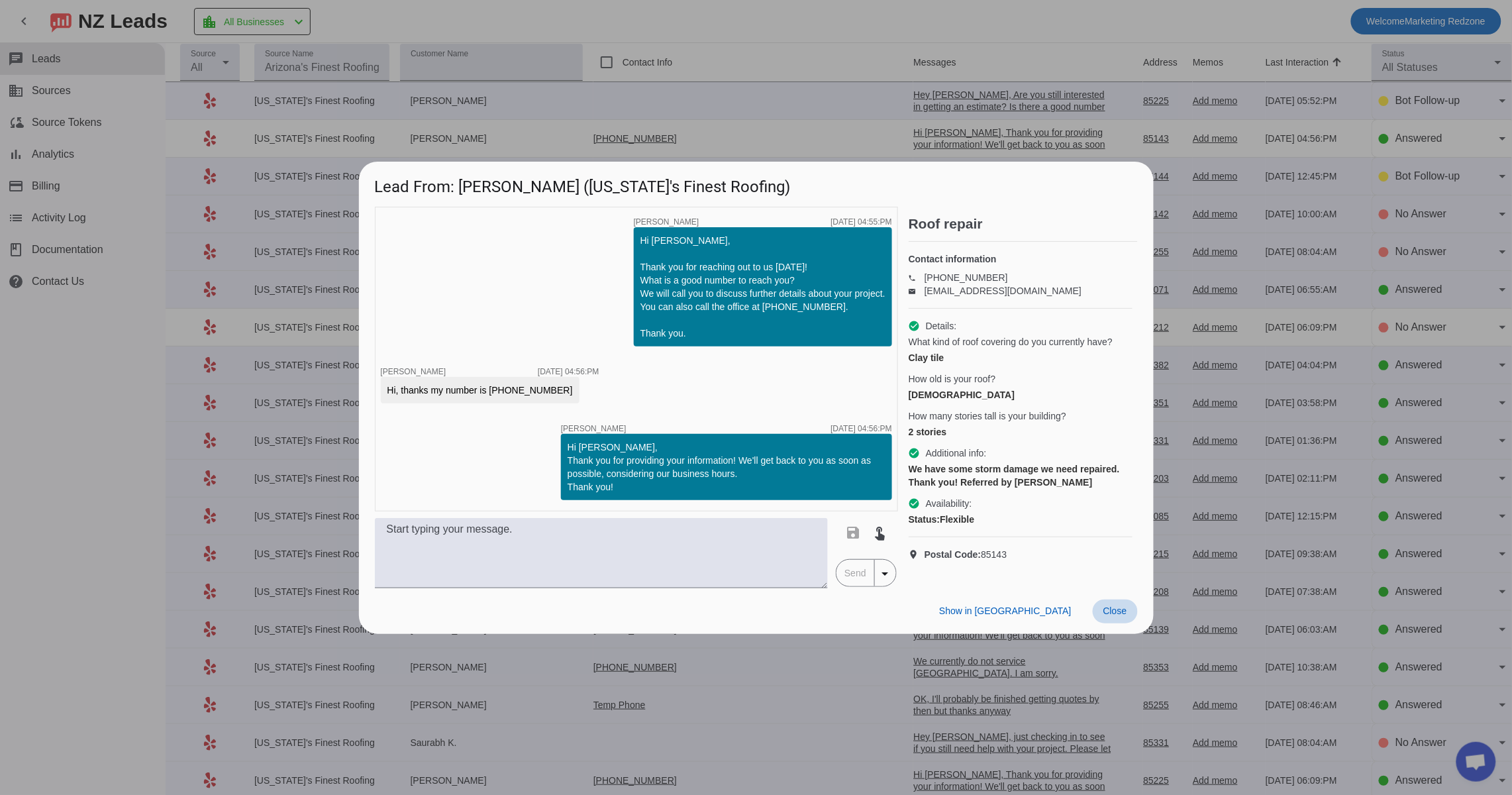
click at [1115, 609] on span at bounding box center [1115, 612] width 45 height 24
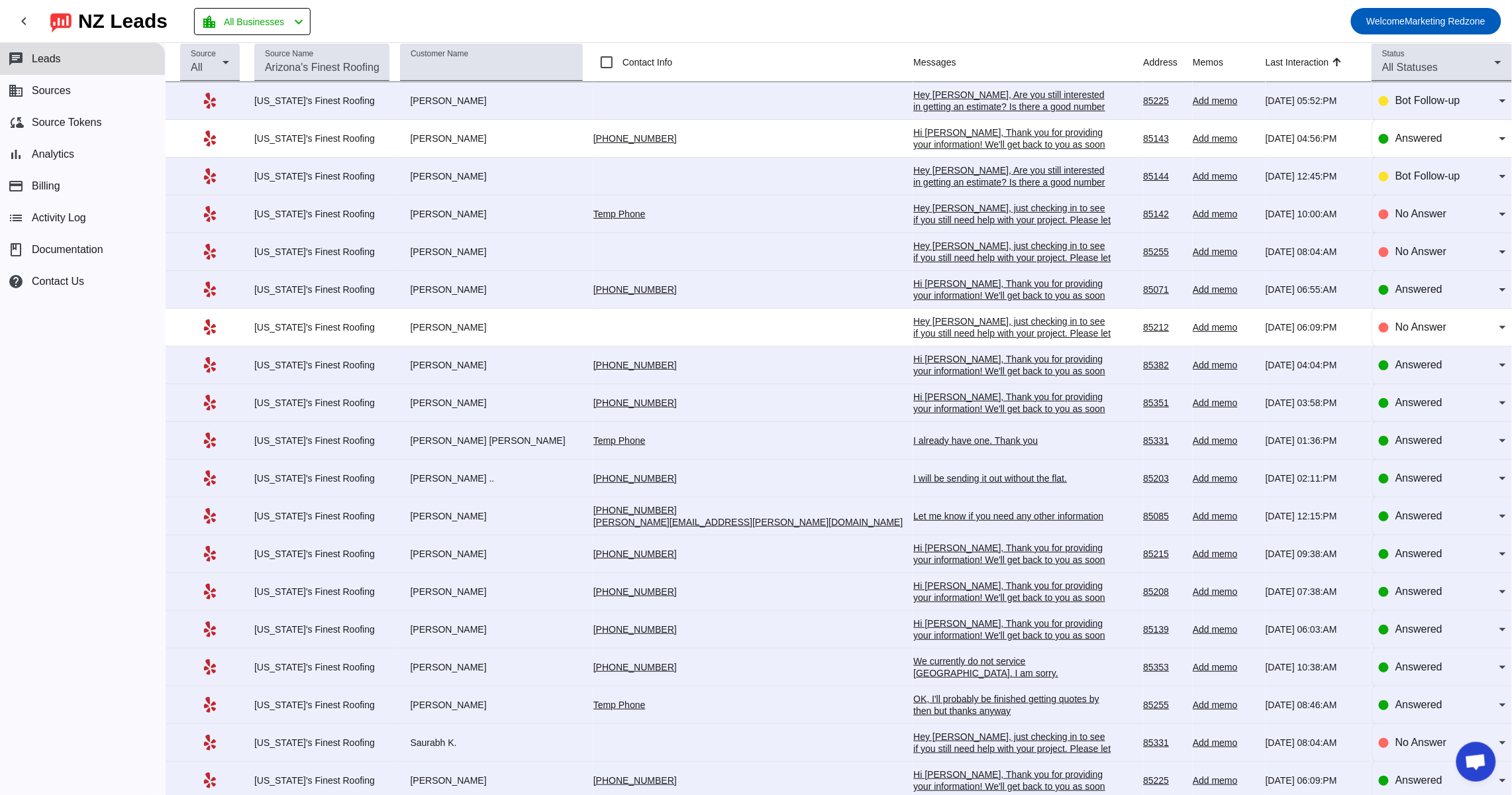
click at [913, 289] on div "Hi Antonio, Thank you for providing your information! We'll get back to you as …" at bounding box center [1011, 301] width 198 height 47
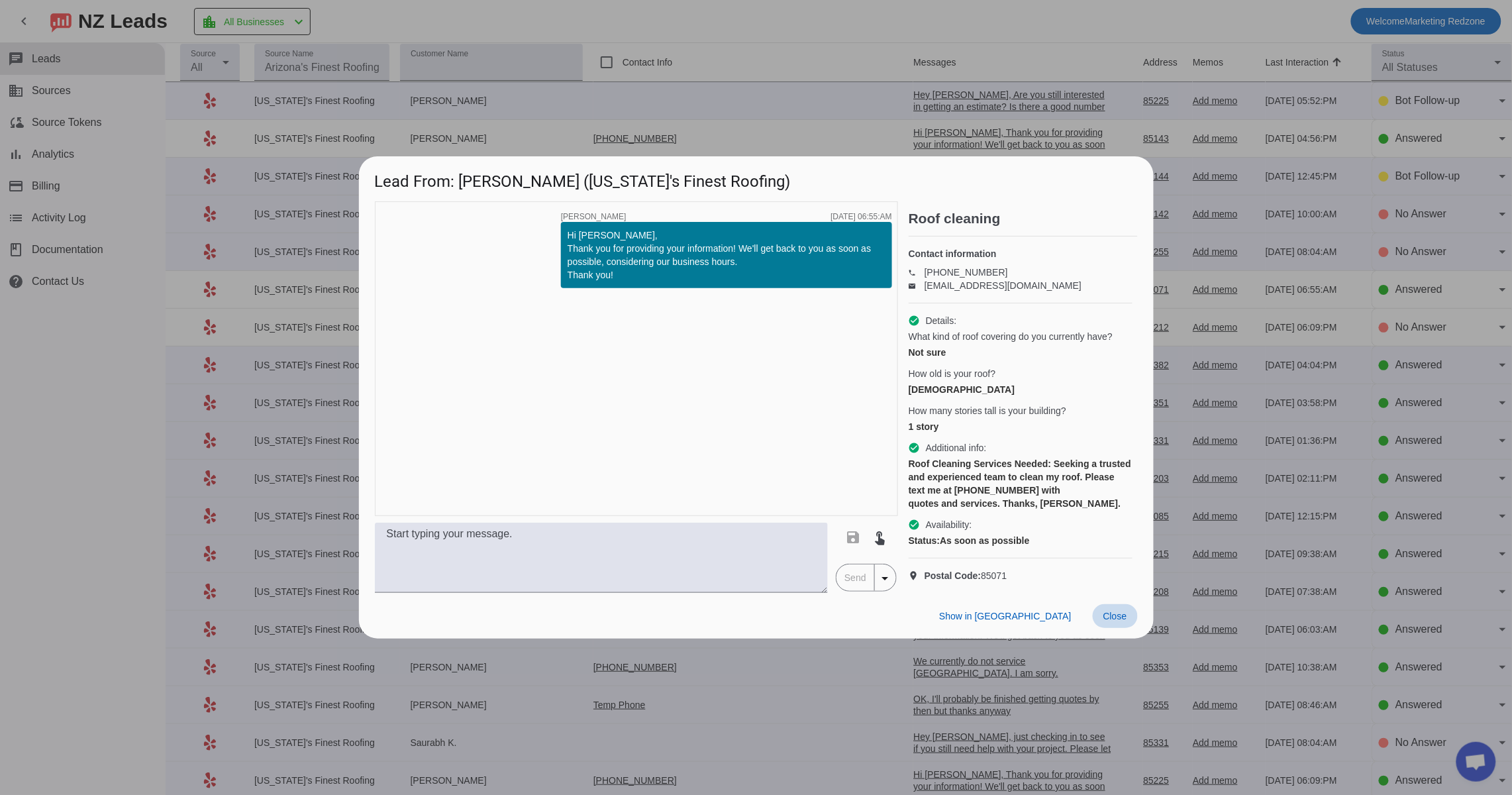
click at [1119, 628] on span at bounding box center [1115, 616] width 45 height 24
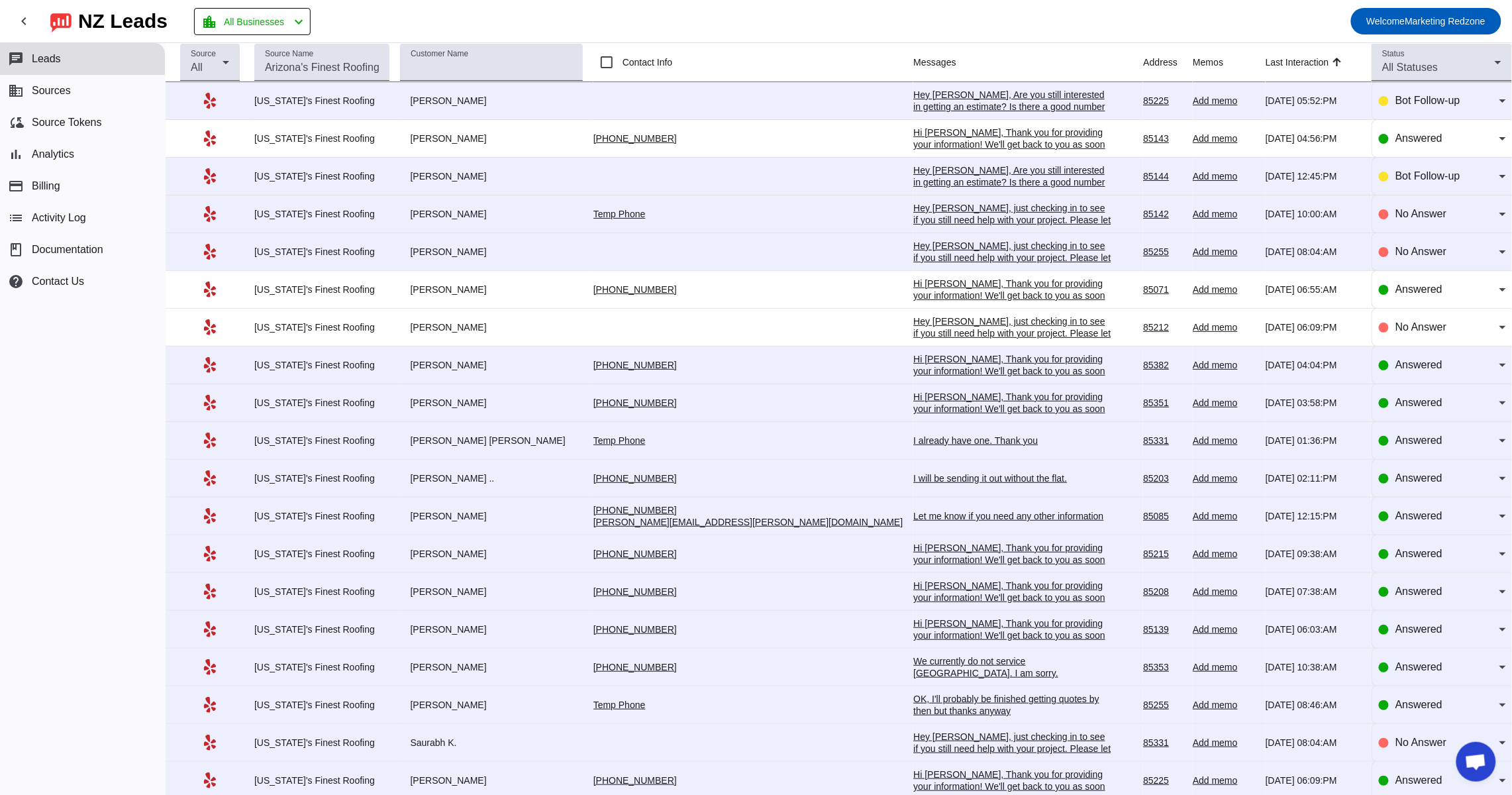
click at [913, 445] on div "I already have one. Thank you" at bounding box center [1011, 440] width 198 height 12
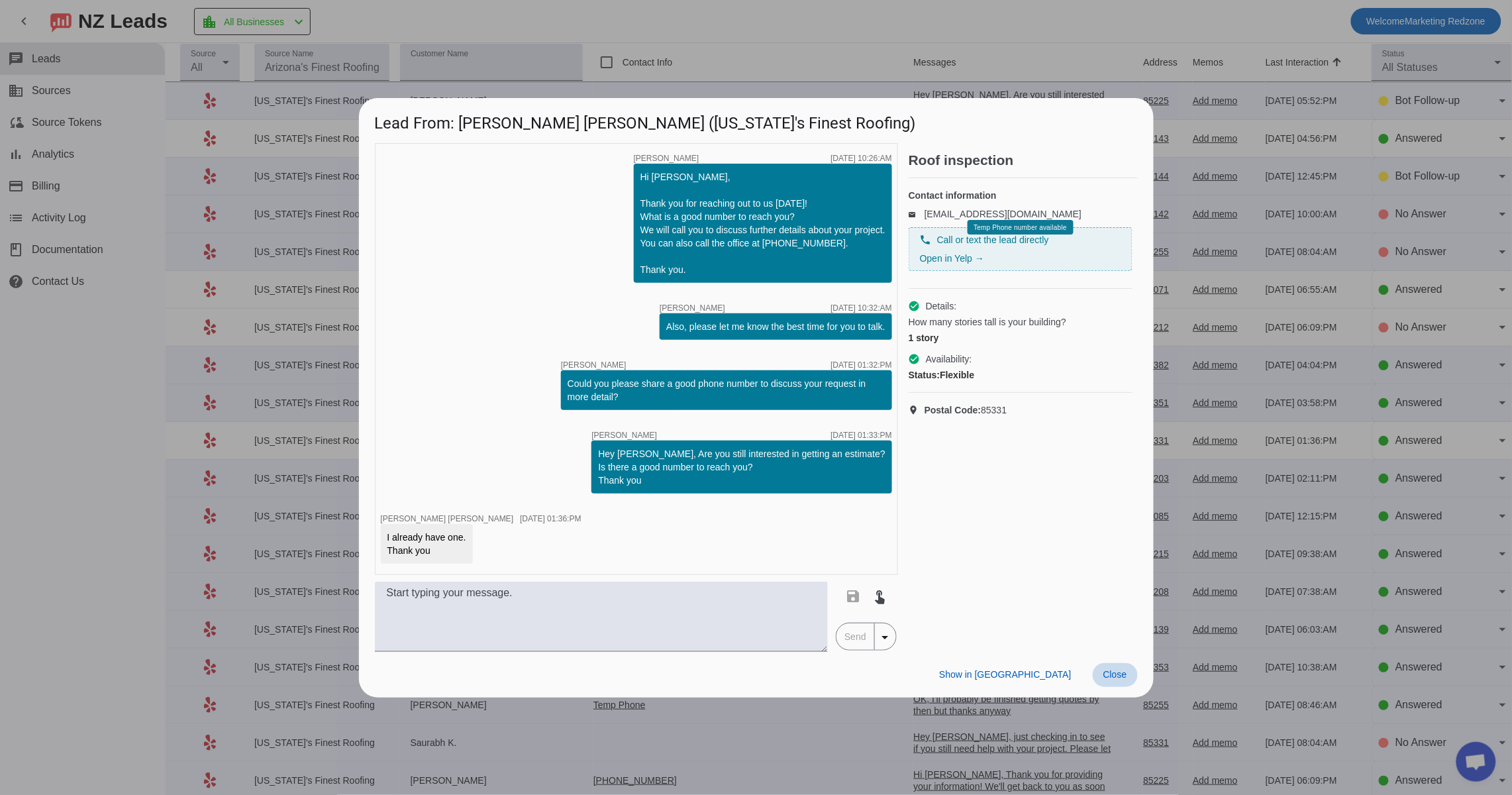
click at [1104, 680] on span at bounding box center [1115, 675] width 45 height 24
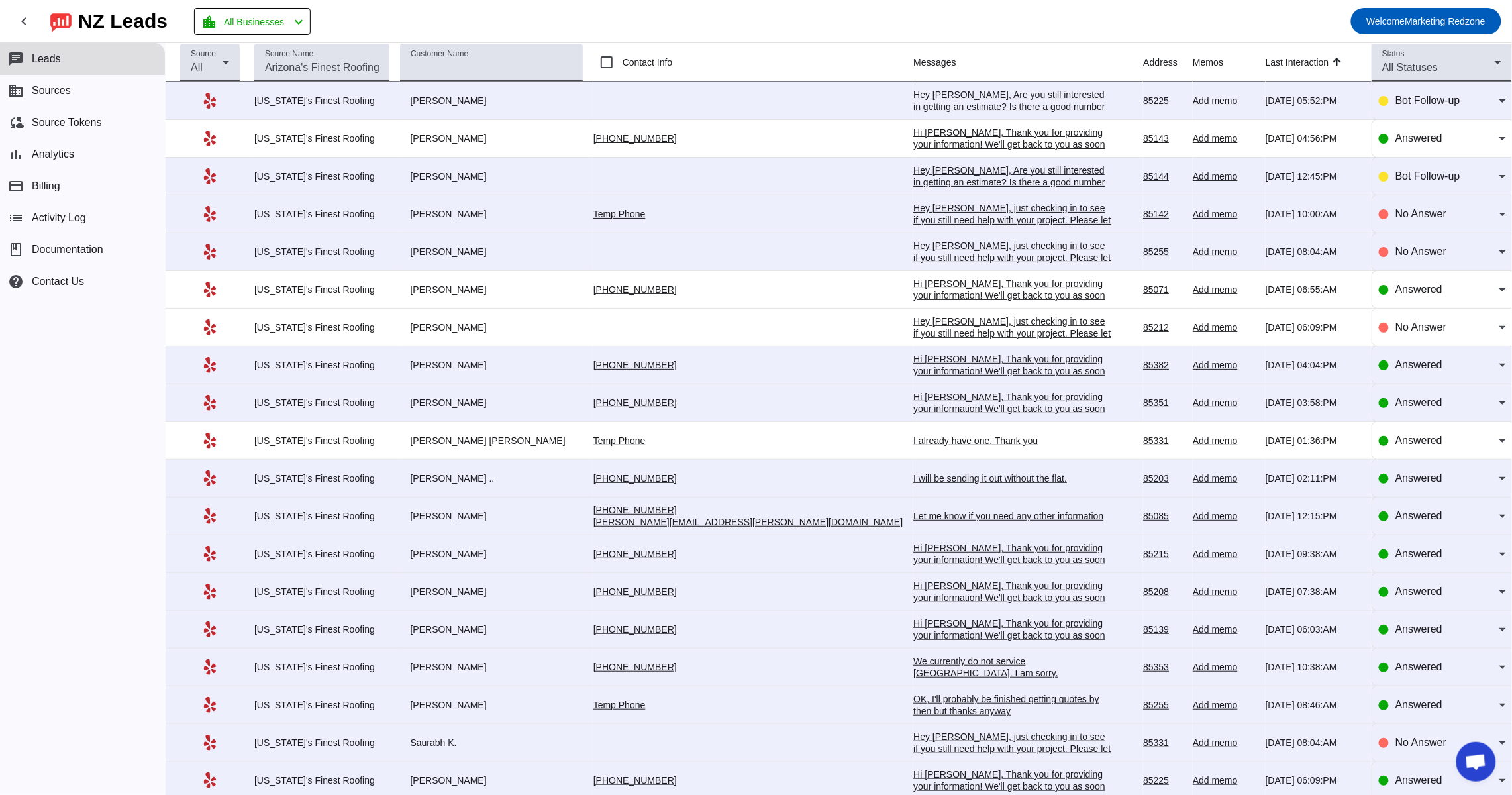
click at [913, 288] on div "Hi Antonio, Thank you for providing your information! We'll get back to you as …" at bounding box center [1011, 301] width 198 height 47
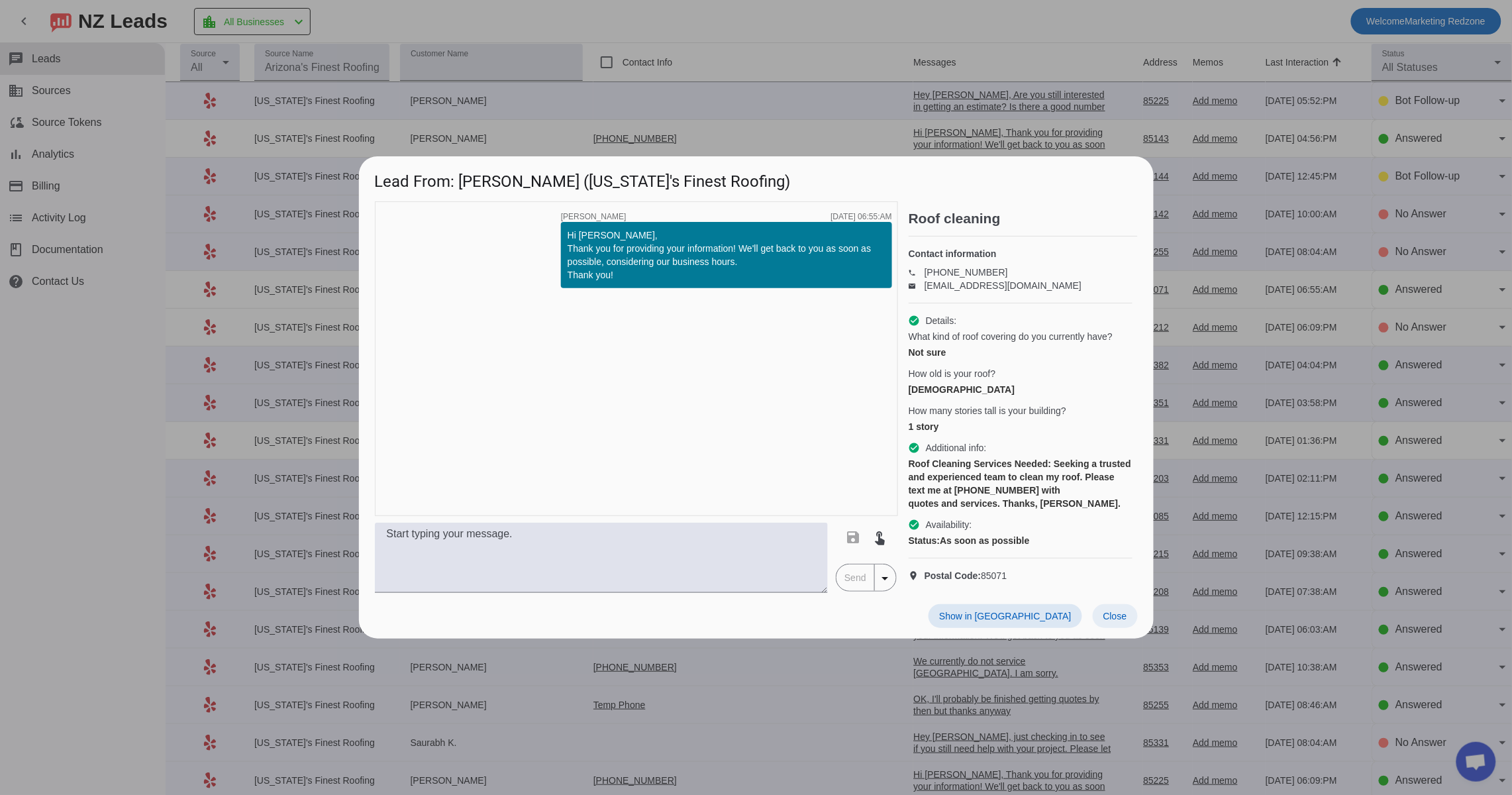
click at [1114, 621] on span "Close" at bounding box center [1115, 615] width 24 height 10
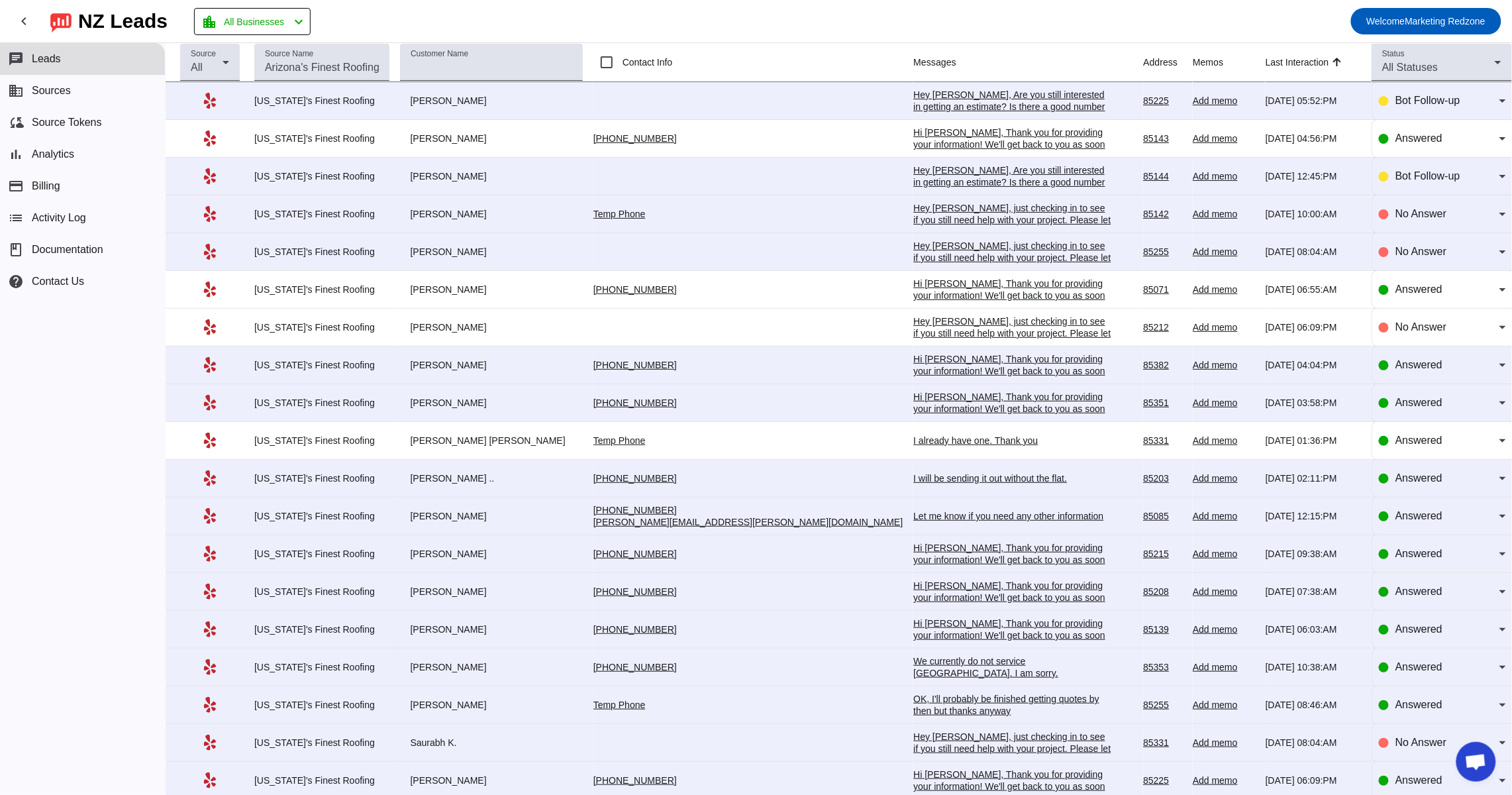
click at [913, 522] on div "Let me know if you need any other information" at bounding box center [1011, 516] width 198 height 12
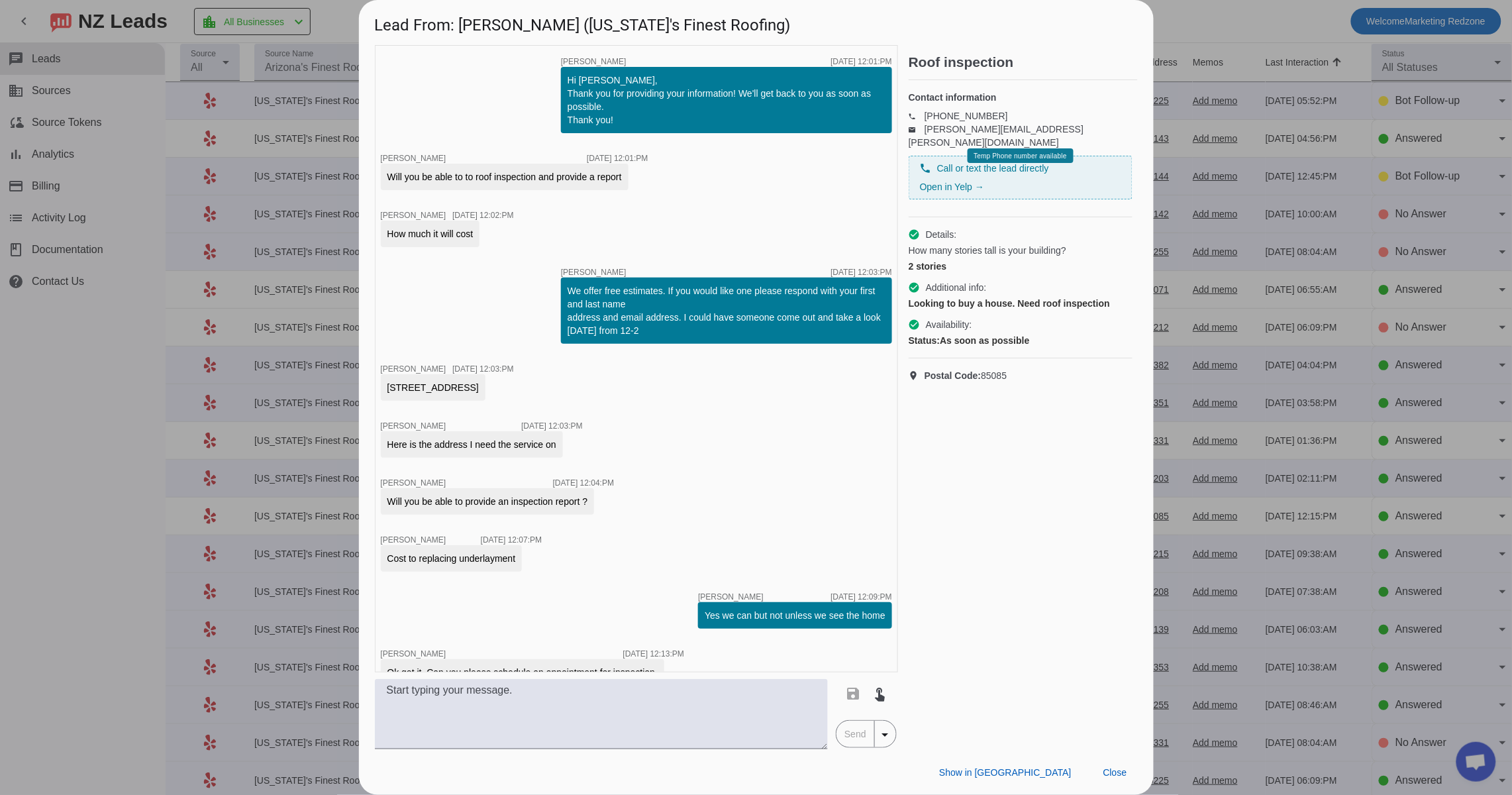
scroll to position [699, 0]
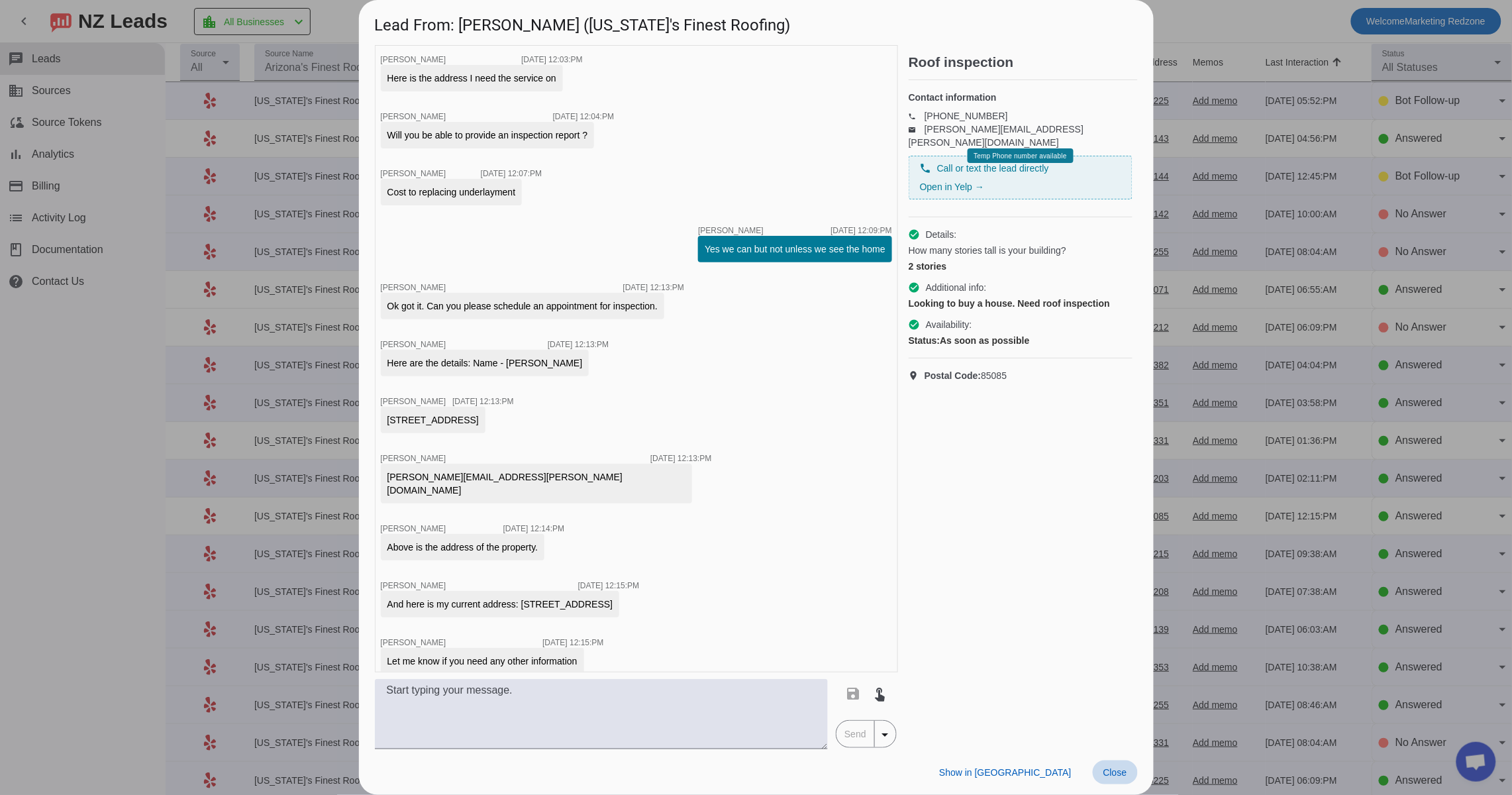
click at [1110, 771] on span "Close" at bounding box center [1115, 772] width 24 height 10
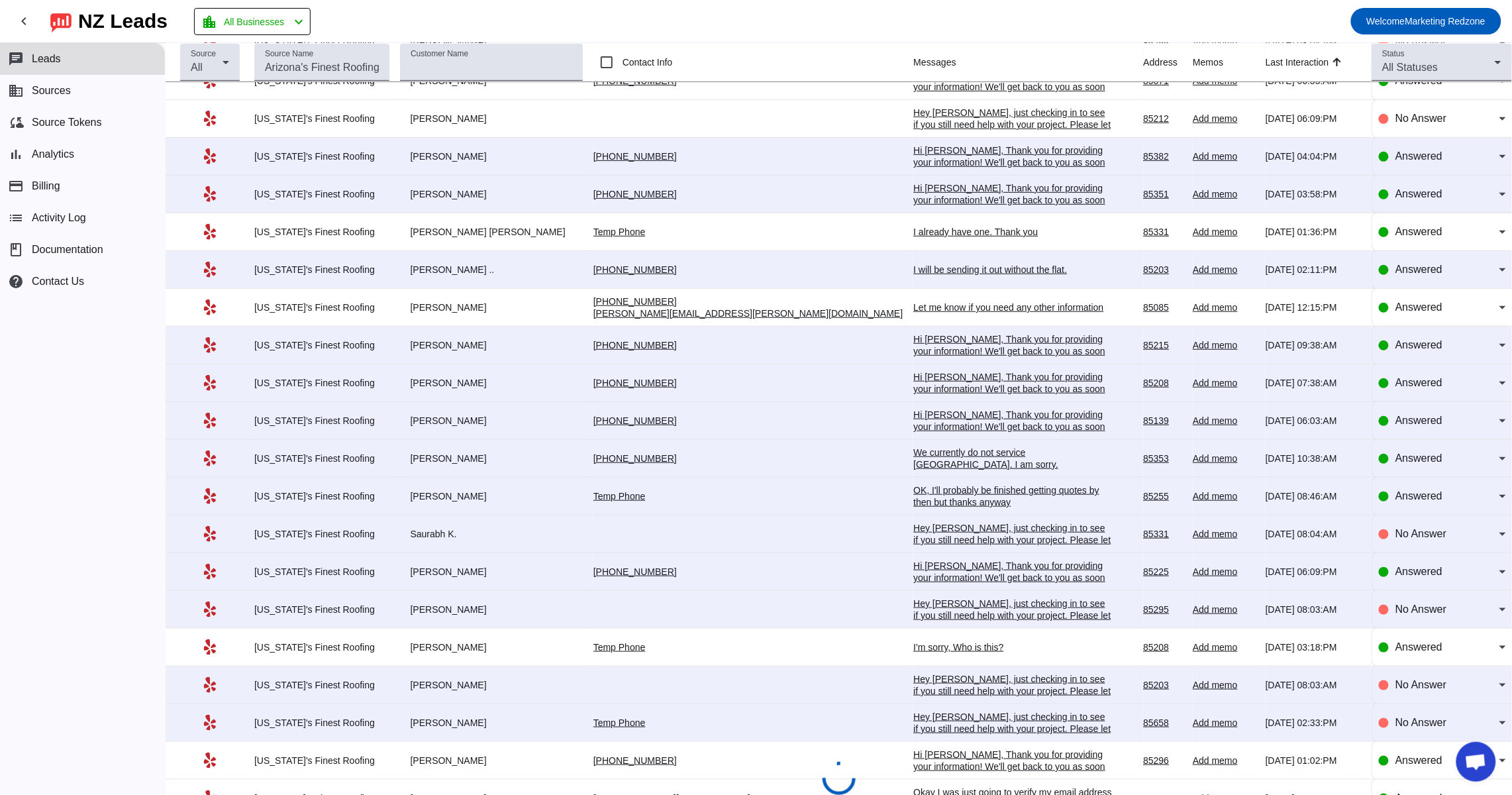
scroll to position [213, 0]
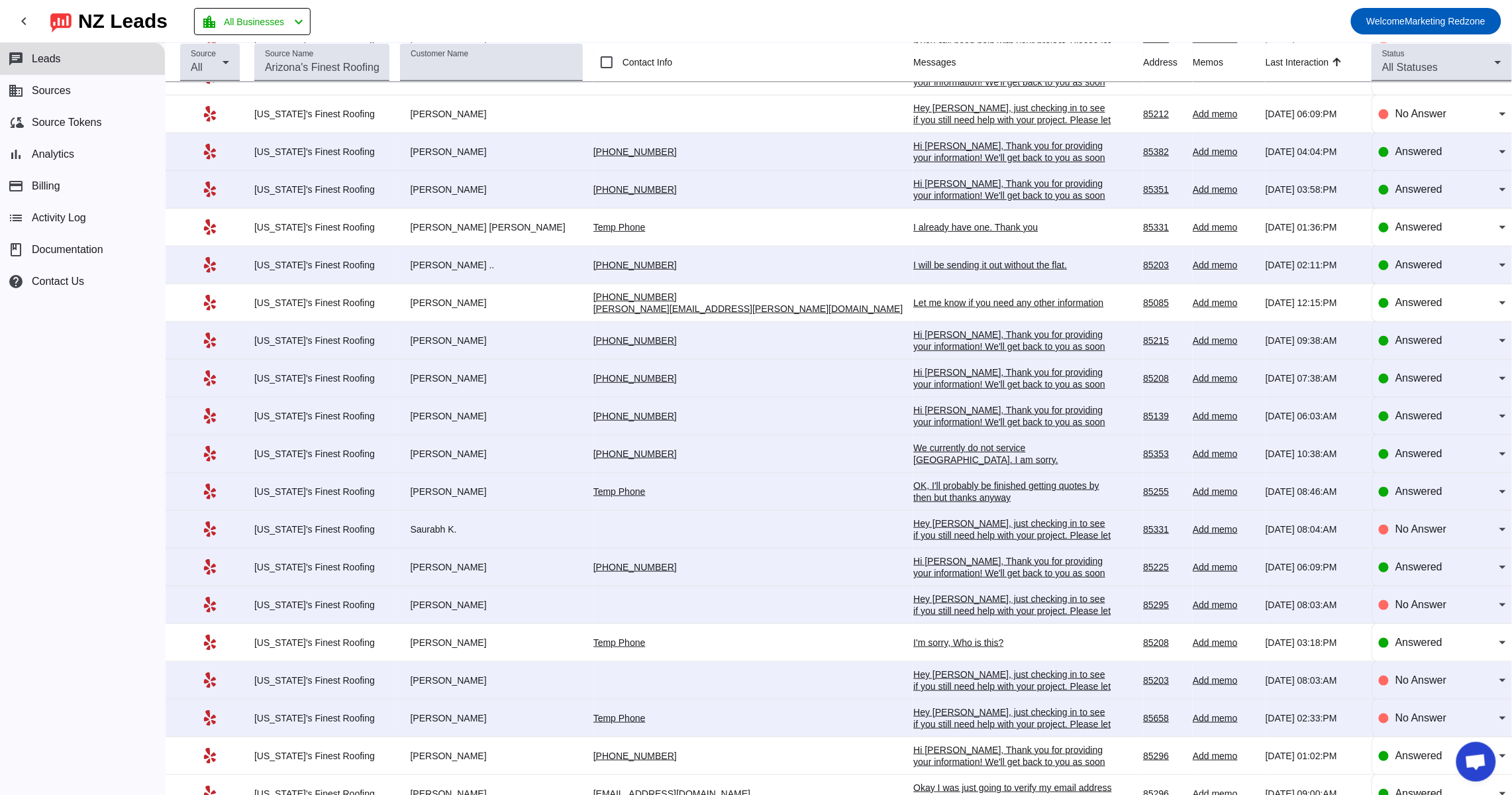
click at [913, 455] on div "We currently do not service Tolleson. I am sorry." at bounding box center [1011, 454] width 198 height 24
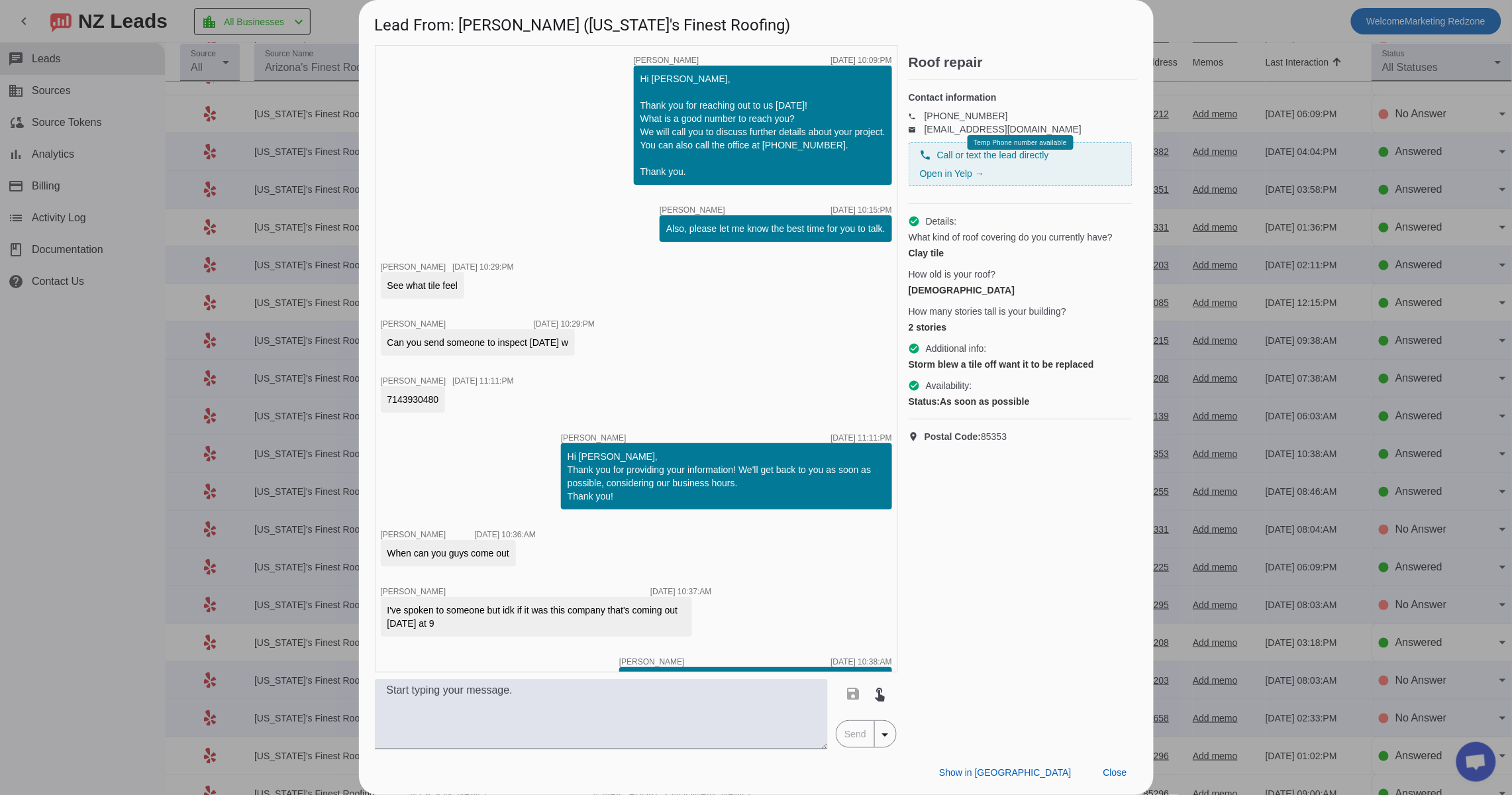
scroll to position [34, 0]
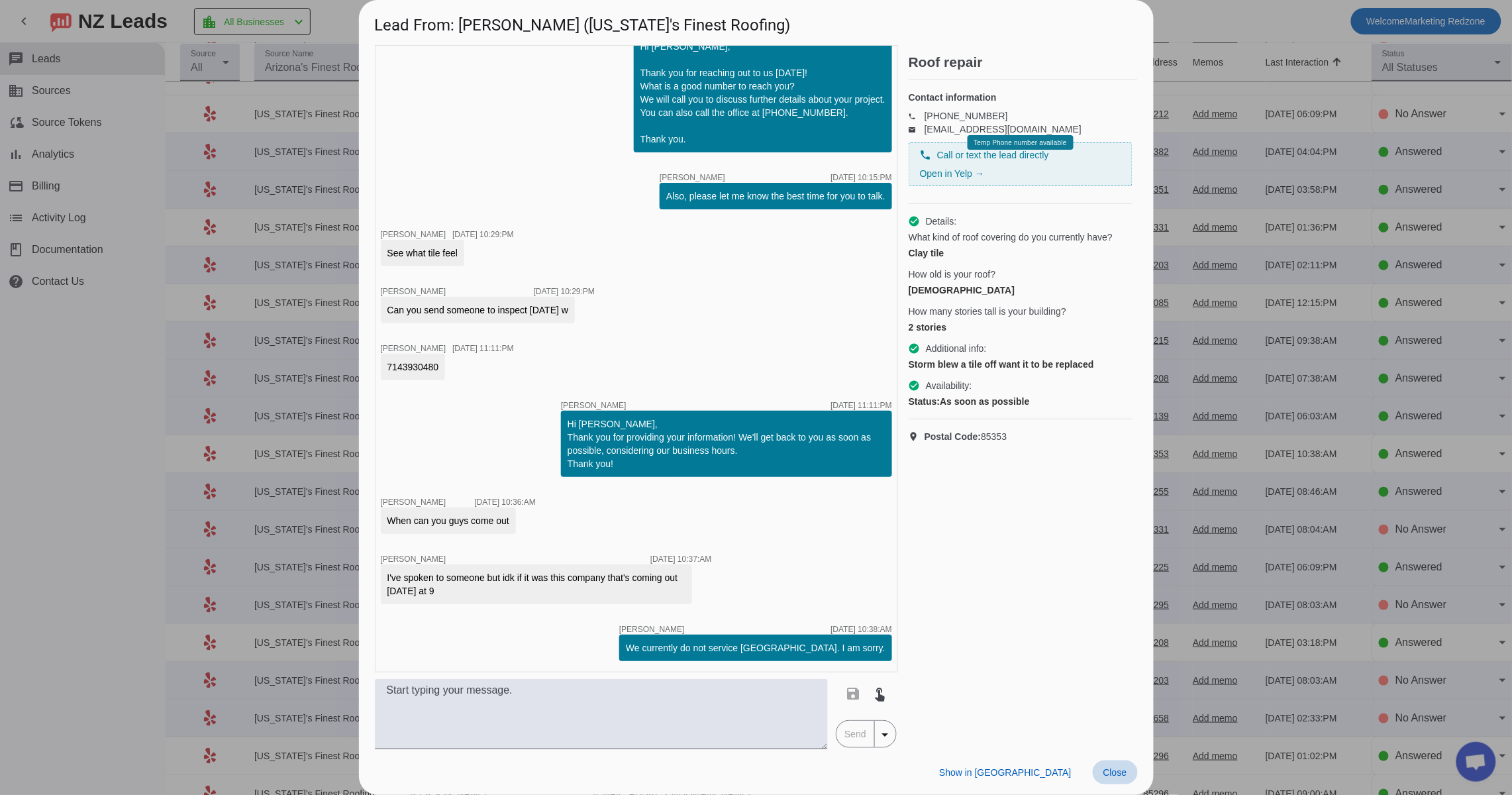
click at [1118, 770] on span "Close" at bounding box center [1115, 772] width 24 height 10
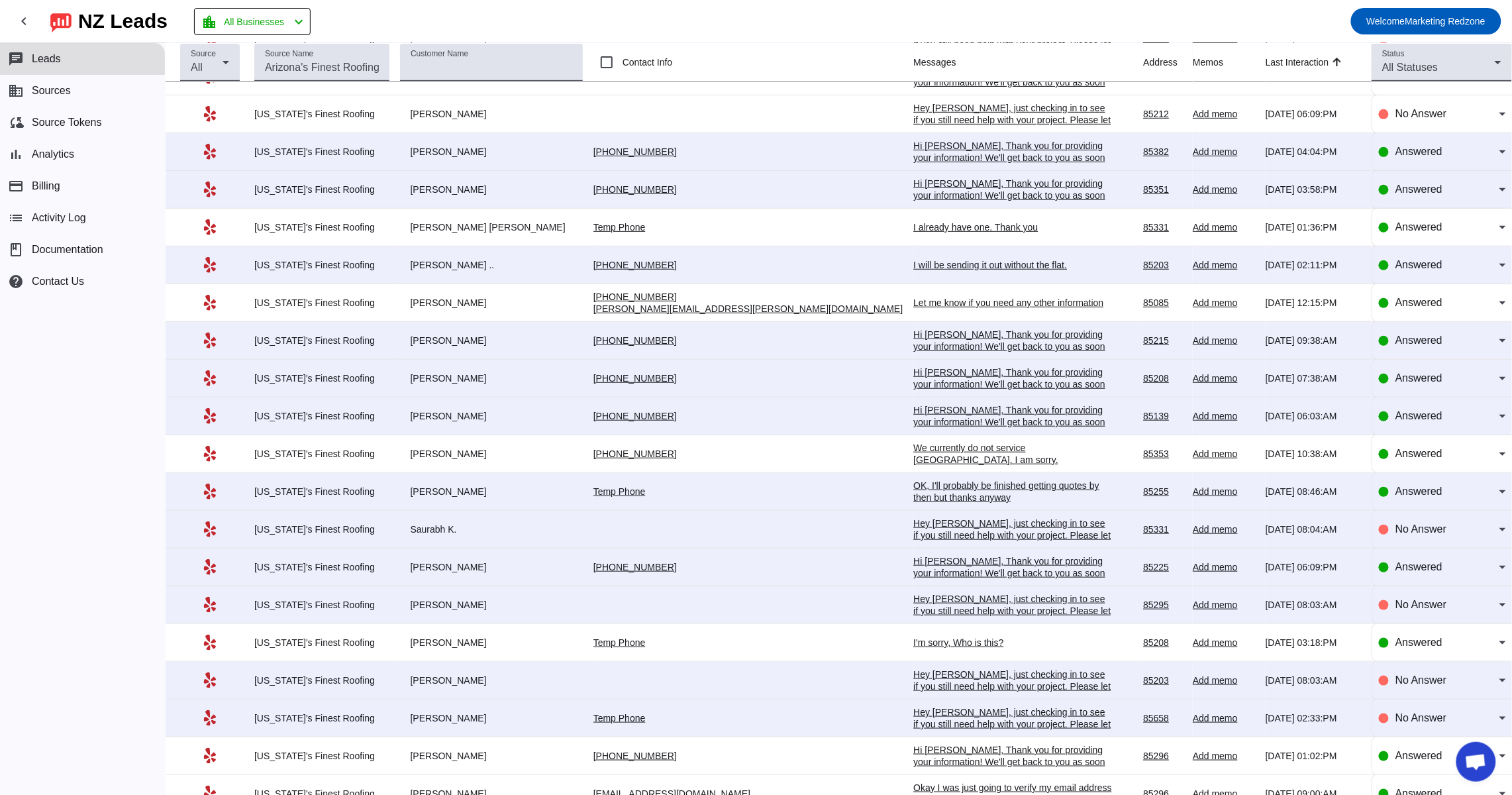
click at [913, 644] on div "I'm sorry, Who is this?" at bounding box center [1011, 642] width 198 height 12
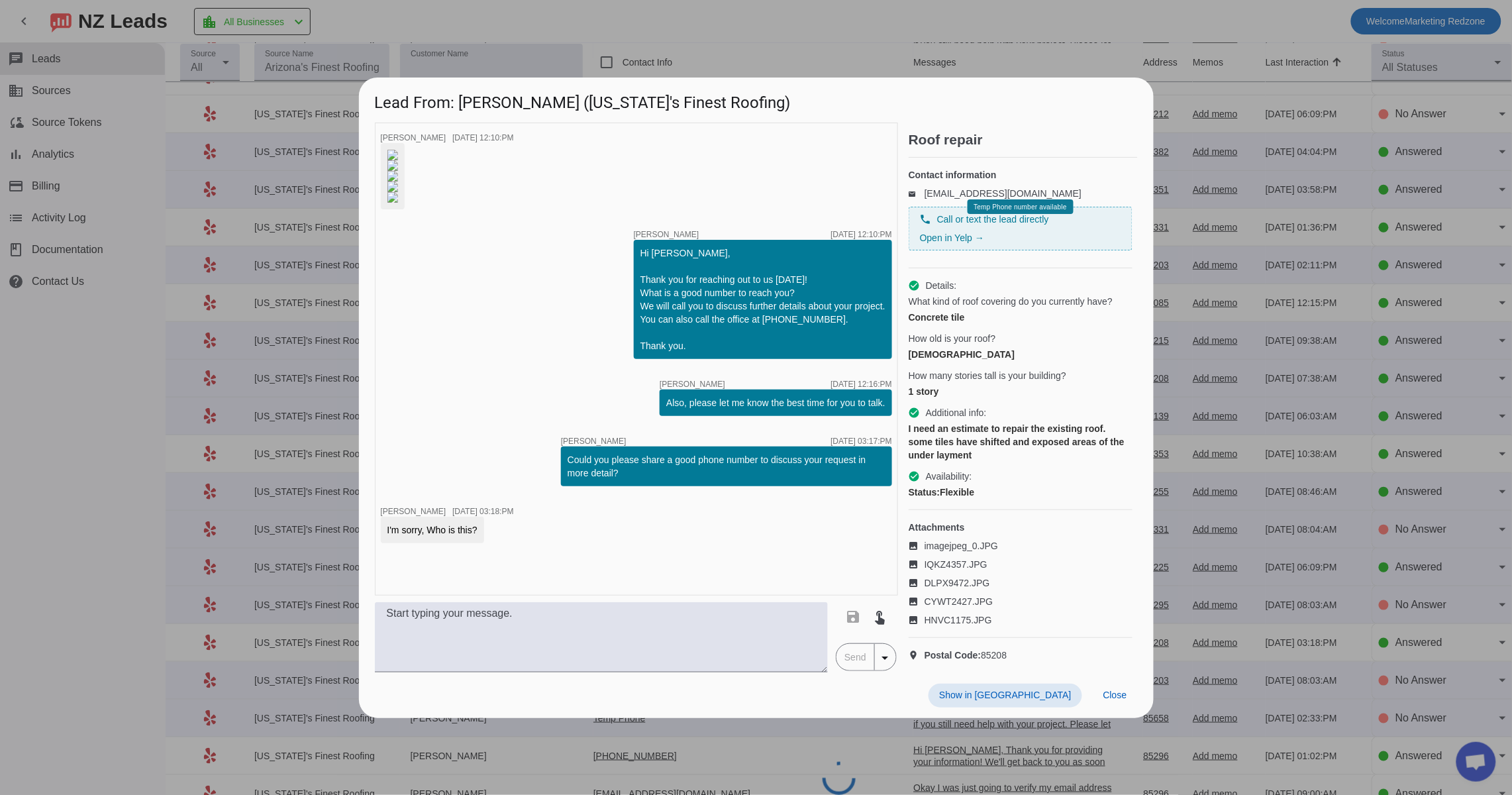
scroll to position [0, 0]
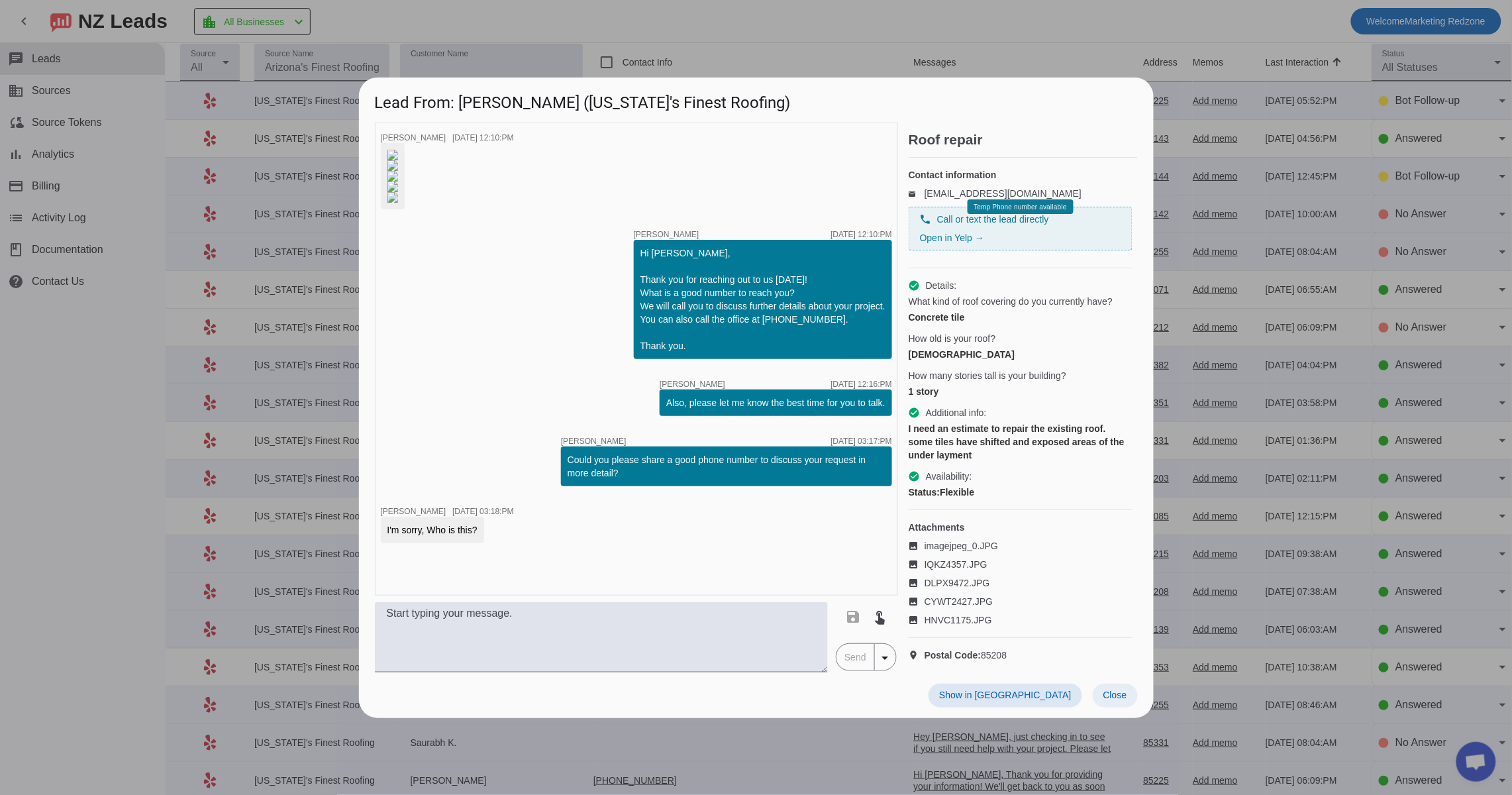
click at [1111, 707] on span at bounding box center [1115, 695] width 45 height 24
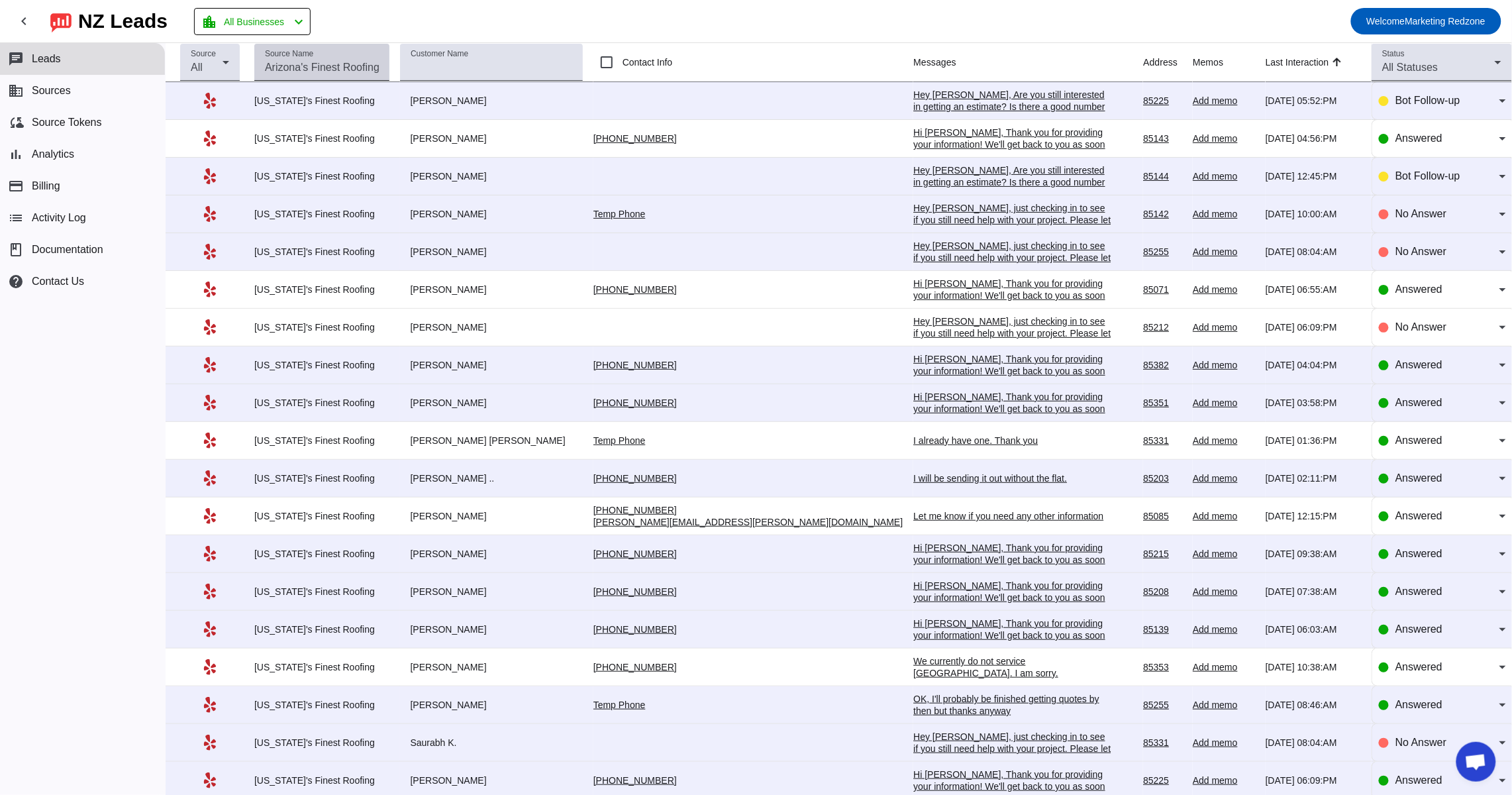
click at [379, 53] on div "Source Name" at bounding box center [322, 62] width 114 height 37
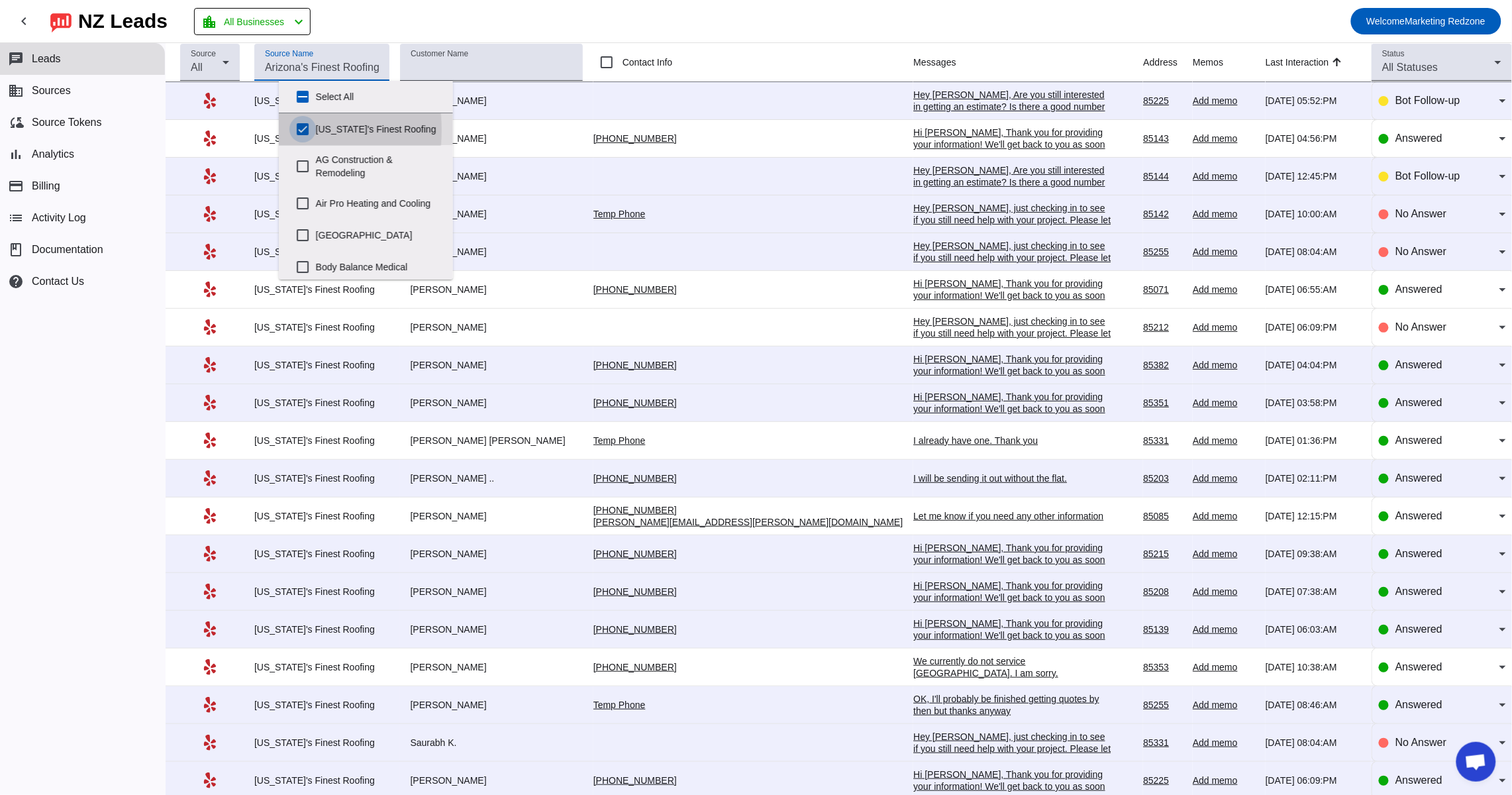
click at [301, 129] on input "Arizona's Finest Roofing" at bounding box center [302, 129] width 26 height 26
checkbox input "false"
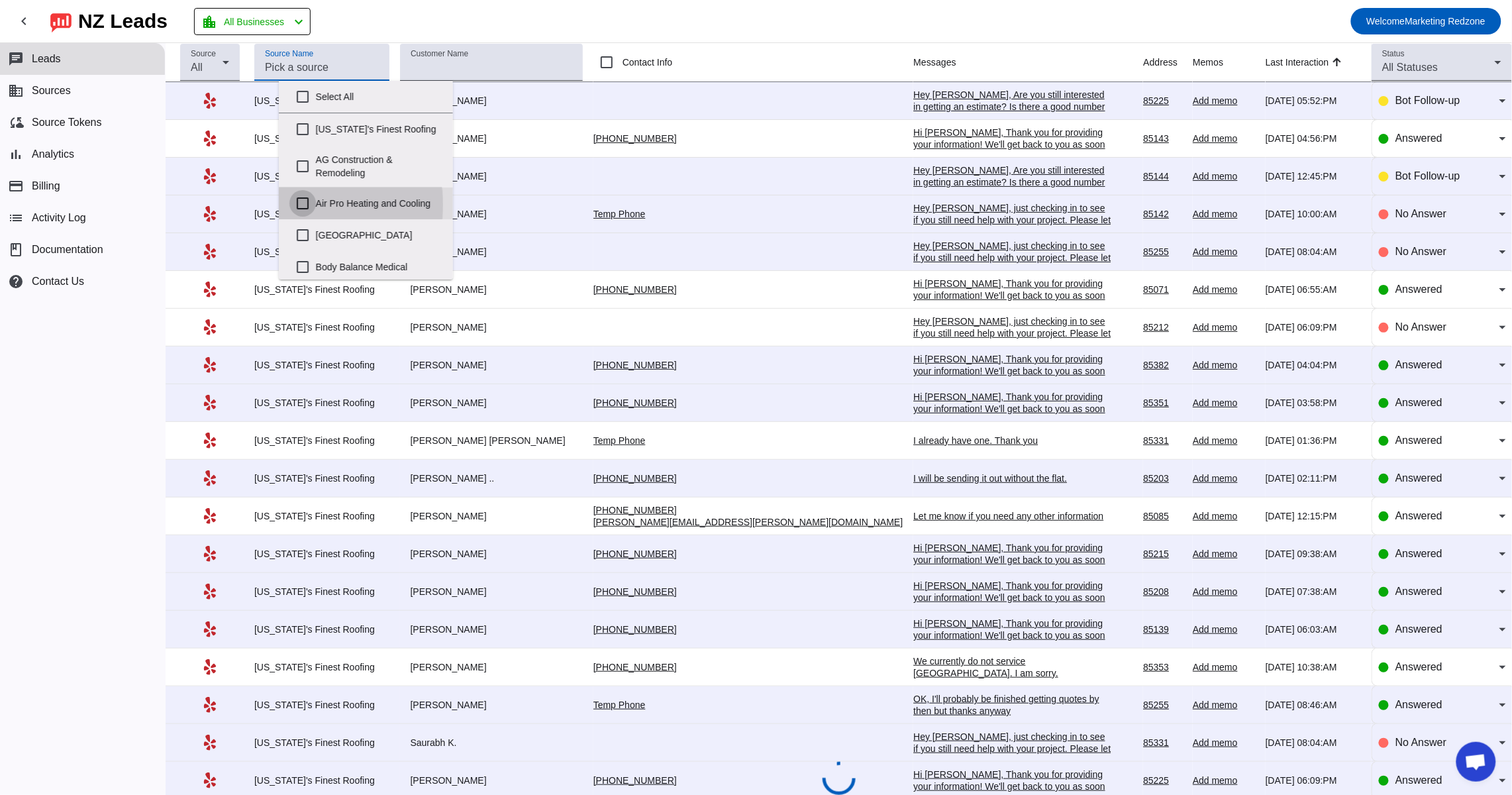
click at [300, 205] on input "Air Pro Heating and Cooling" at bounding box center [302, 203] width 26 height 26
checkbox input "true"
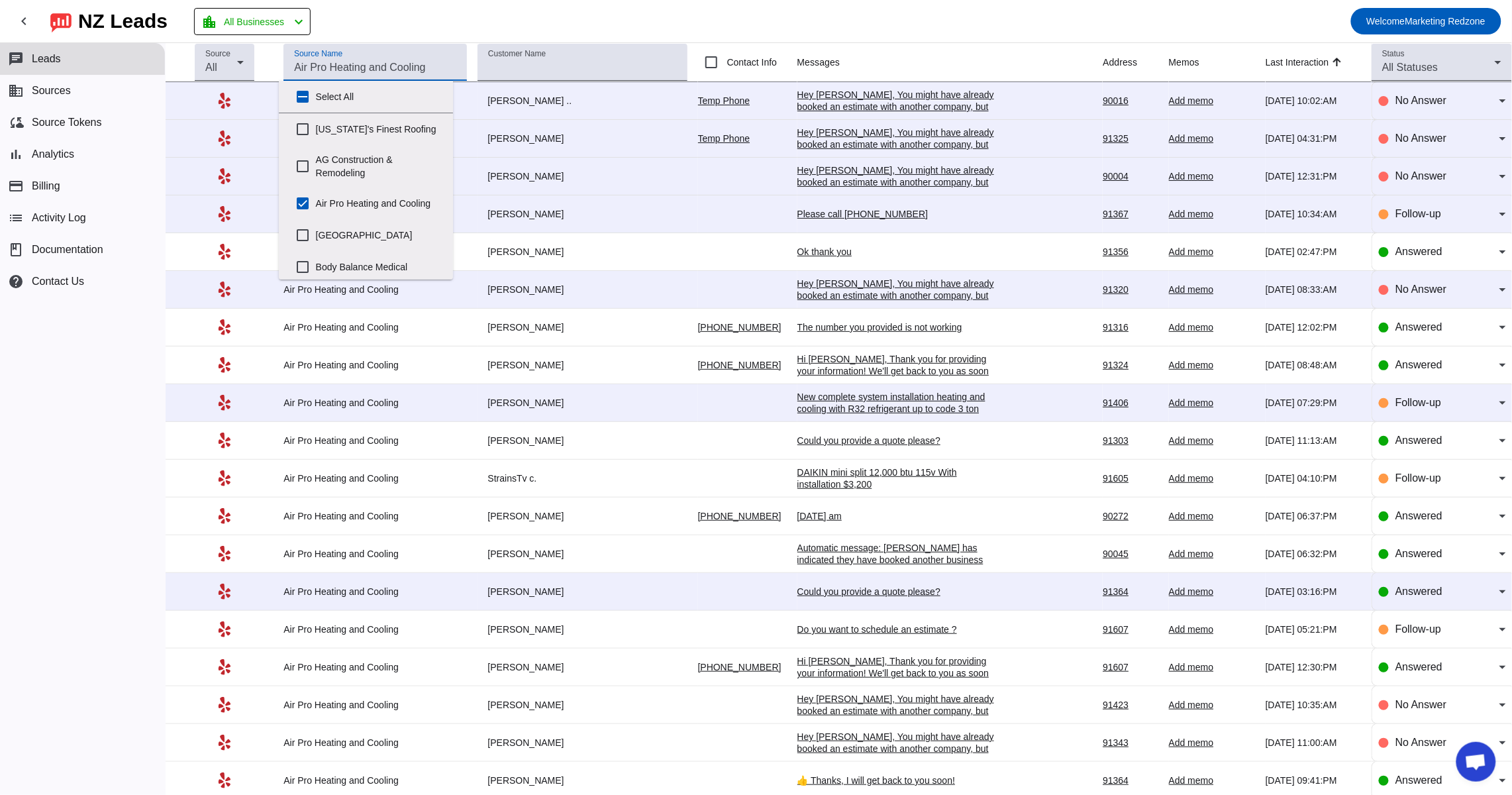
click at [838, 21] on mat-toolbar-row "chevron_left NZ Leads location_city All Businesses chevron_left Welcome Marketi…" at bounding box center [756, 21] width 1512 height 43
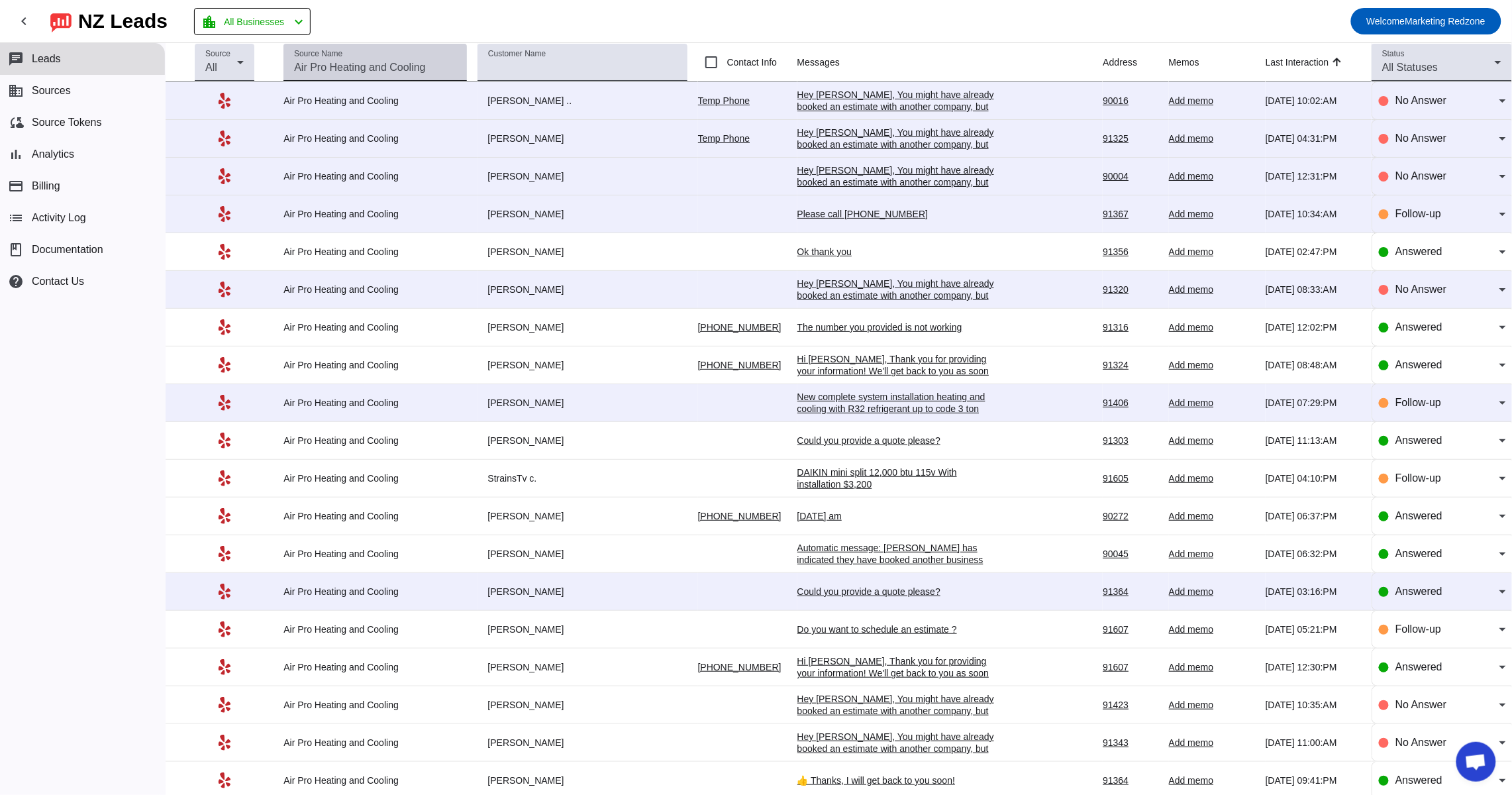
click at [395, 58] on div "Source Name" at bounding box center [375, 62] width 162 height 37
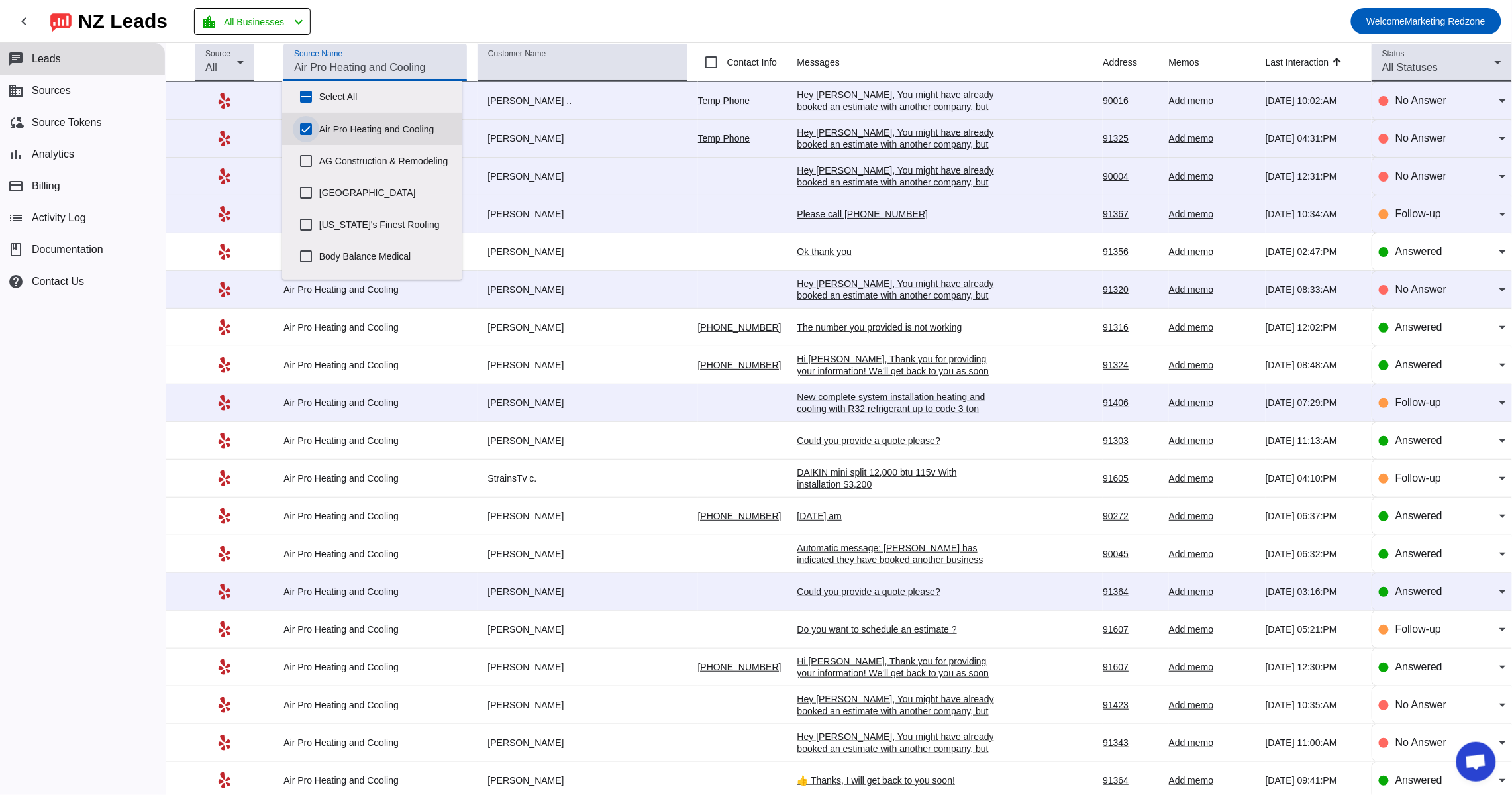
click at [304, 124] on input "Air Pro Heating and Cooling" at bounding box center [306, 129] width 26 height 26
checkbox input "false"
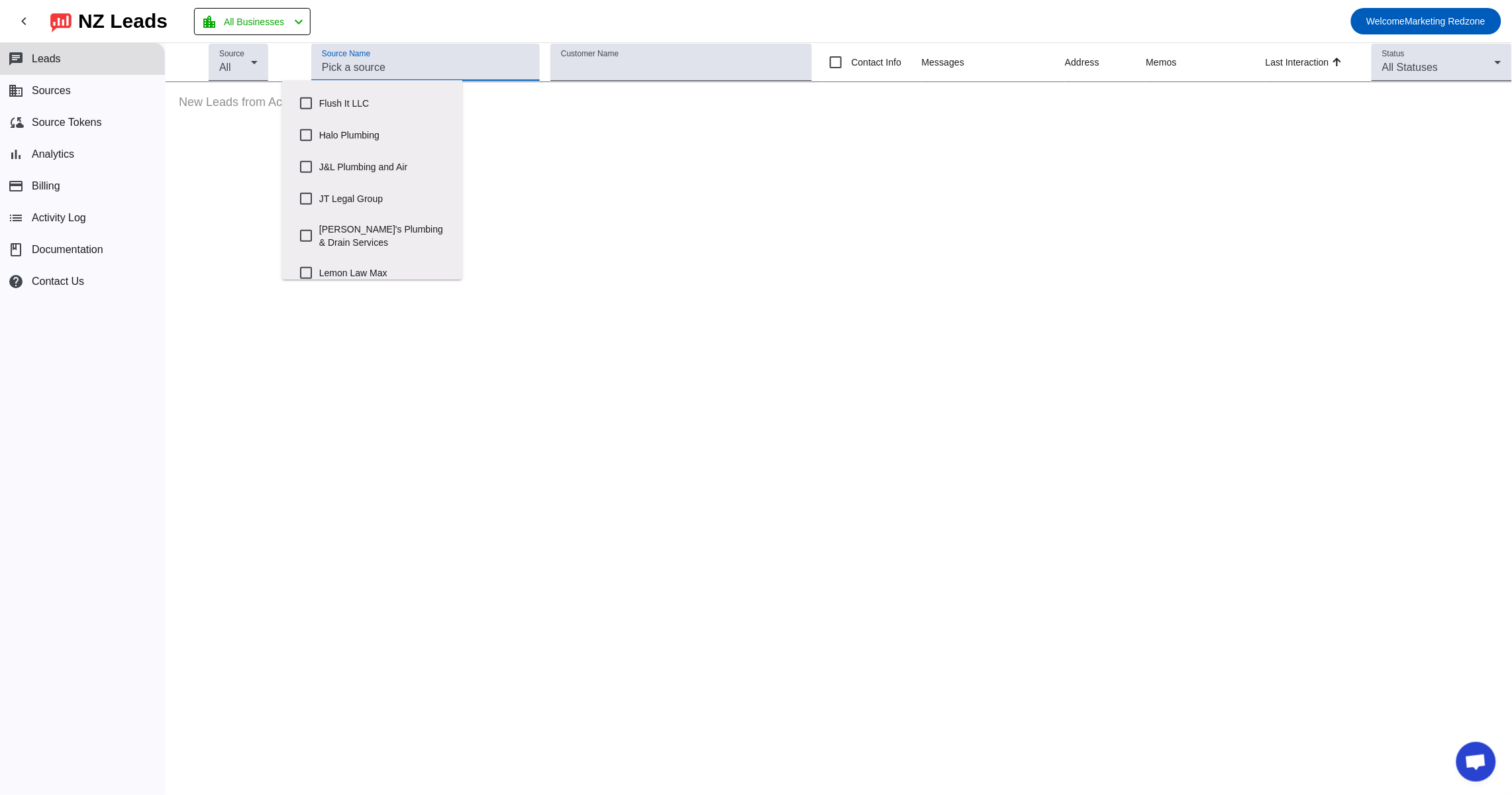
scroll to position [326, 0]
click at [309, 165] on input "J&L Plumbing and Air" at bounding box center [306, 153] width 26 height 26
checkbox input "true"
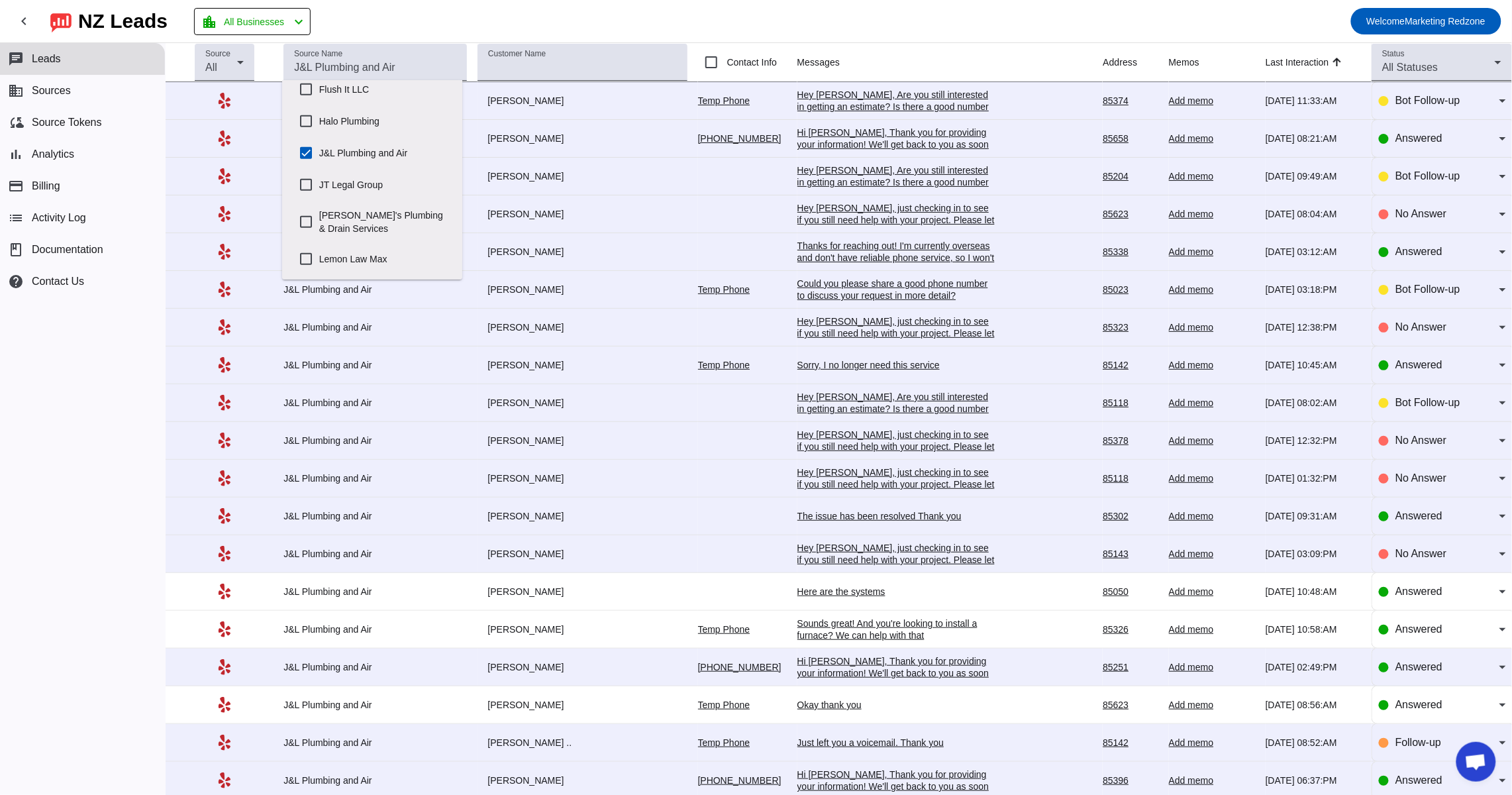
click at [753, 22] on mat-toolbar-row "chevron_left NZ Leads location_city All Businesses chevron_left Welcome Marketi…" at bounding box center [756, 21] width 1512 height 43
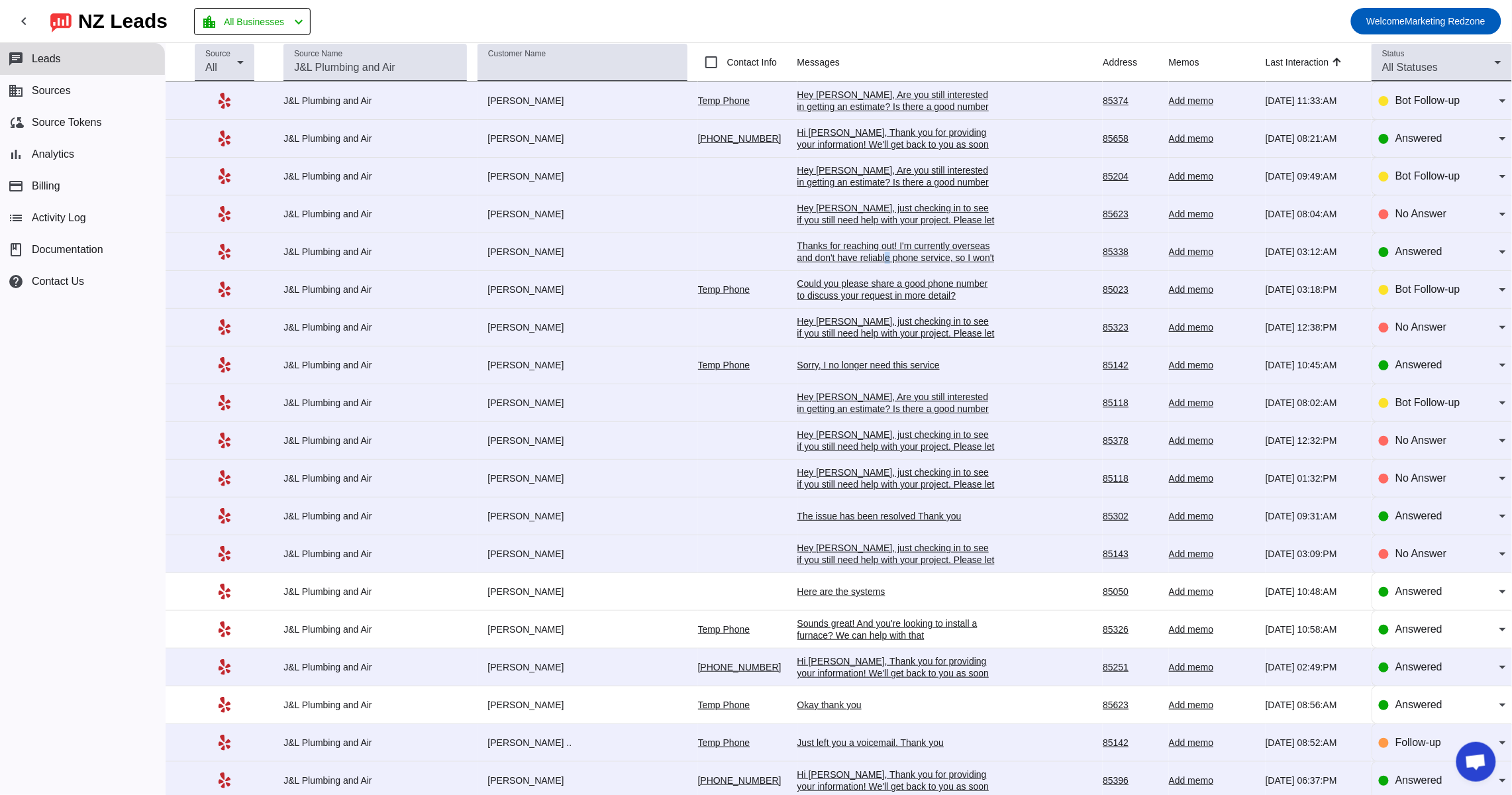
click at [880, 262] on div "Thanks for reaching out! I'm currently overseas and don't have reliable phone s…" at bounding box center [896, 293] width 198 height 107
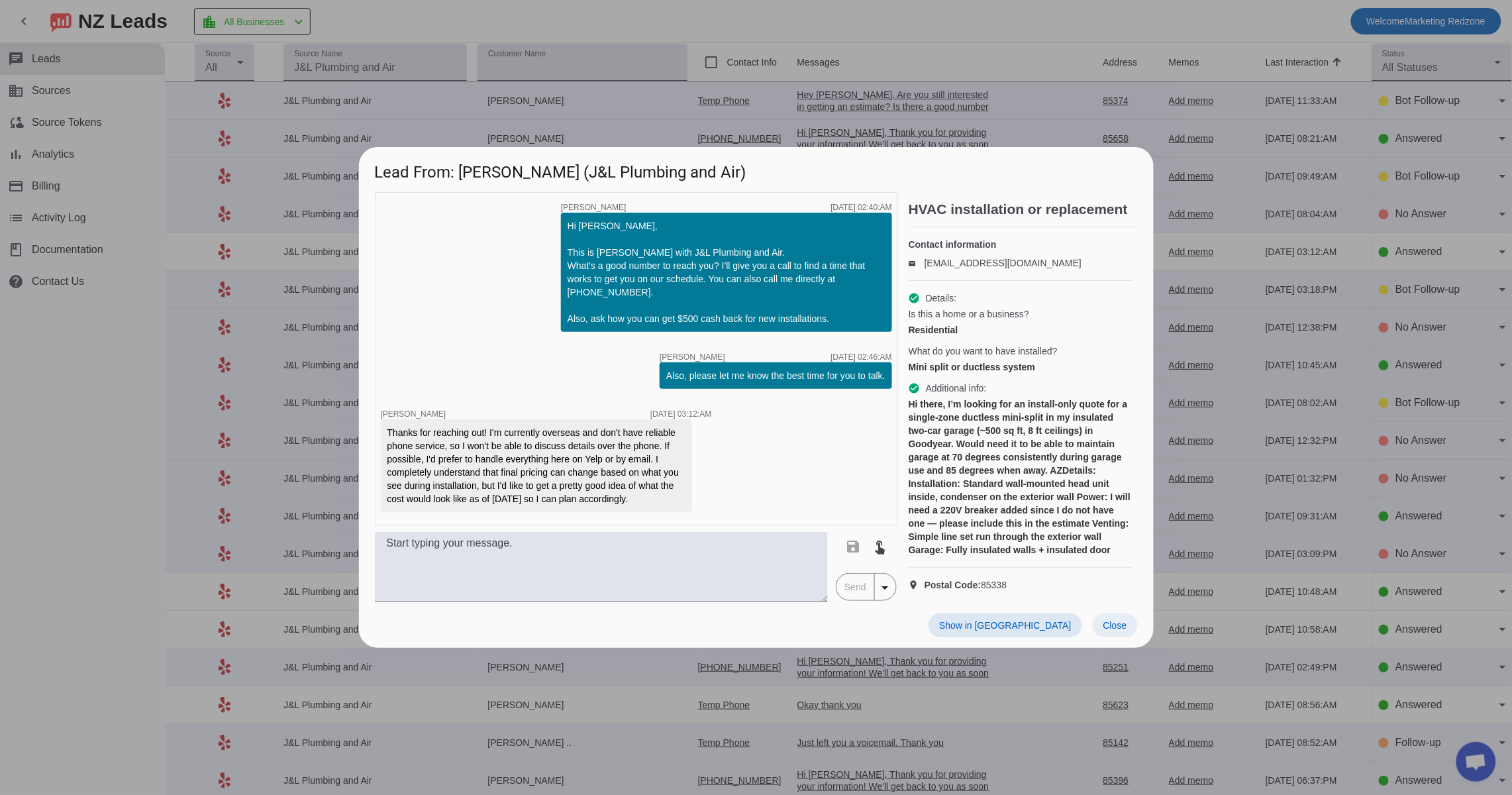
click at [1112, 630] on span "Close" at bounding box center [1115, 625] width 24 height 10
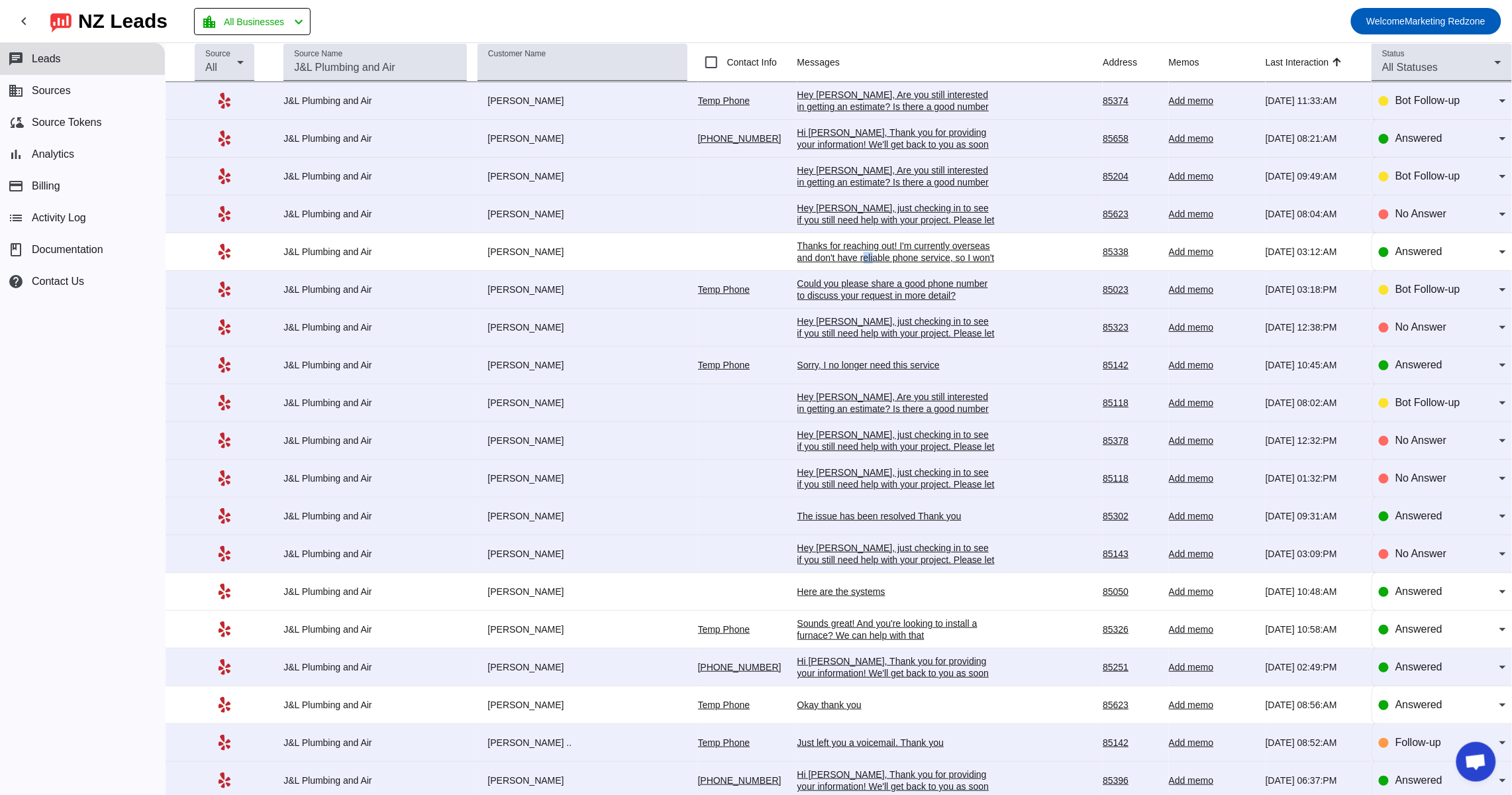
drag, startPoint x: 853, startPoint y: 259, endPoint x: 864, endPoint y: 256, distance: 11.4
click at [864, 256] on div "Thanks for reaching out! I'm currently overseas and don't have reliable phone s…" at bounding box center [896, 293] width 198 height 107
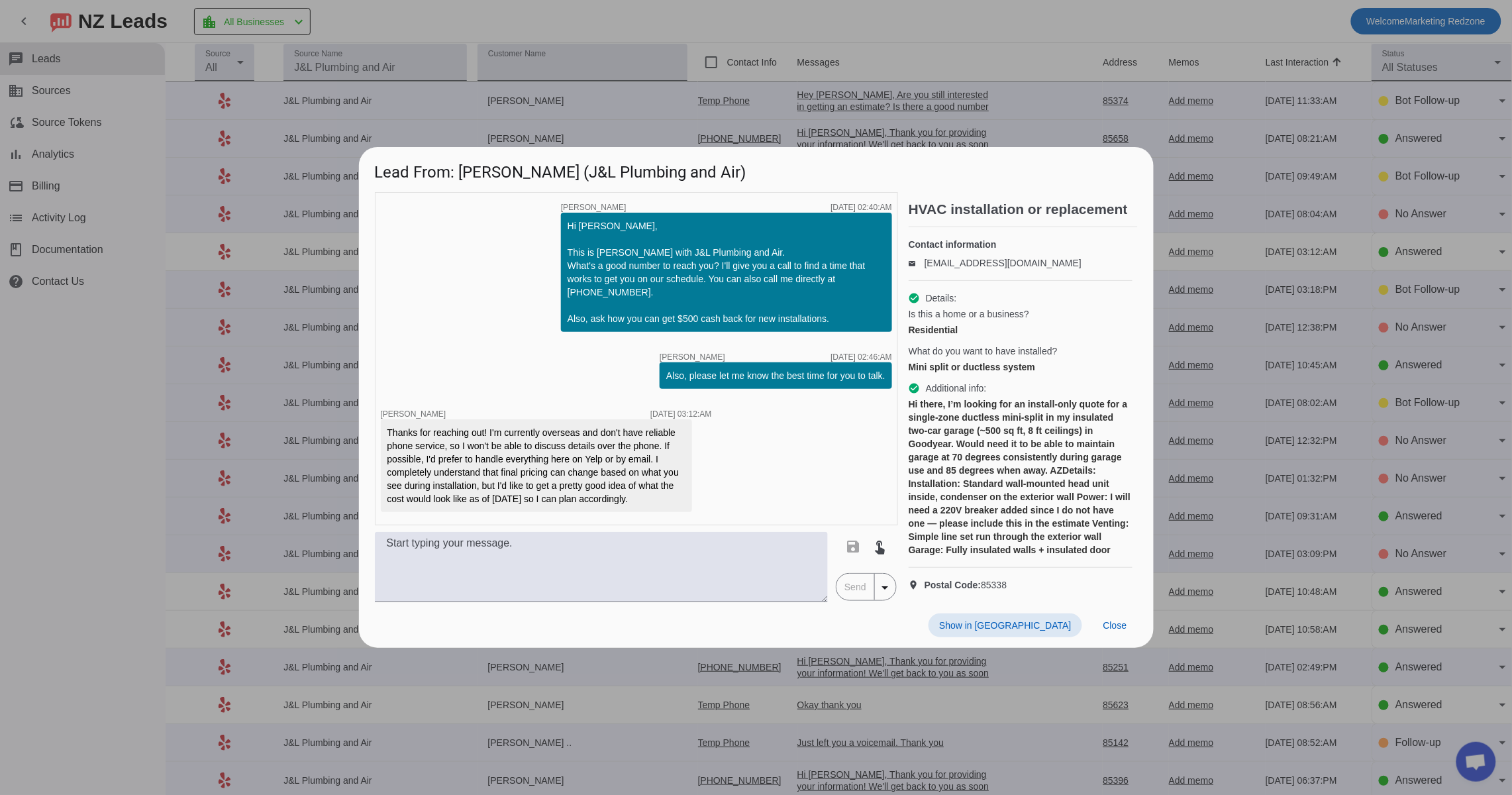
click at [899, 97] on div at bounding box center [756, 398] width 1512 height 795
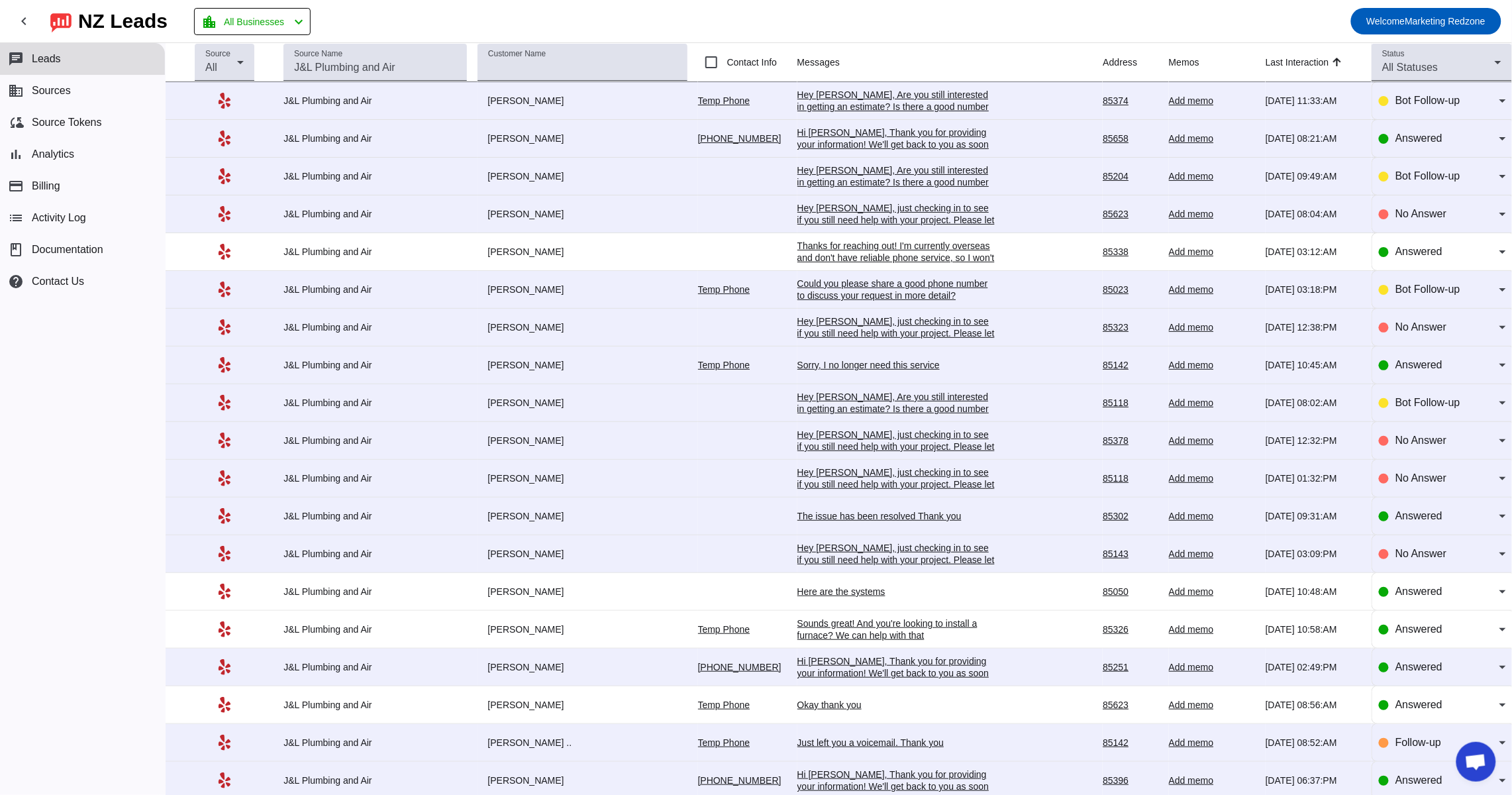
click at [881, 128] on div "Hi David, Thank you for providing your information! We'll get back to you as so…" at bounding box center [896, 144] width 198 height 35
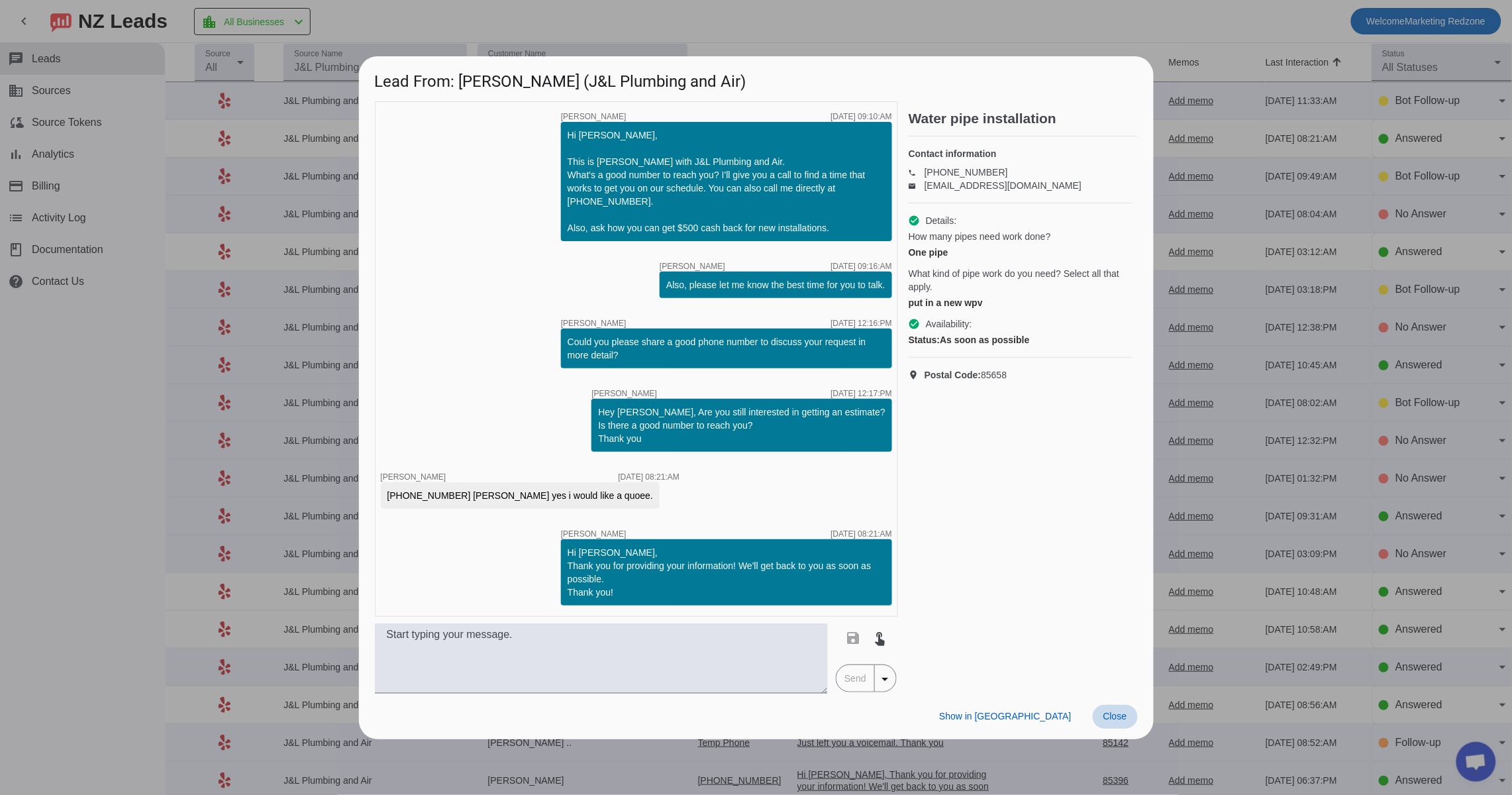
click at [1123, 720] on span "Close" at bounding box center [1115, 716] width 24 height 10
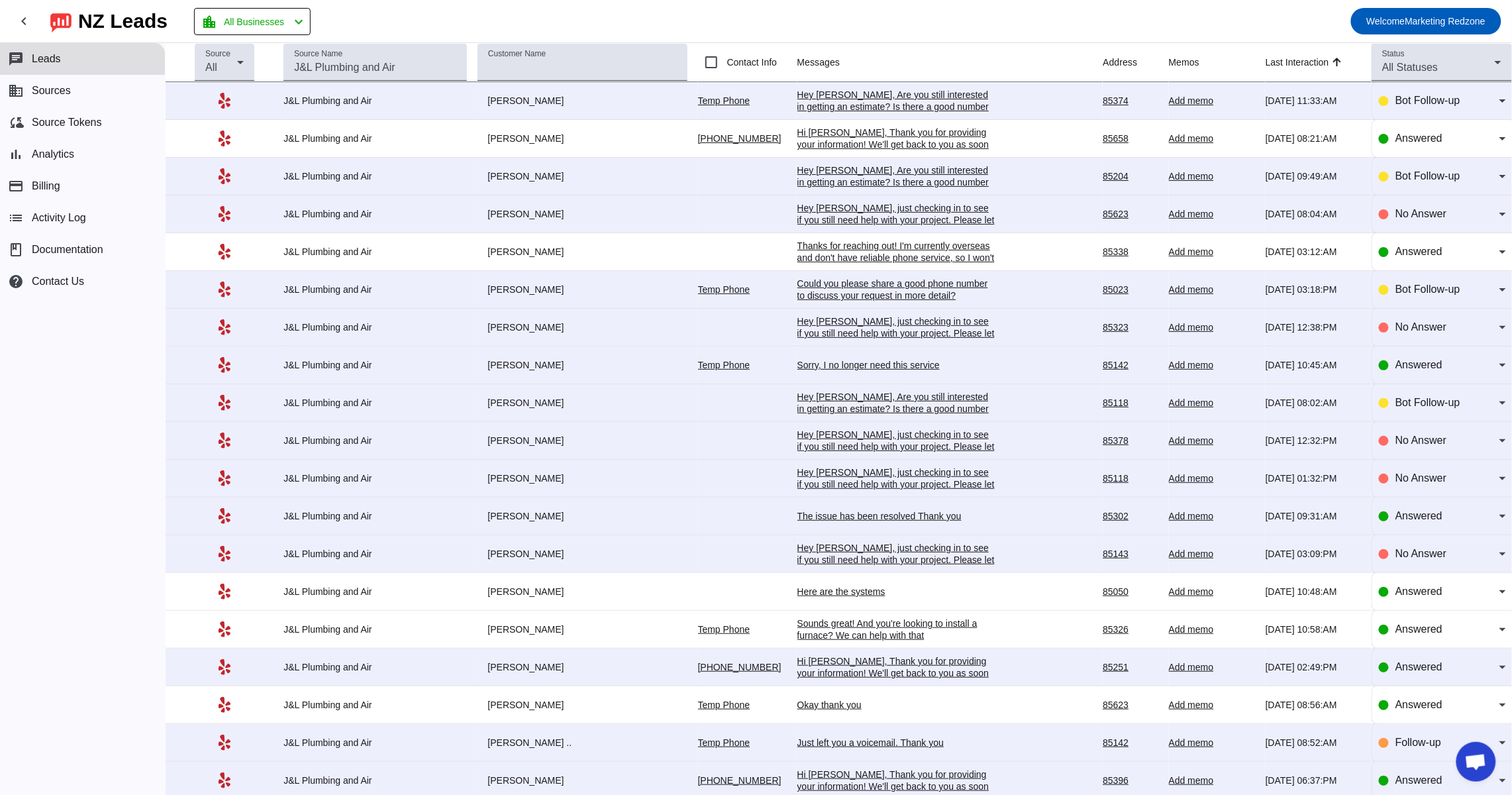
click at [891, 334] on div "Hey Ricky, just checking in to see if you still need help with your project. Pl…" at bounding box center [896, 339] width 198 height 47
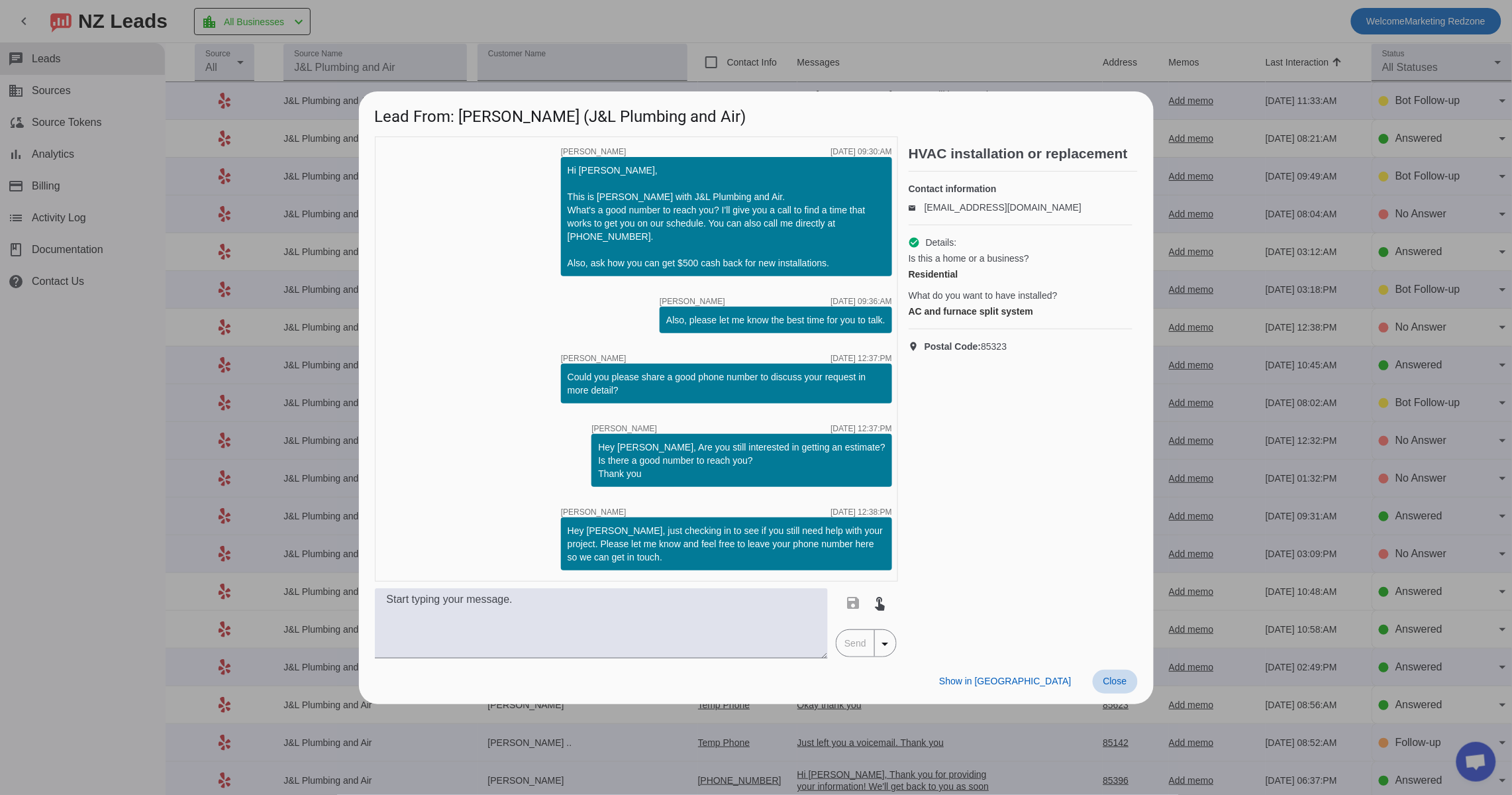
click at [1118, 680] on span "Close" at bounding box center [1115, 680] width 24 height 10
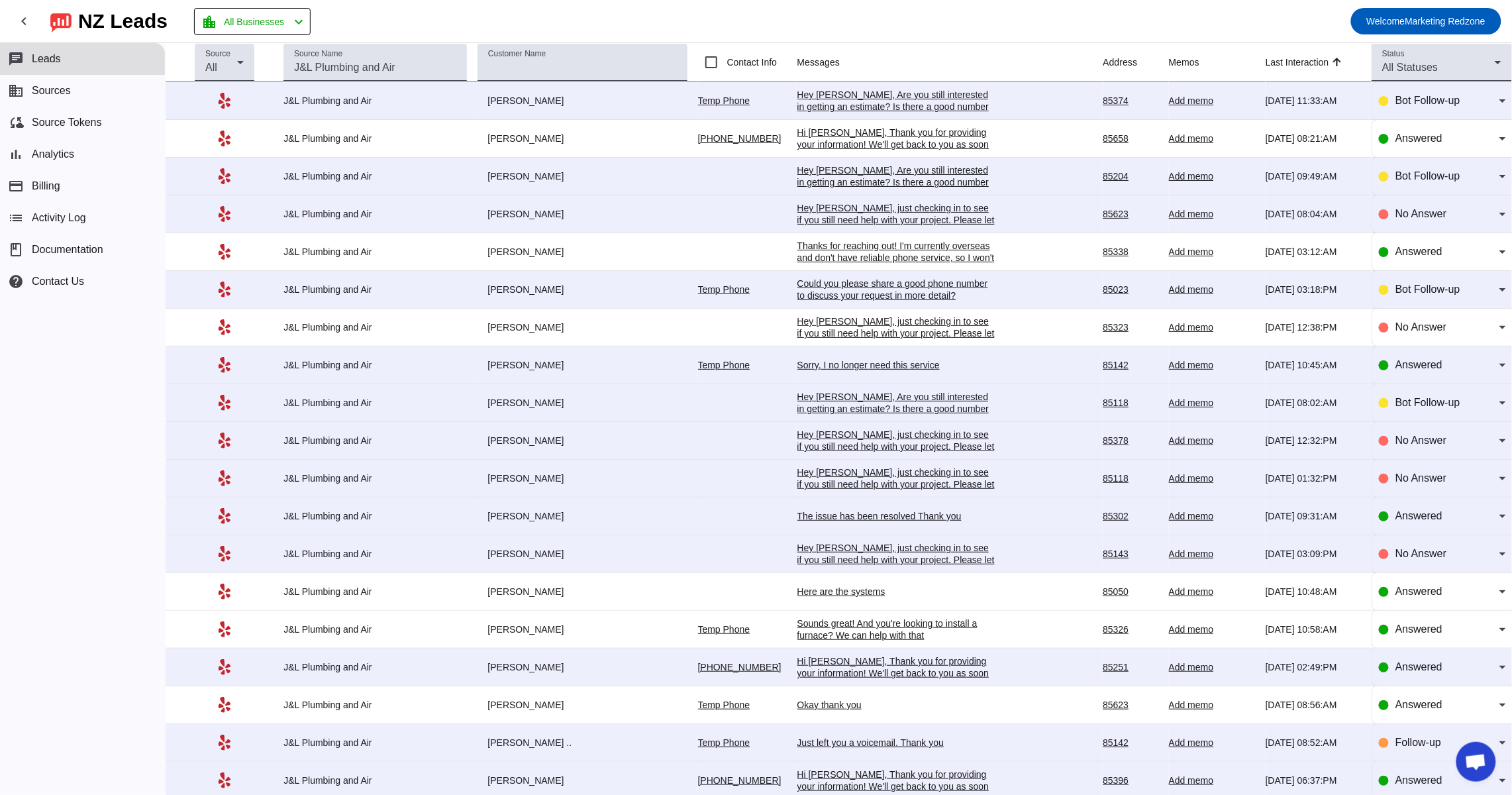
click at [878, 520] on div "The issue has been resolved Thank you" at bounding box center [896, 516] width 198 height 12
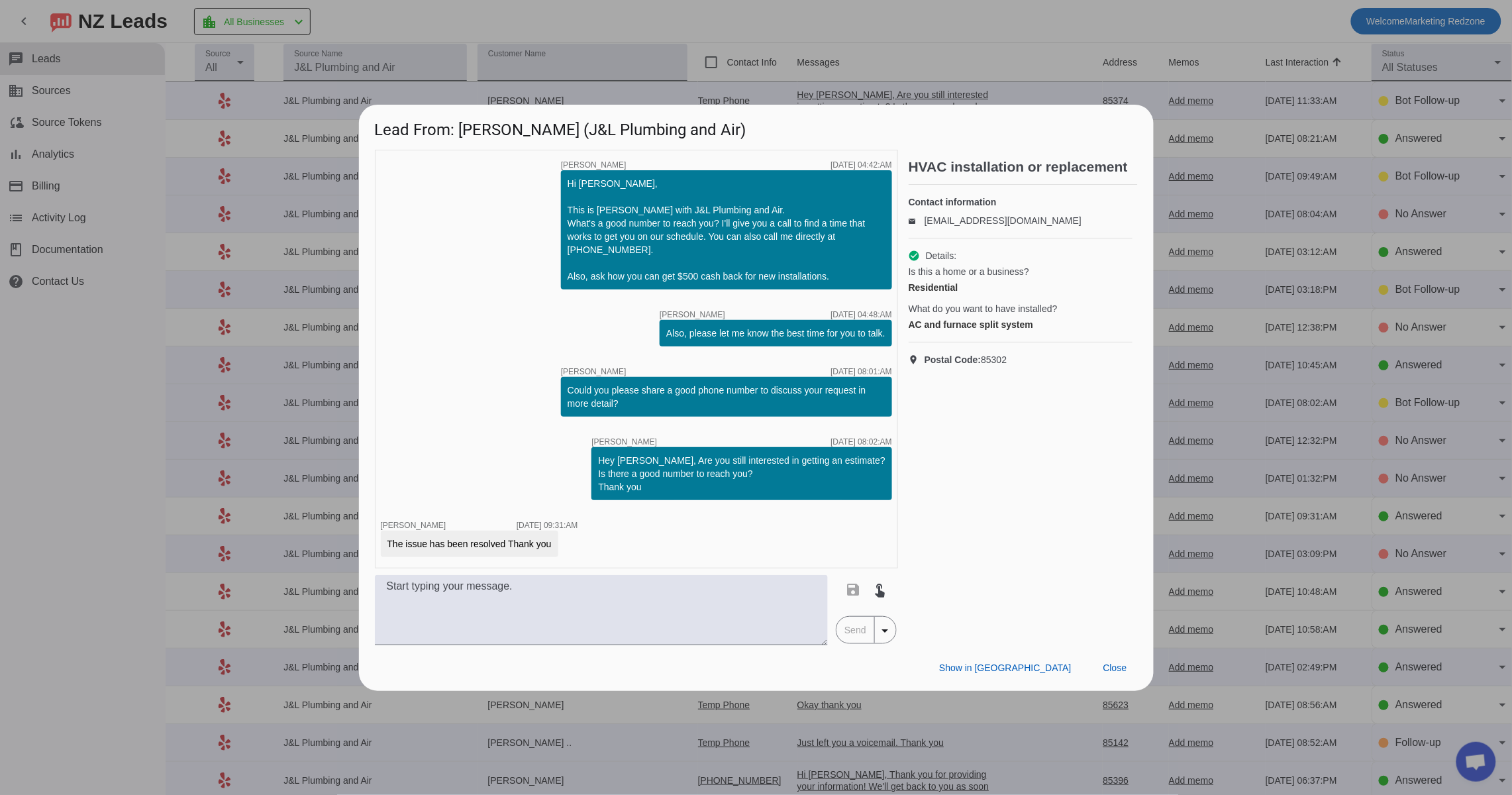
click at [1131, 654] on div "Show in Yelp Close" at bounding box center [756, 667] width 795 height 46
click at [1125, 665] on span "Close" at bounding box center [1115, 667] width 24 height 10
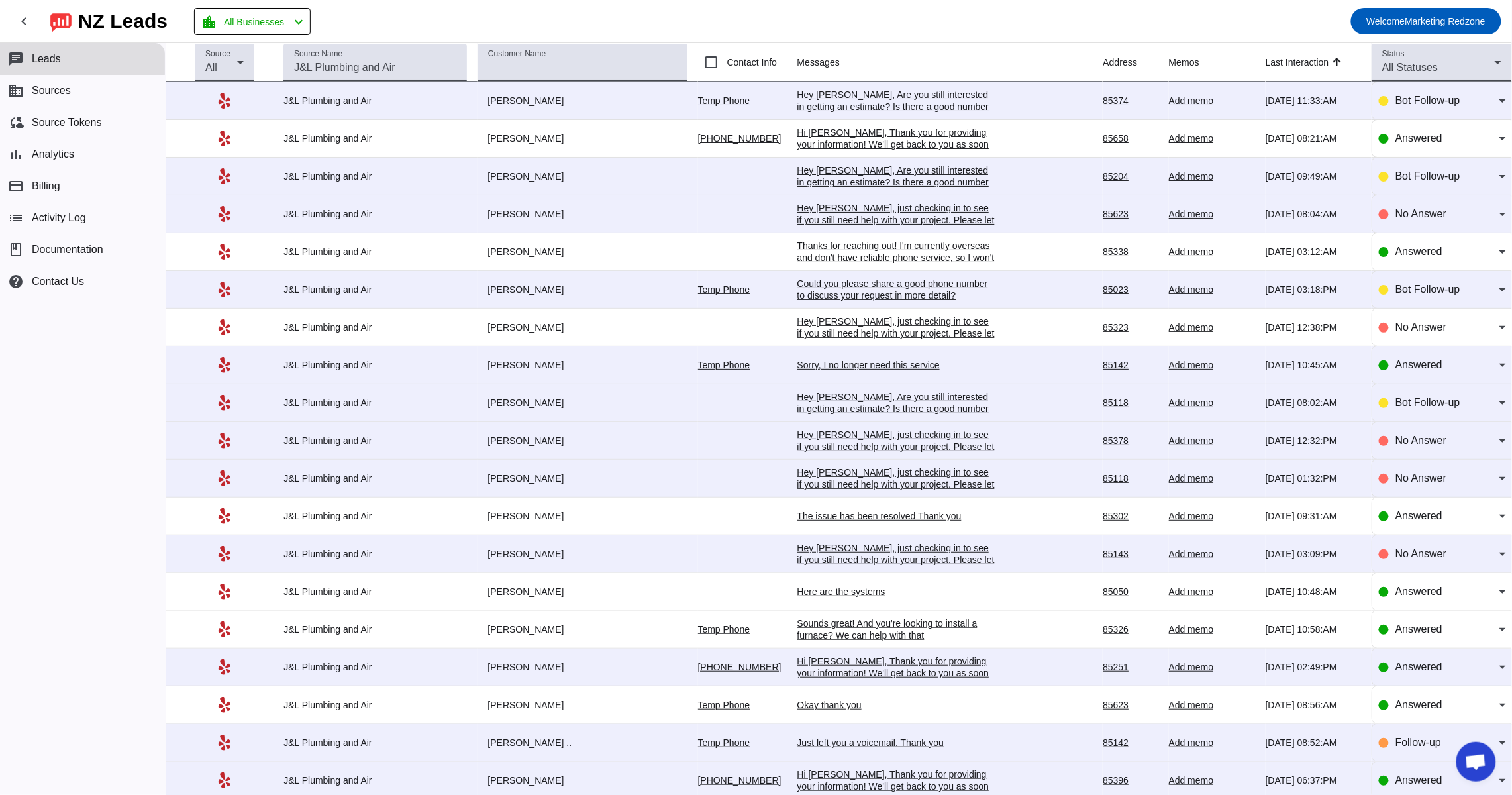
click at [823, 629] on div "Sounds great! And you're looking to install a furnace? We can help with that" at bounding box center [896, 629] width 198 height 24
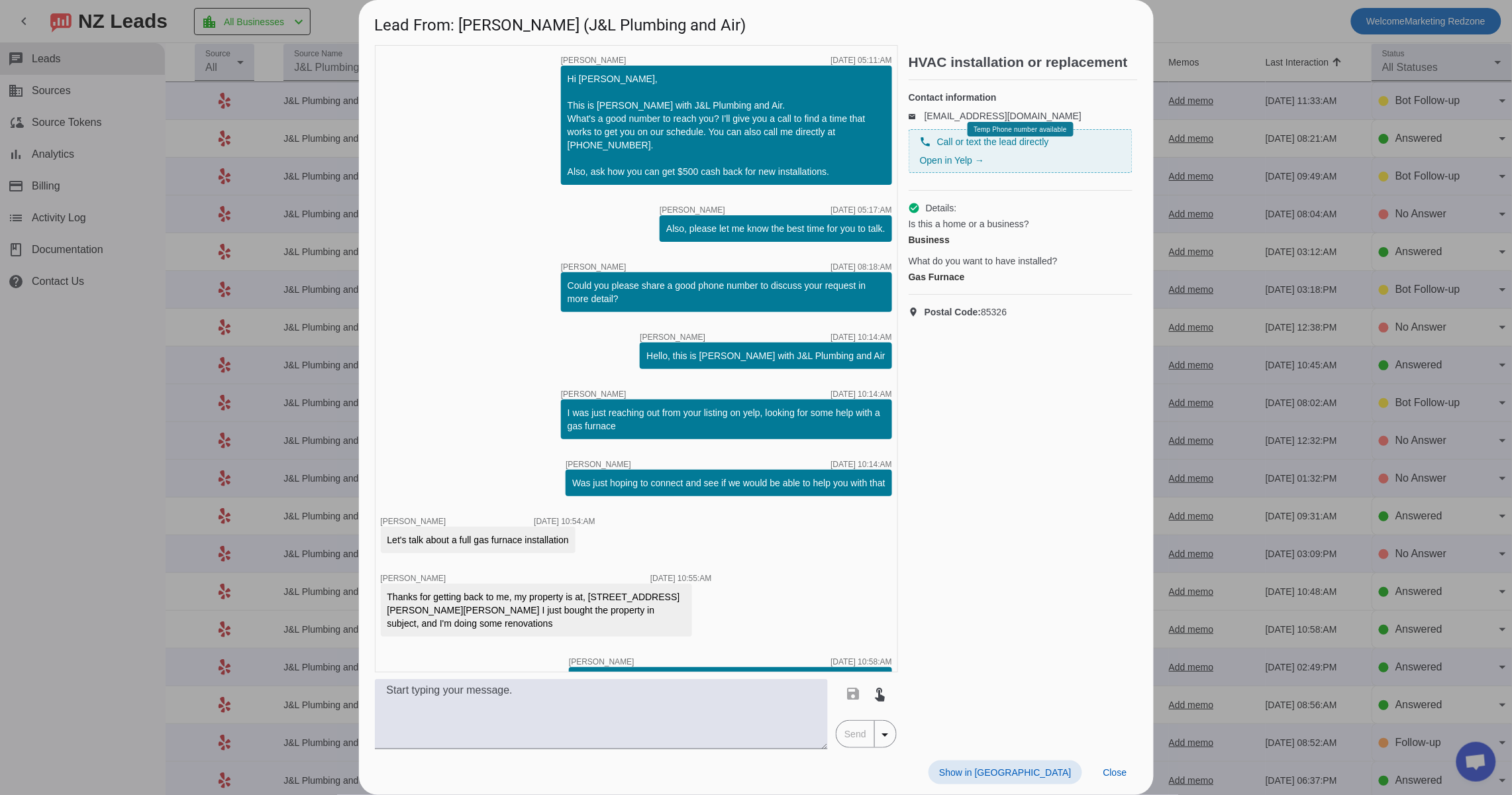
scroll to position [47, 0]
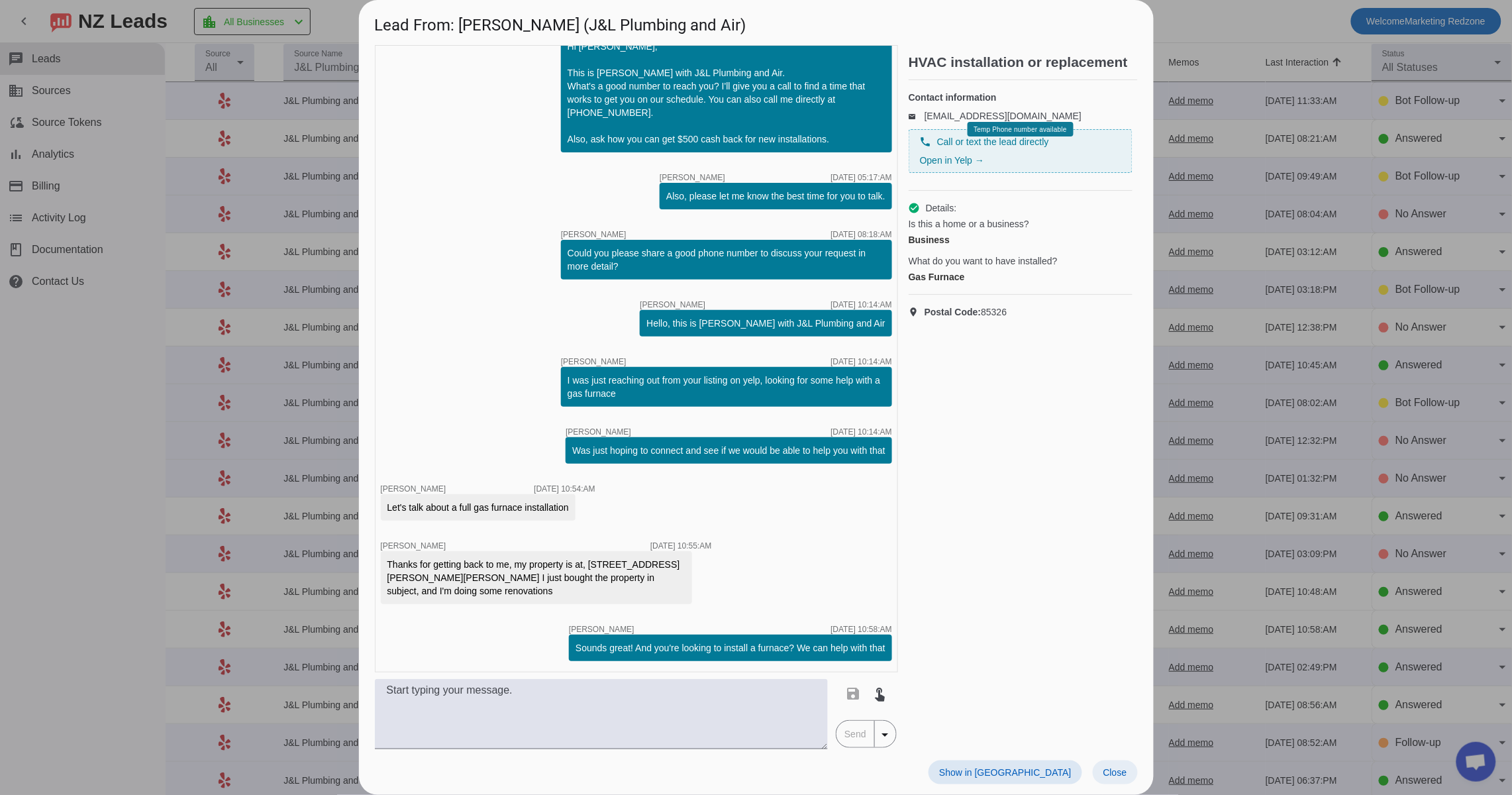
click at [1126, 772] on span "Close" at bounding box center [1115, 772] width 24 height 10
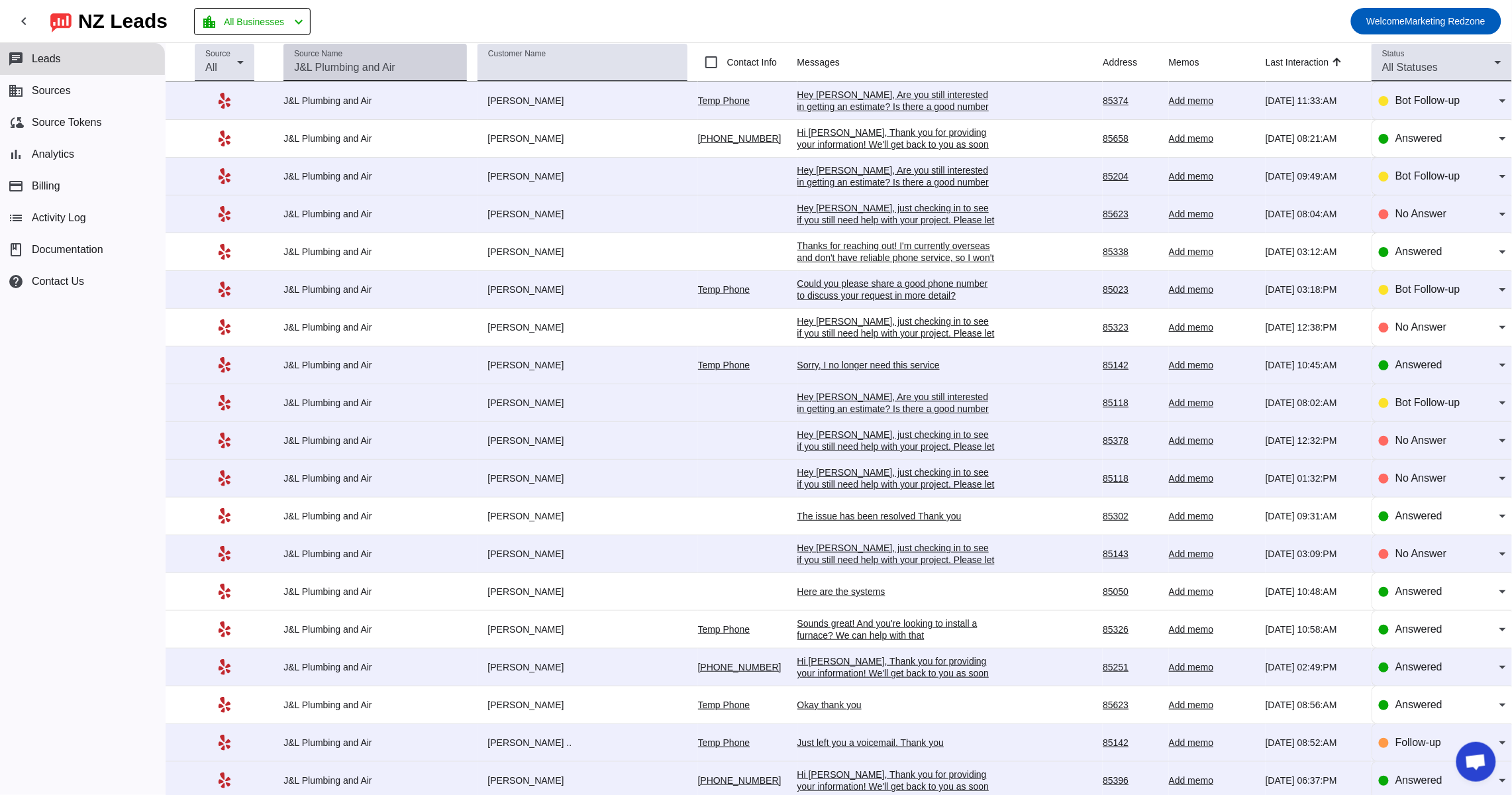
click at [341, 73] on input "Source Name" at bounding box center [375, 67] width 162 height 16
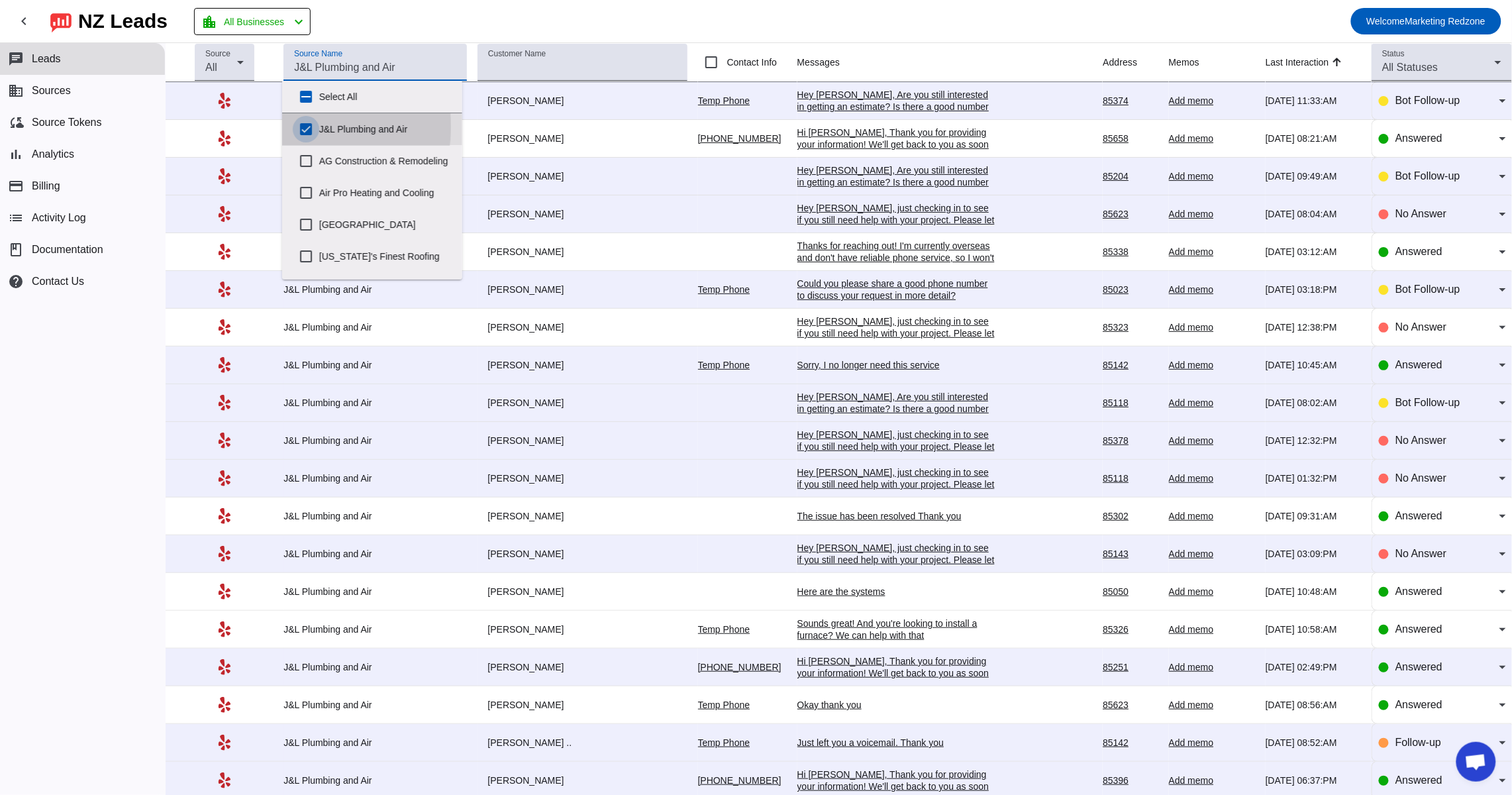
click at [304, 128] on input "J&L Plumbing and Air" at bounding box center [306, 129] width 26 height 26
checkbox input "false"
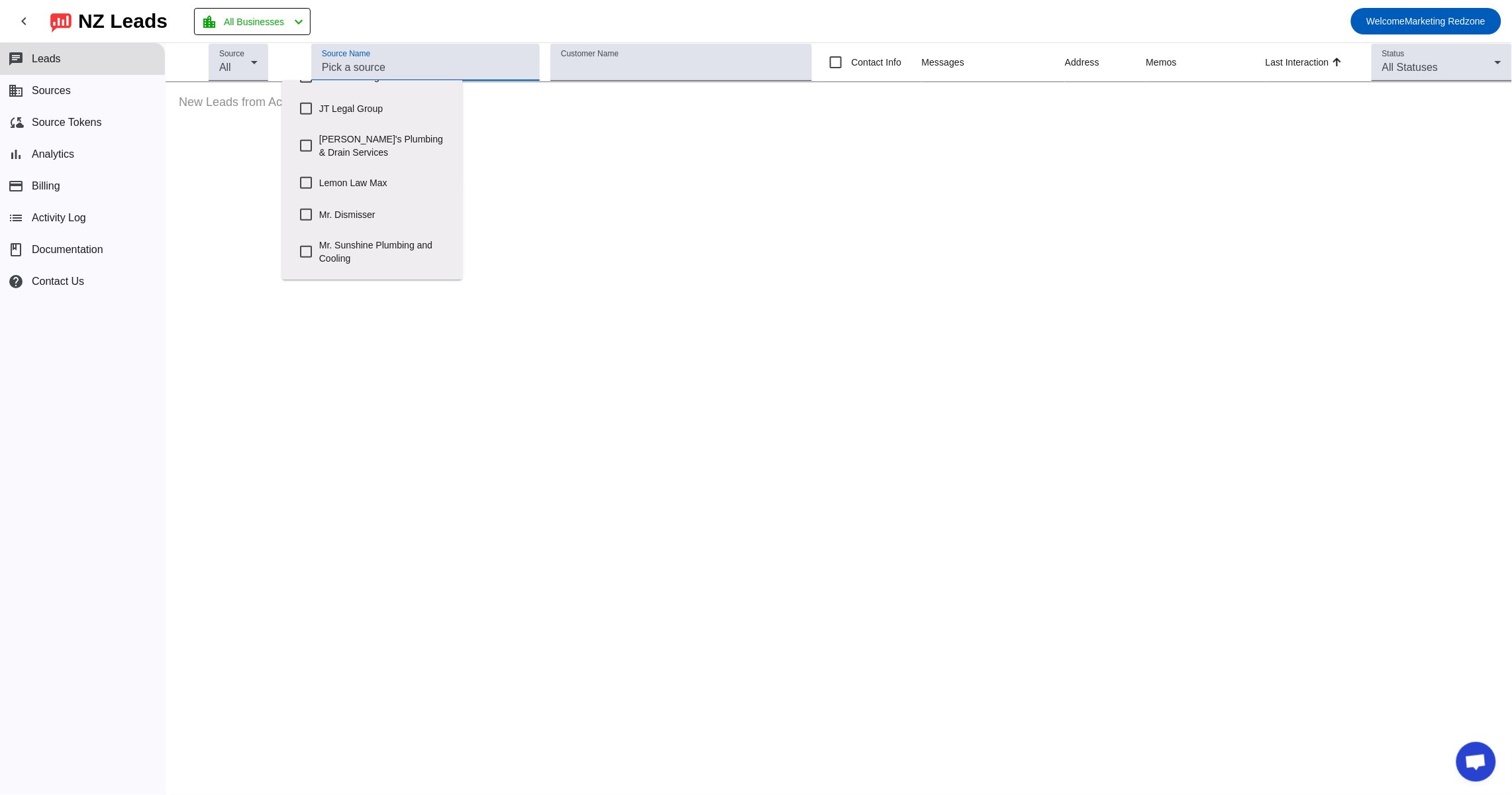
scroll to position [410, 0]
click at [301, 219] on input "Mr. Dismisser" at bounding box center [306, 207] width 26 height 26
checkbox input "true"
click at [706, 20] on mat-toolbar-row "chevron_left NZ Leads location_city All Businesses chevron_left Welcome Marketi…" at bounding box center [756, 21] width 1512 height 43
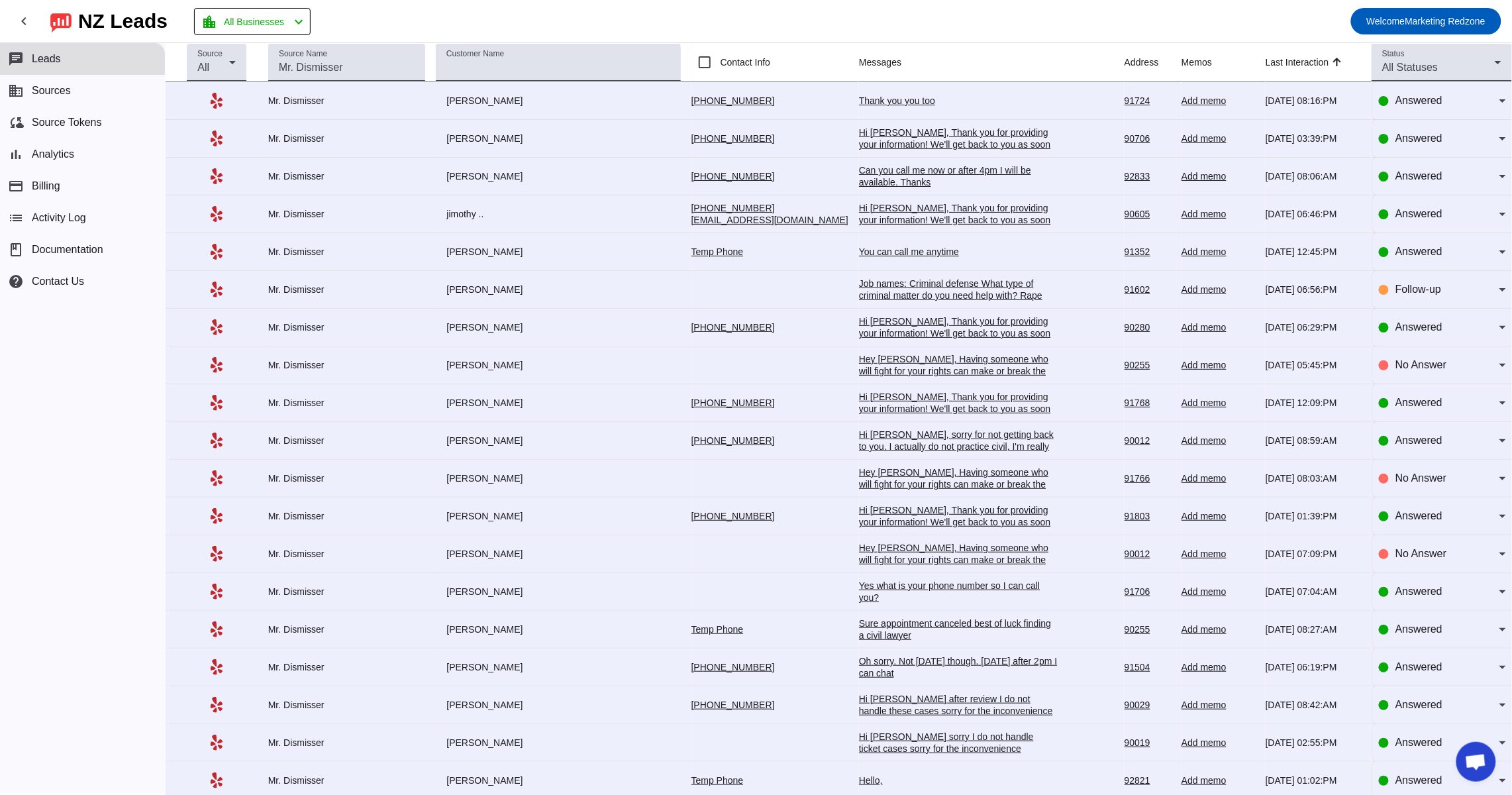
click at [861, 179] on div "Can you call me now or after 4pm I will be available. Thanks" at bounding box center [957, 176] width 198 height 24
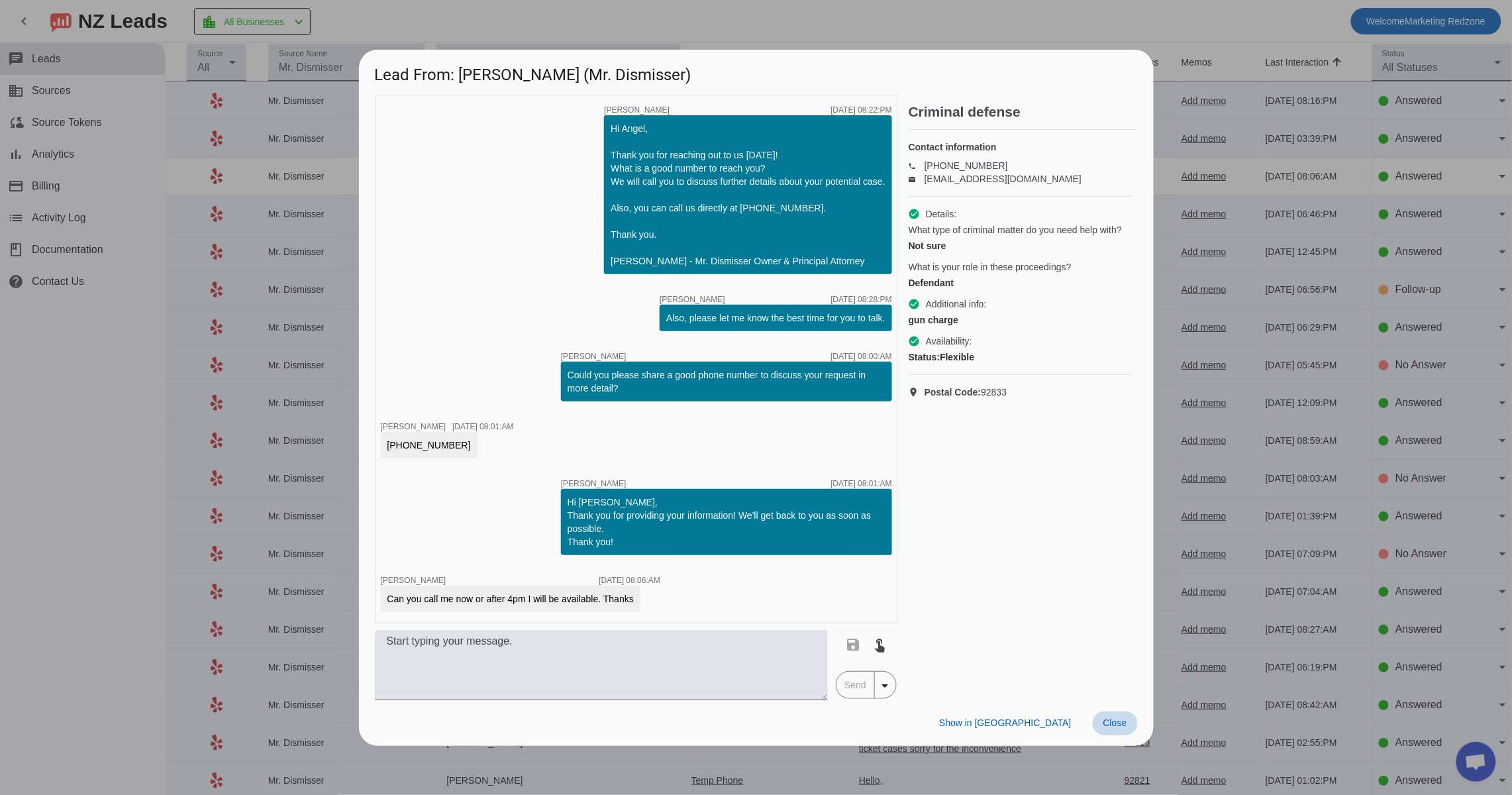
click at [1128, 721] on span at bounding box center [1115, 723] width 45 height 24
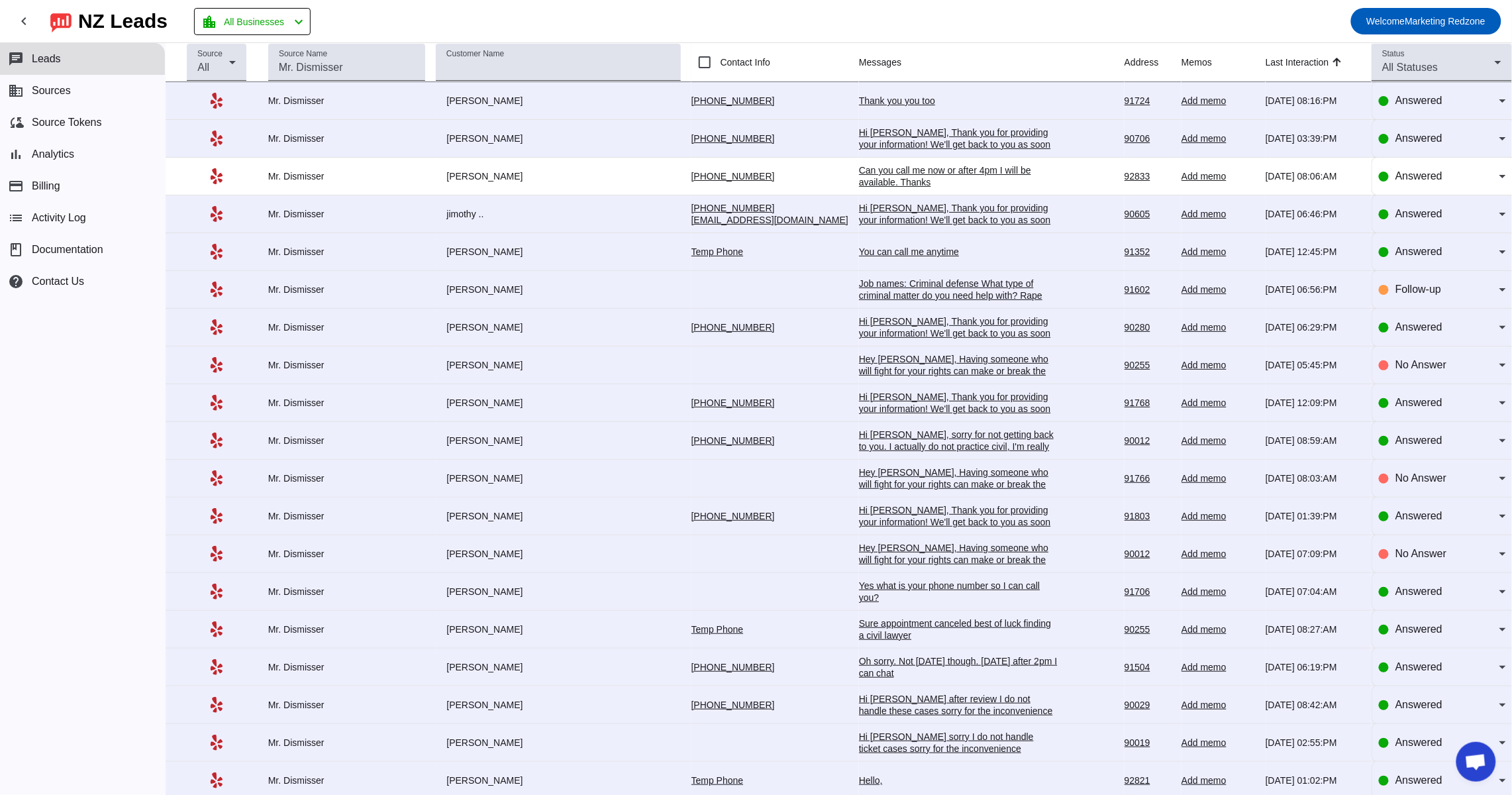
click at [859, 144] on div "Hi Luis, Thank you for providing your information! We'll get back to you as soo…" at bounding box center [957, 144] width 198 height 35
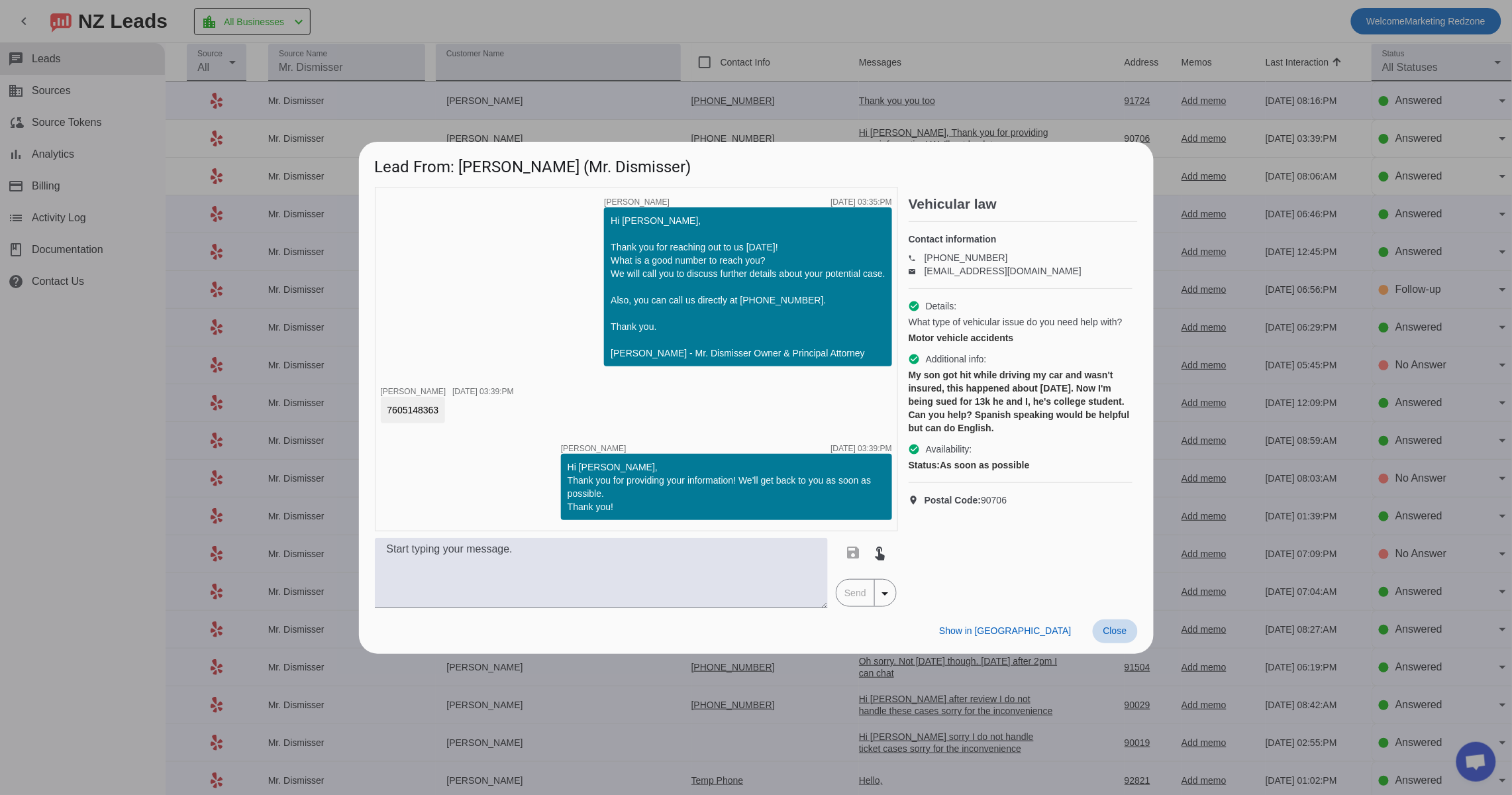
click at [1123, 633] on span "Close" at bounding box center [1115, 630] width 24 height 10
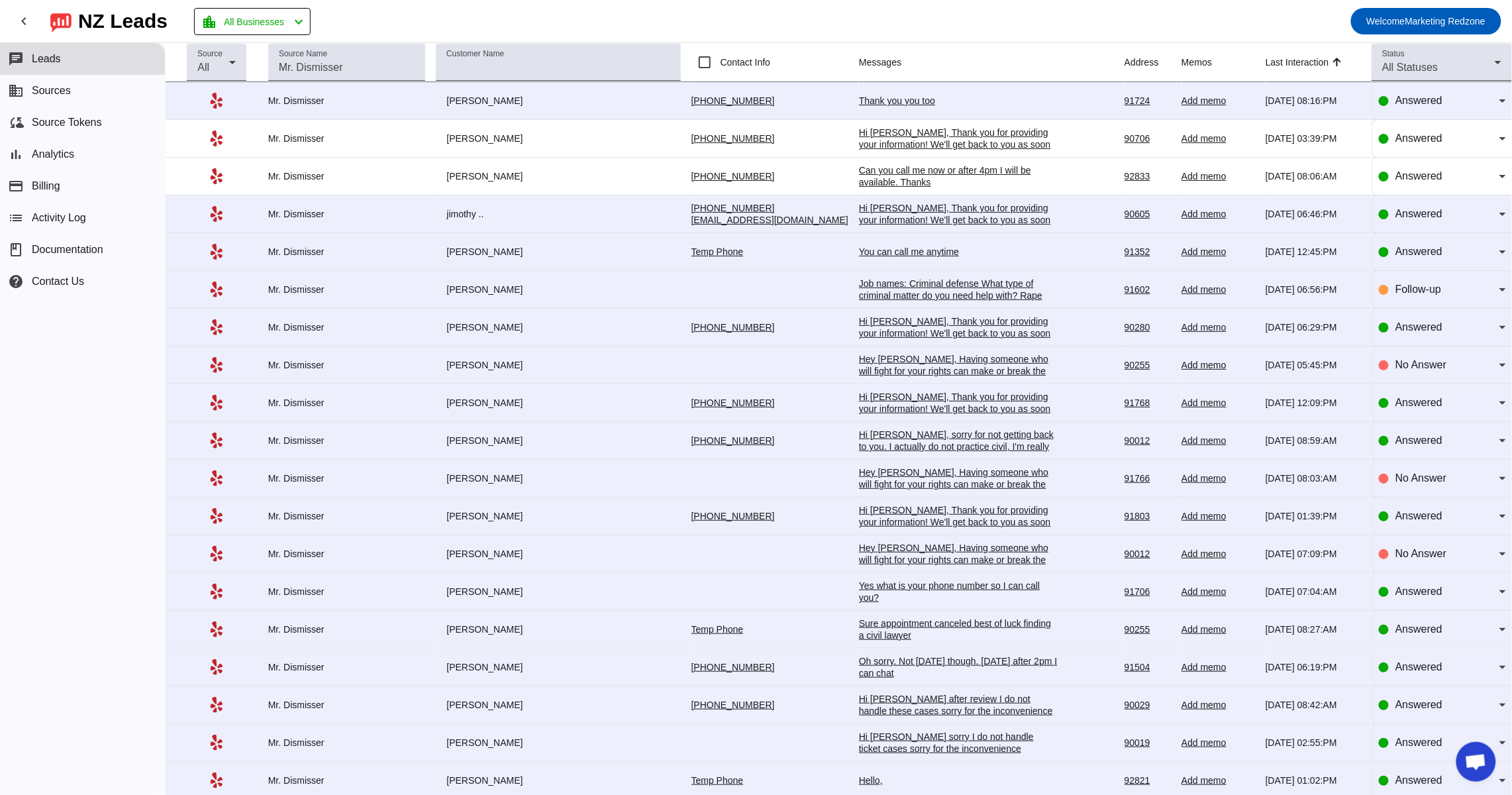
click at [859, 98] on div "Thank you you too" at bounding box center [957, 101] width 198 height 12
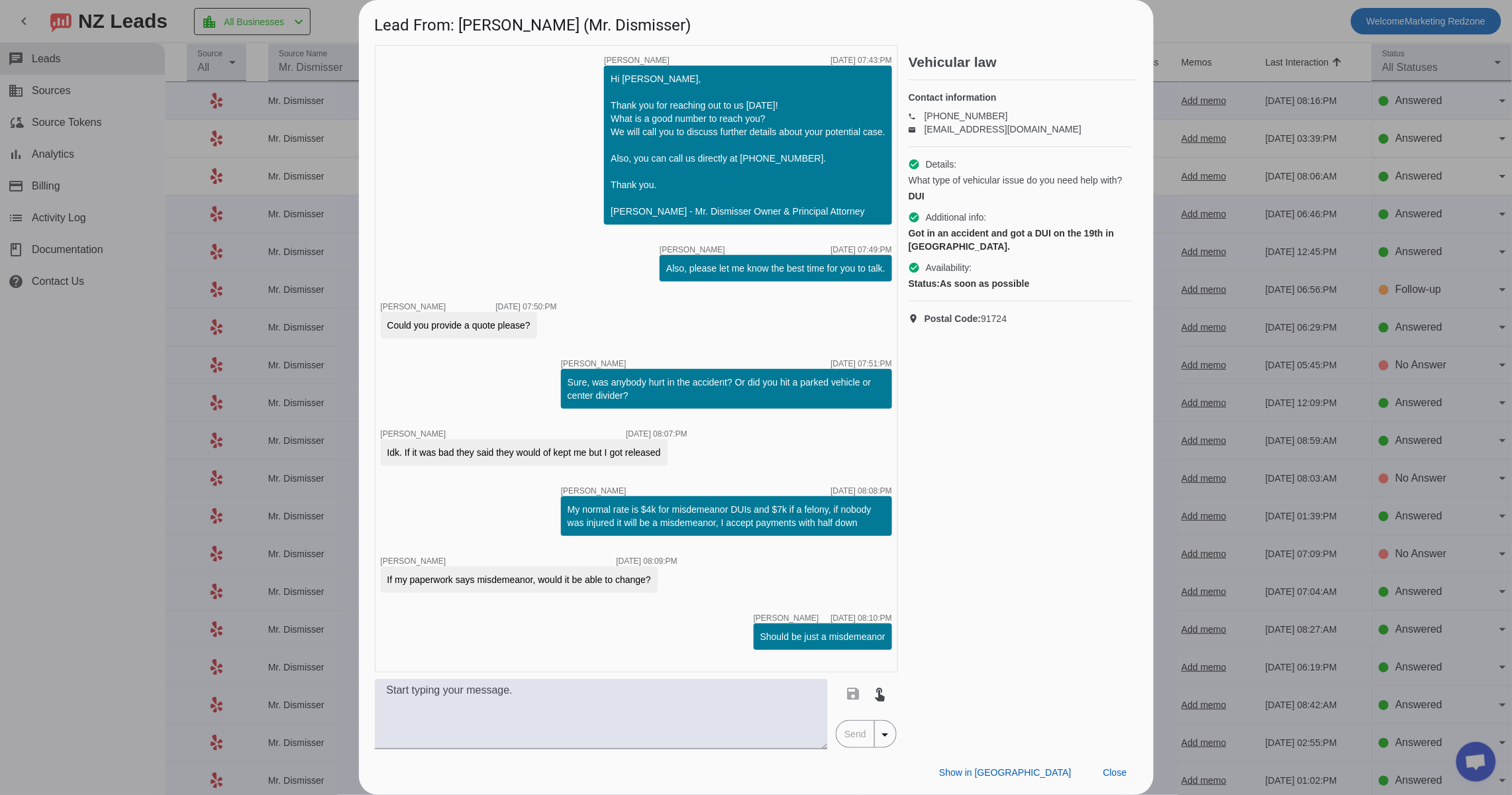
scroll to position [502, 0]
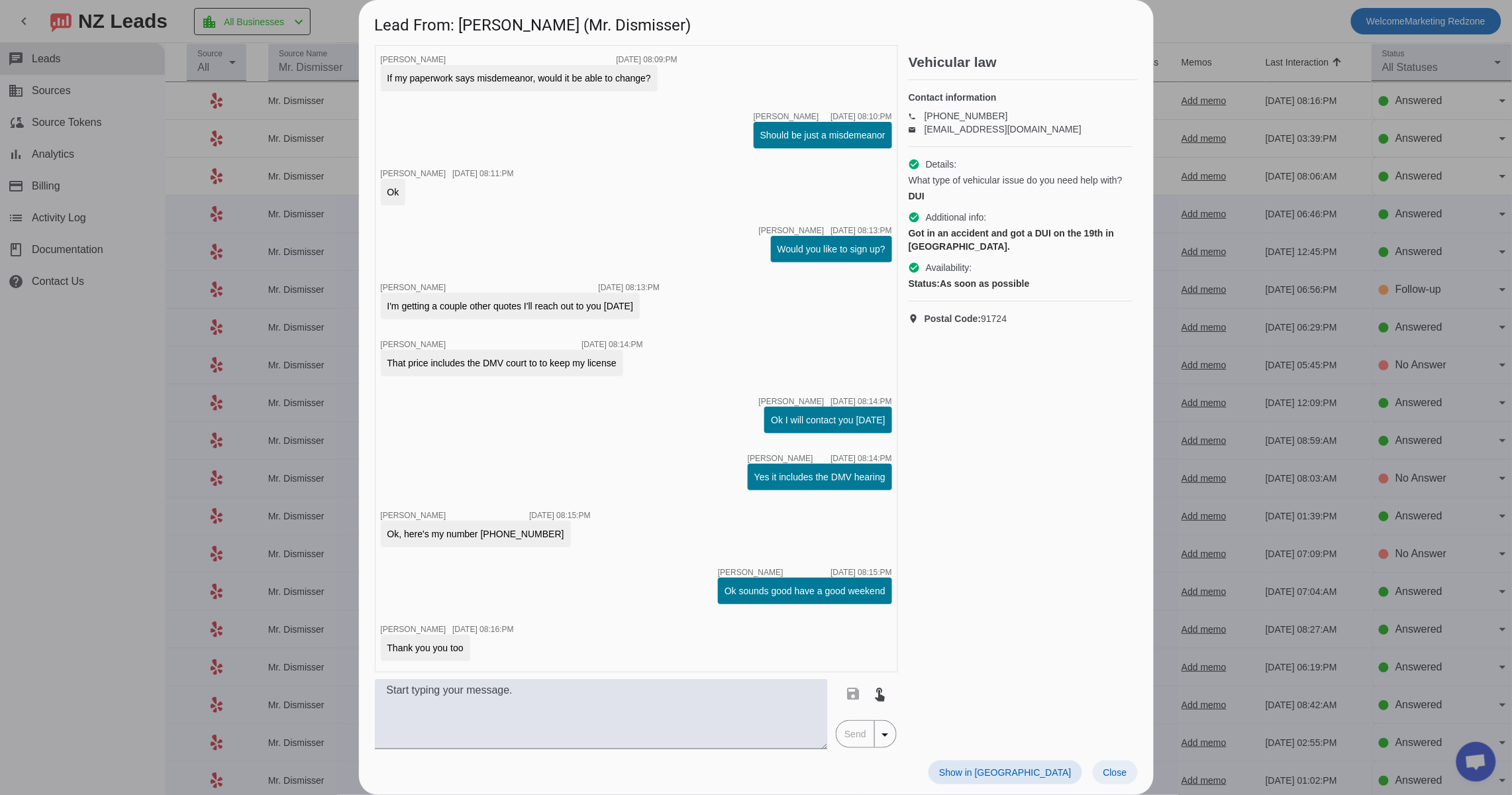
click at [1105, 771] on span "Close" at bounding box center [1115, 772] width 24 height 10
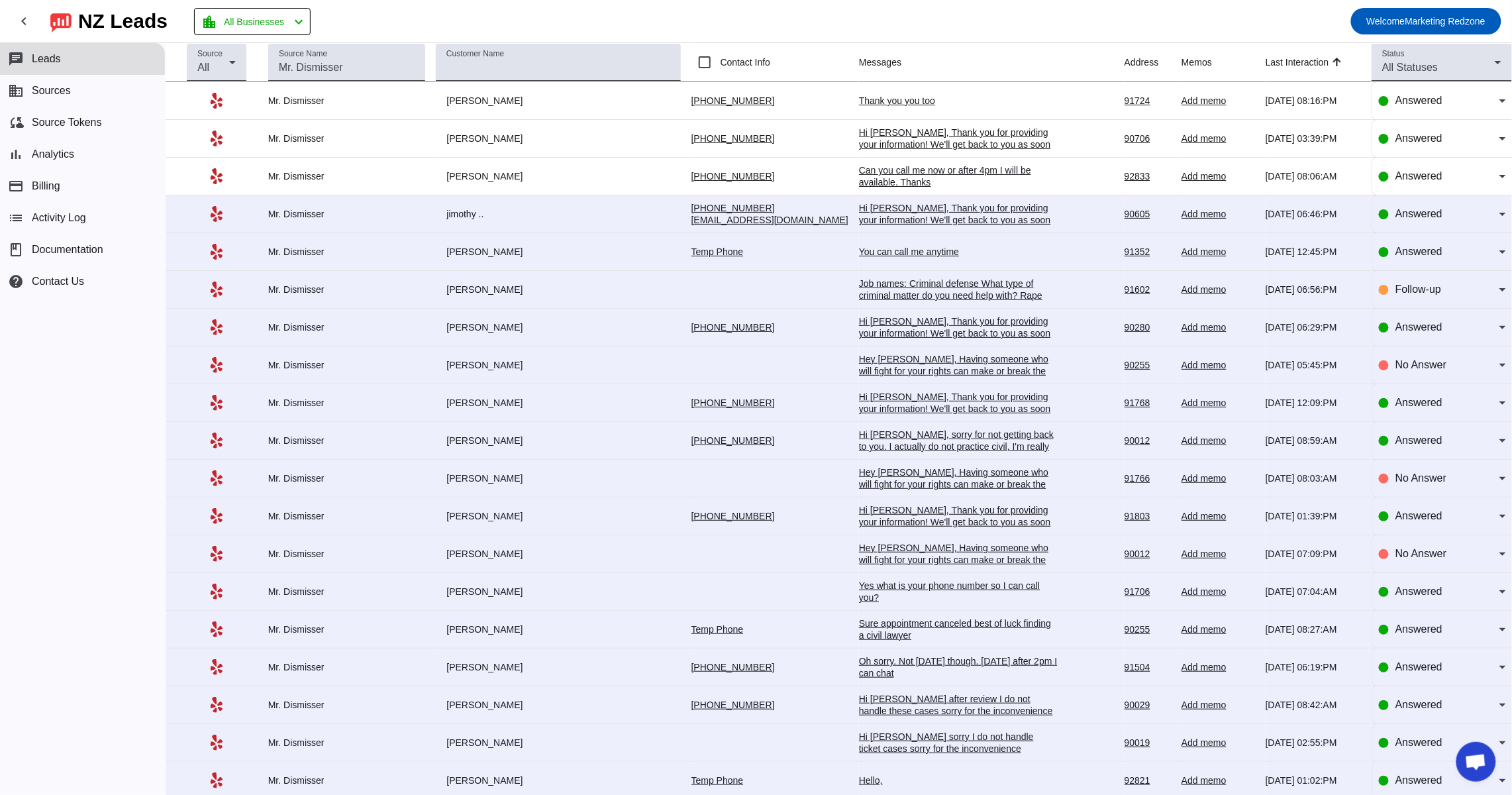
click at [859, 633] on div "Sure appointment canceled best of luck finding a civil lawyer" at bounding box center [957, 629] width 198 height 24
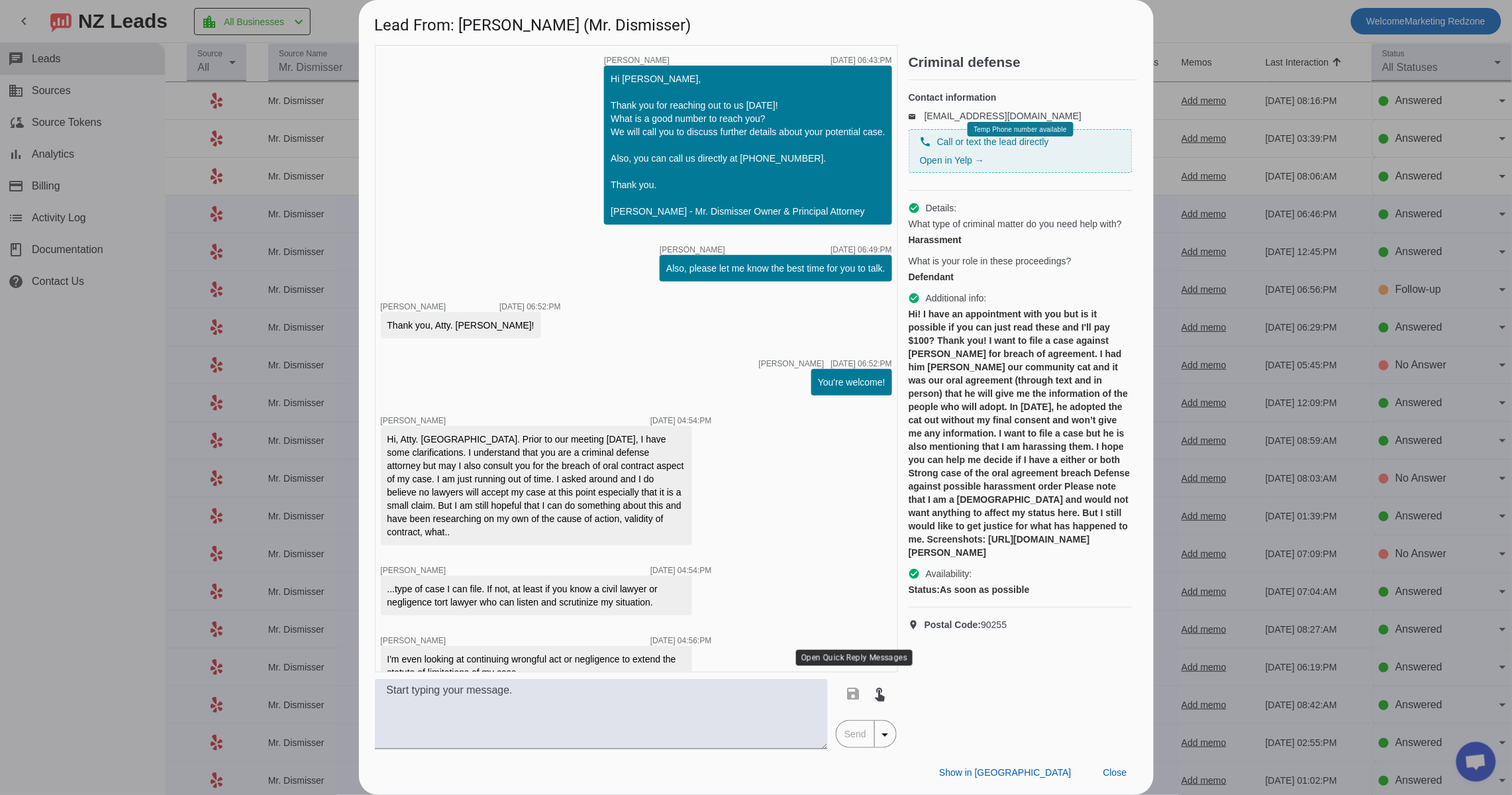
scroll to position [316, 0]
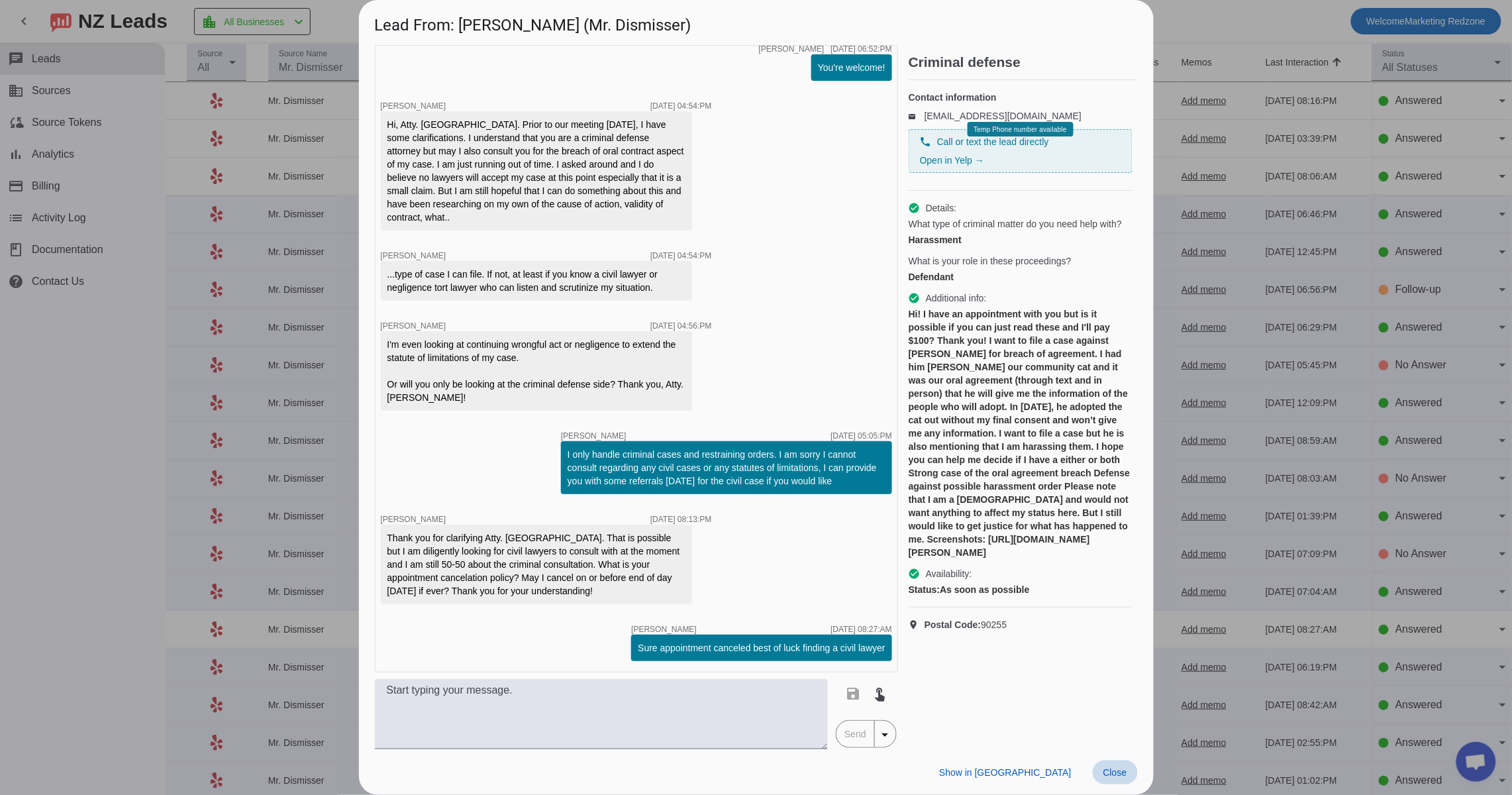
click at [1111, 767] on span "Close" at bounding box center [1115, 772] width 24 height 10
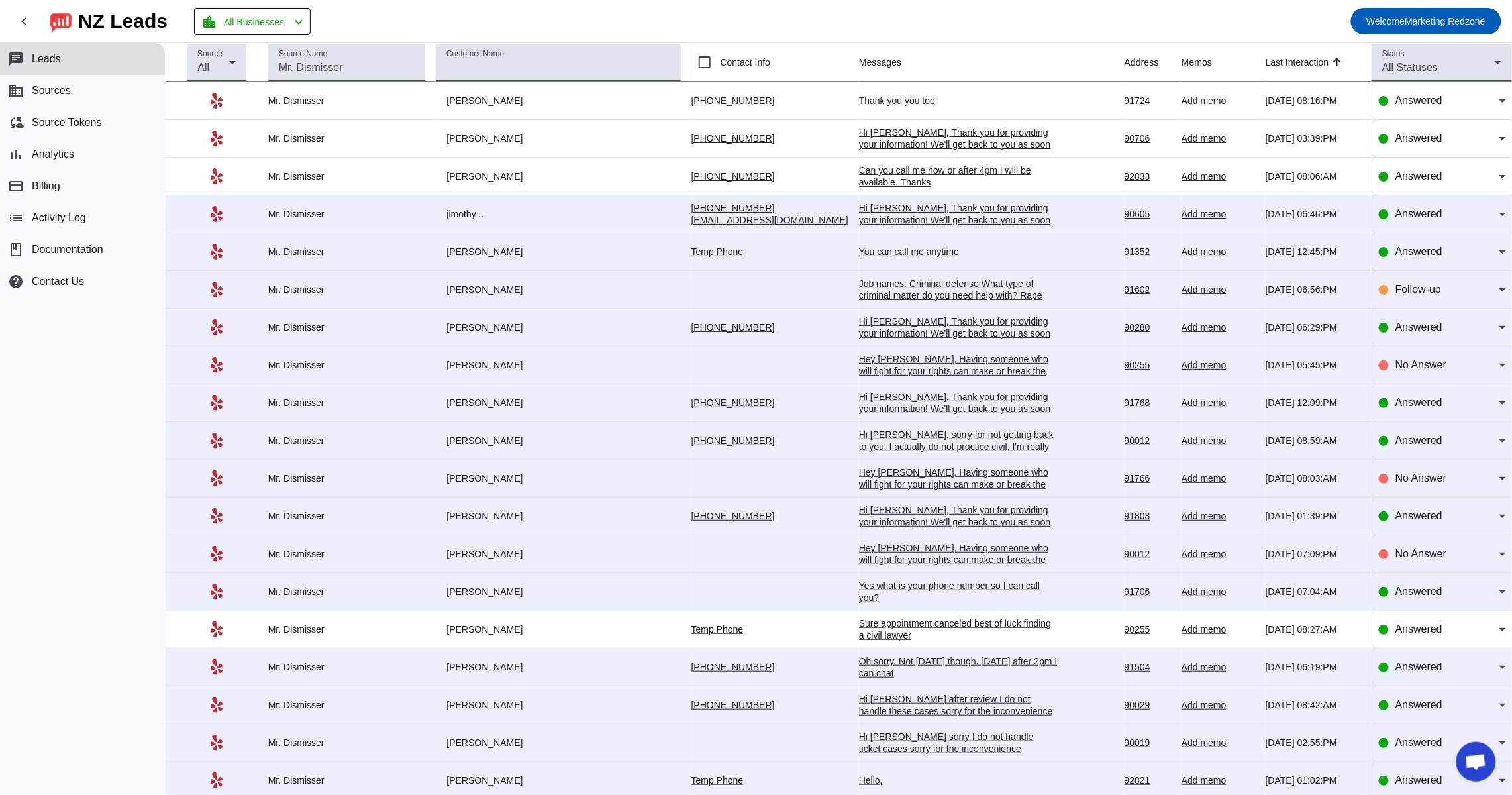
click at [859, 679] on div "Oh sorry. Not today though. Tomorrow after 2pm I can chat" at bounding box center [957, 667] width 198 height 24
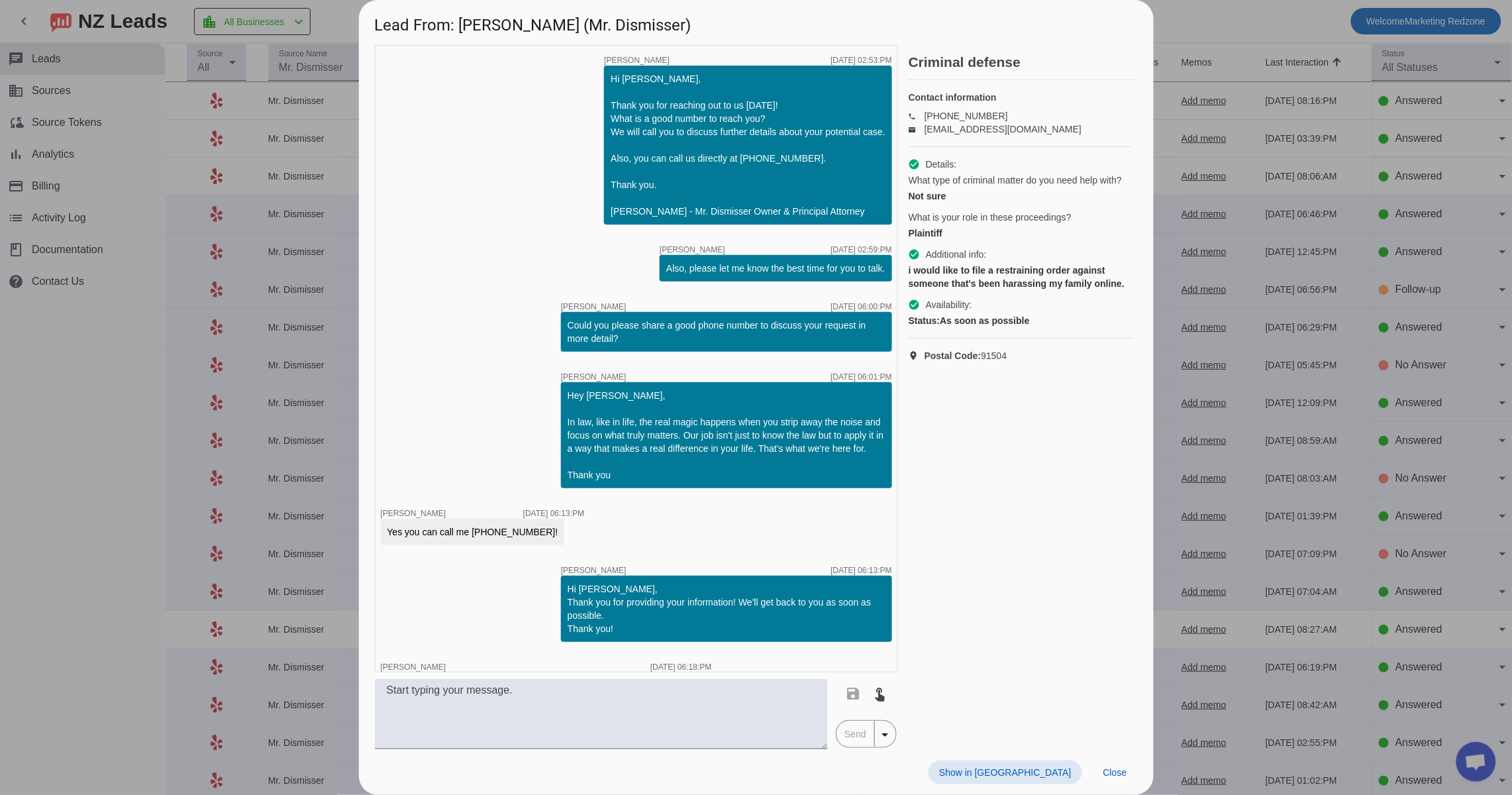
scroll to position [263, 0]
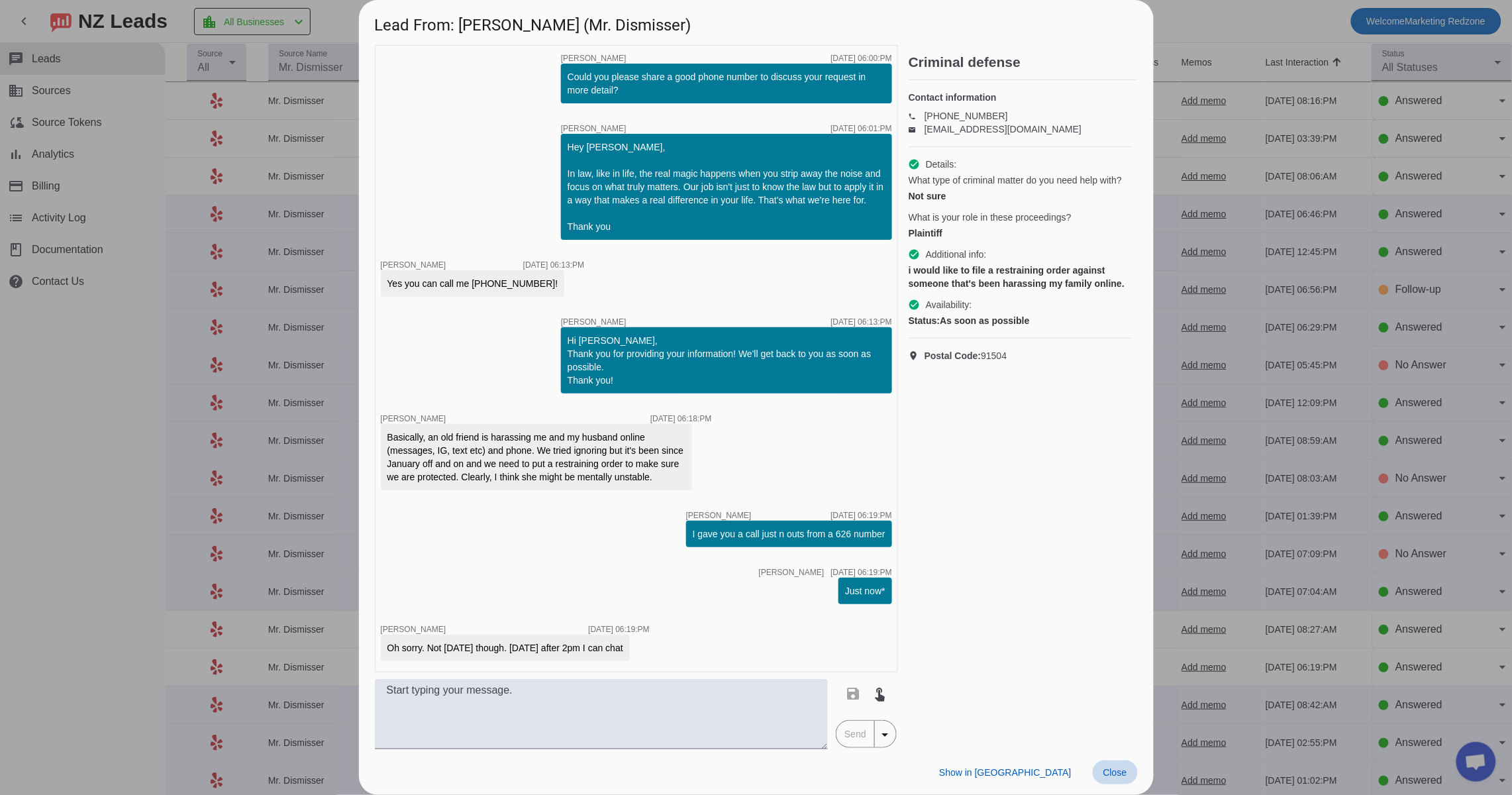
click at [1109, 775] on span "Close" at bounding box center [1115, 772] width 24 height 10
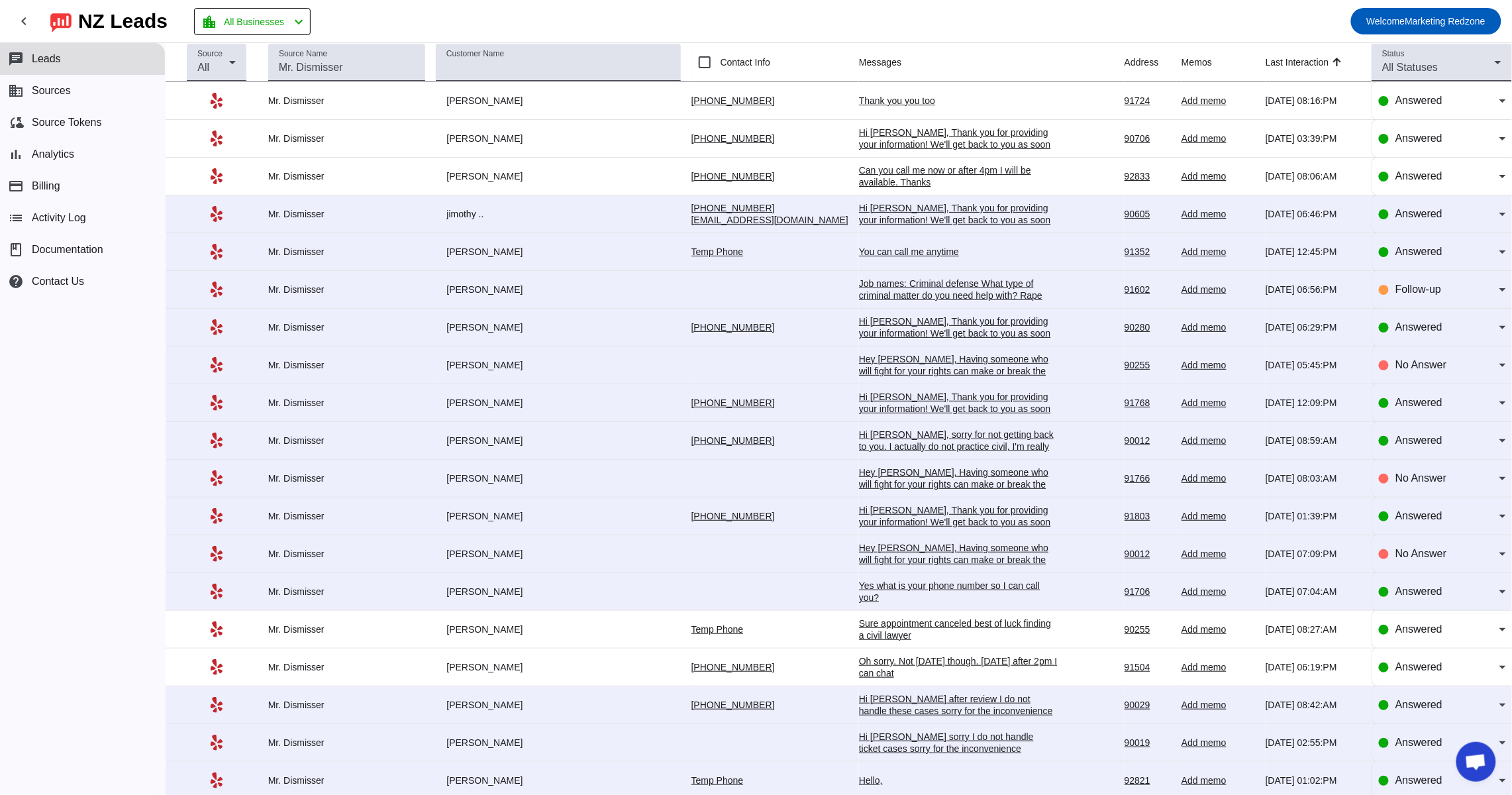
click at [859, 753] on div "Hi Peter sorry I do not handle ticket cases sorry for the inconvenience" at bounding box center [957, 743] width 198 height 24
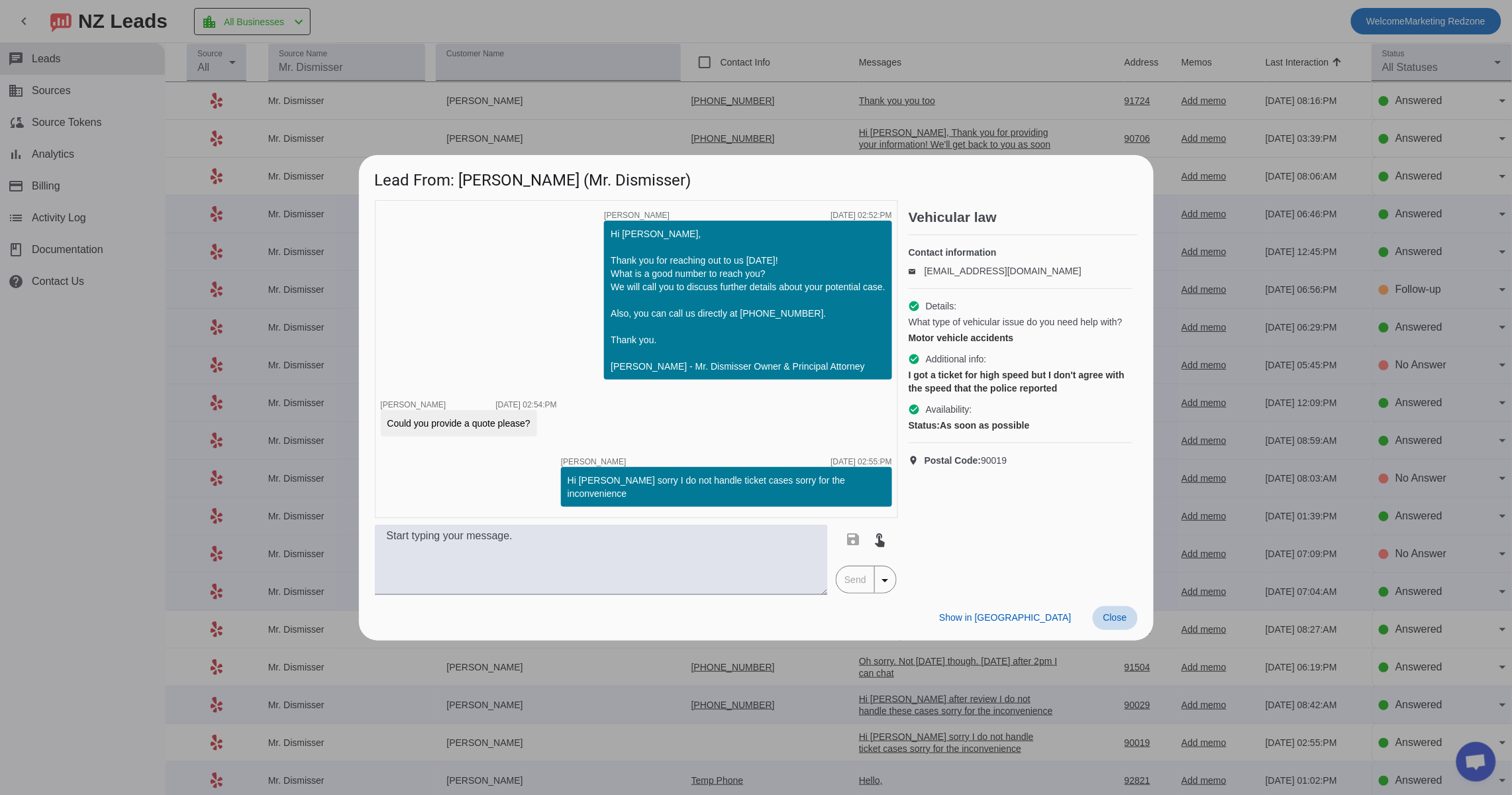
click at [1115, 617] on span at bounding box center [1115, 618] width 45 height 24
